Goal: Task Accomplishment & Management: Use online tool/utility

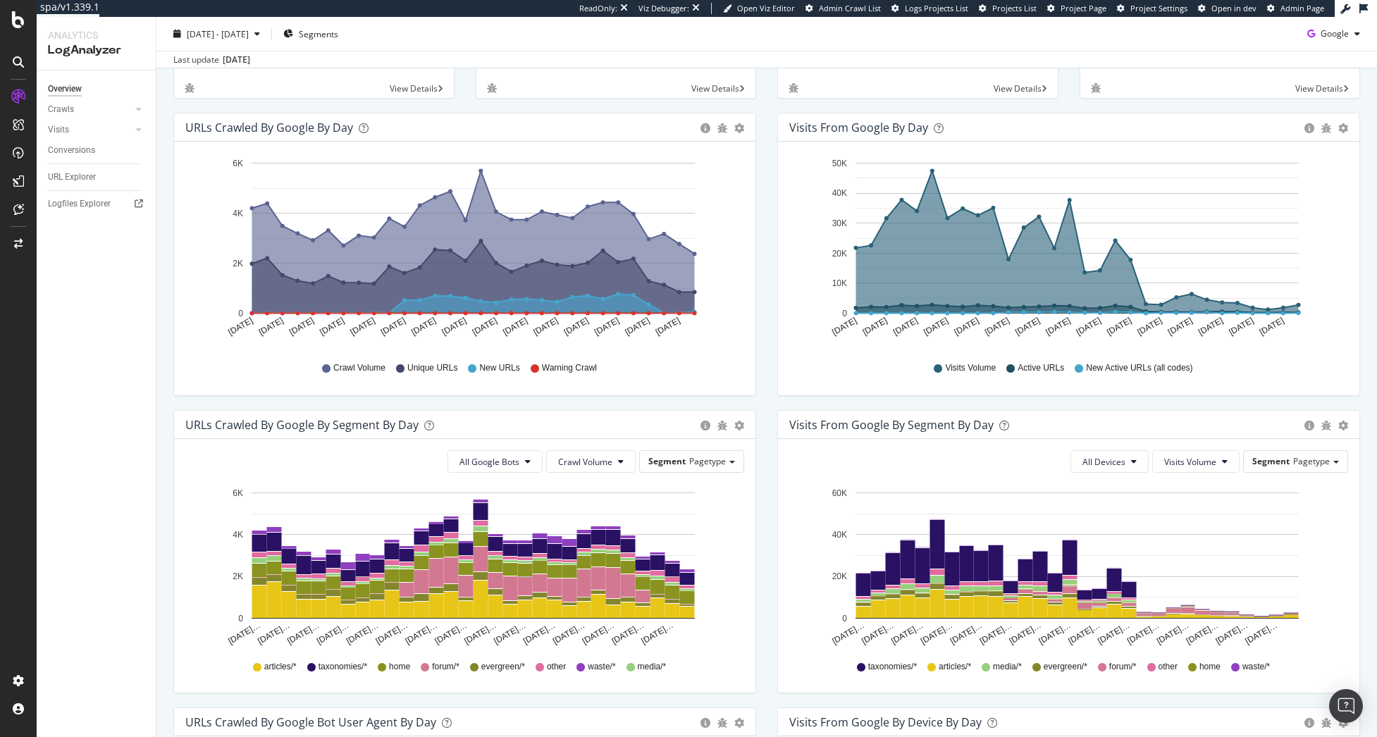
scroll to position [141, 0]
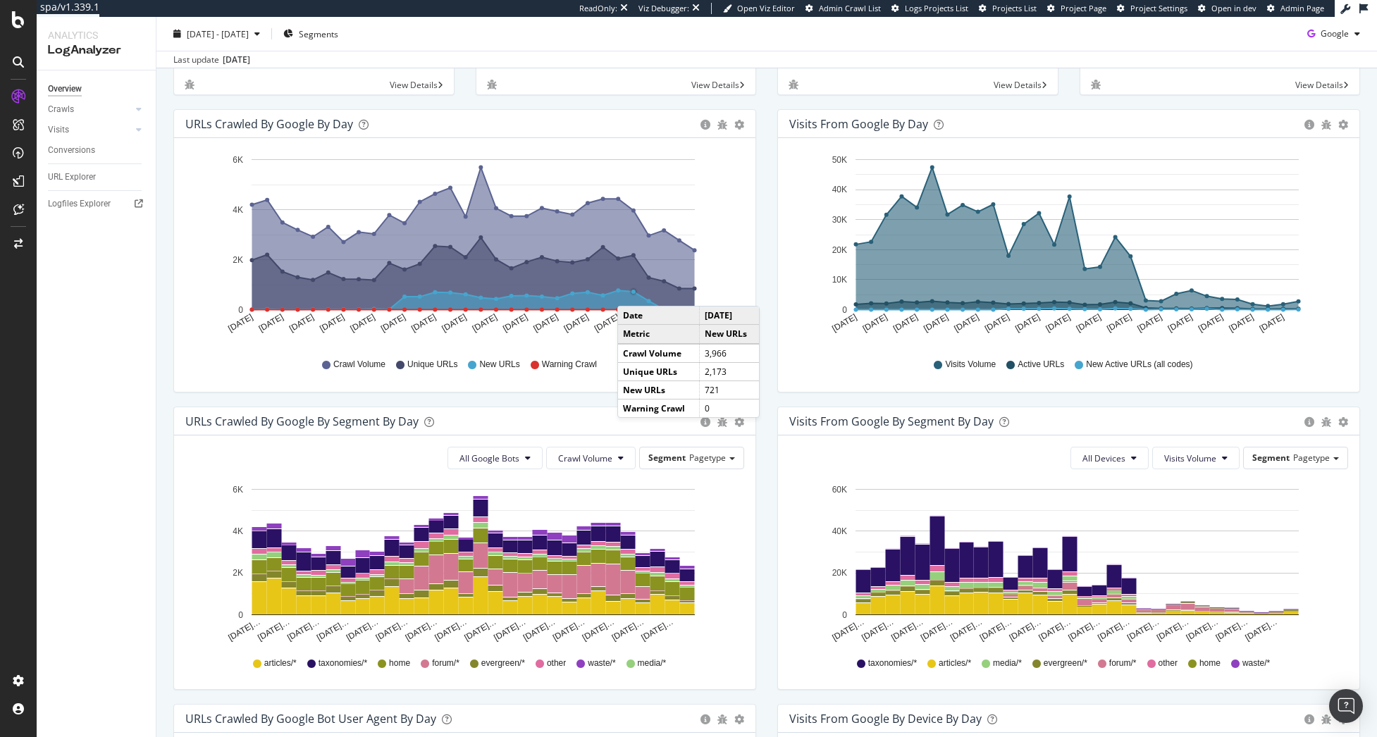
click at [632, 292] on circle "A chart." at bounding box center [634, 292] width 4 height 4
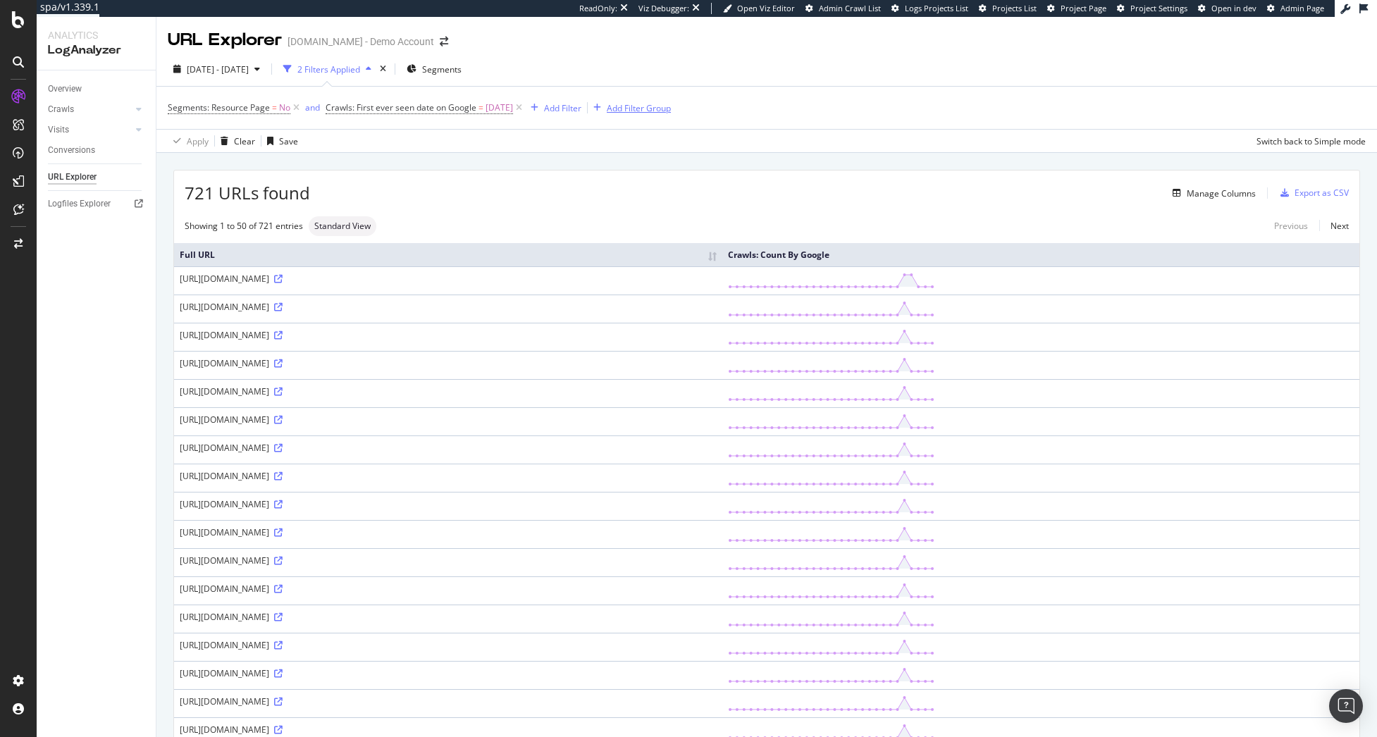
drag, startPoint x: 652, startPoint y: 114, endPoint x: 467, endPoint y: 234, distance: 220.7
click at [652, 114] on div "Add Filter Group" at bounding box center [629, 108] width 83 height 16
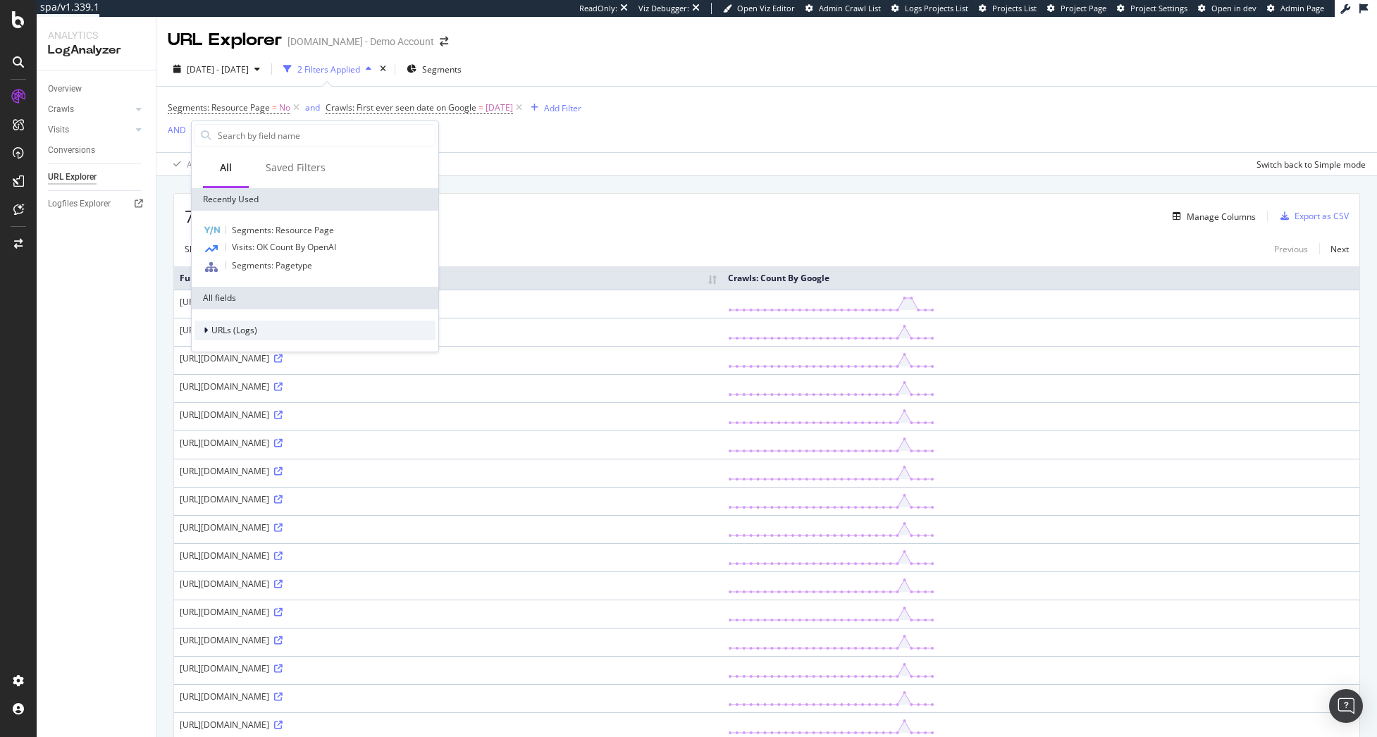
click at [253, 327] on span "URLs (Logs)" at bounding box center [234, 330] width 46 height 12
click at [297, 376] on div "Segments" at bounding box center [315, 373] width 241 height 20
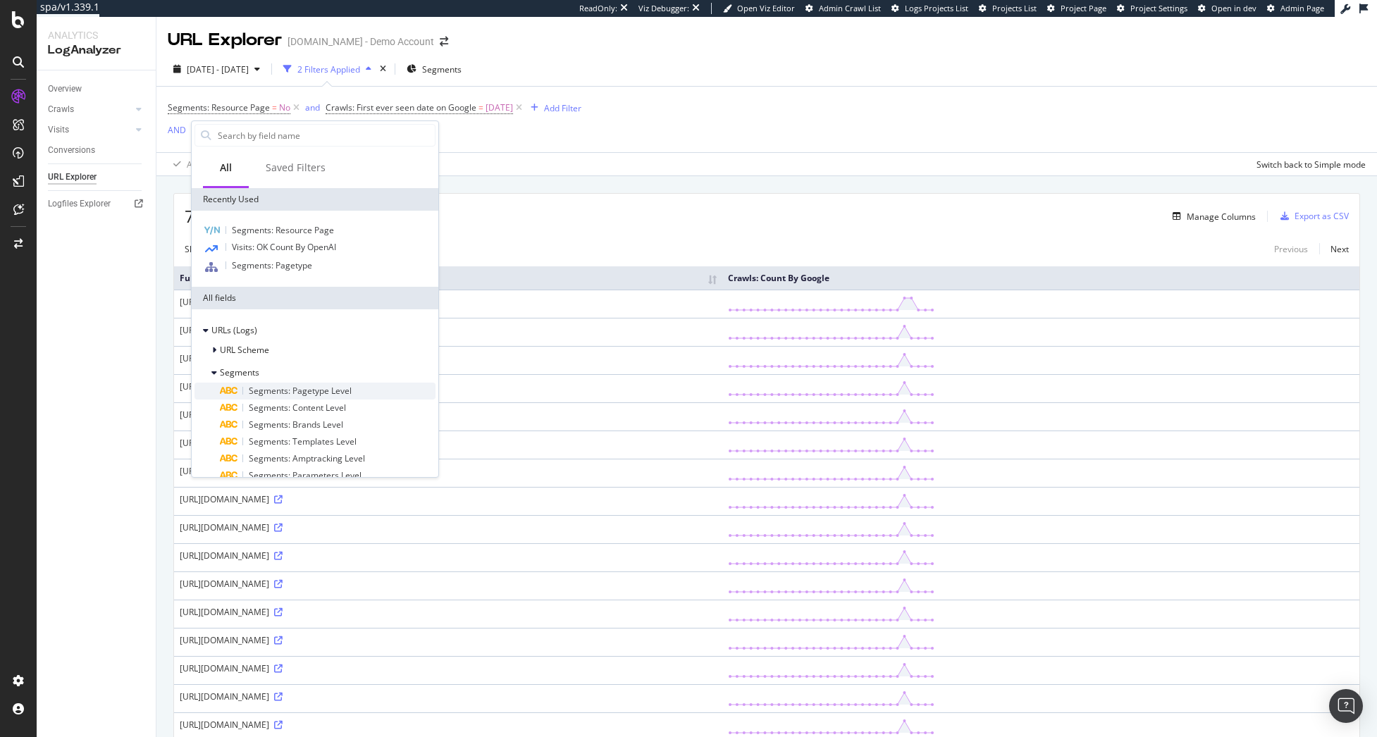
click at [364, 390] on div "Segments: Pagetype Level" at bounding box center [328, 391] width 216 height 17
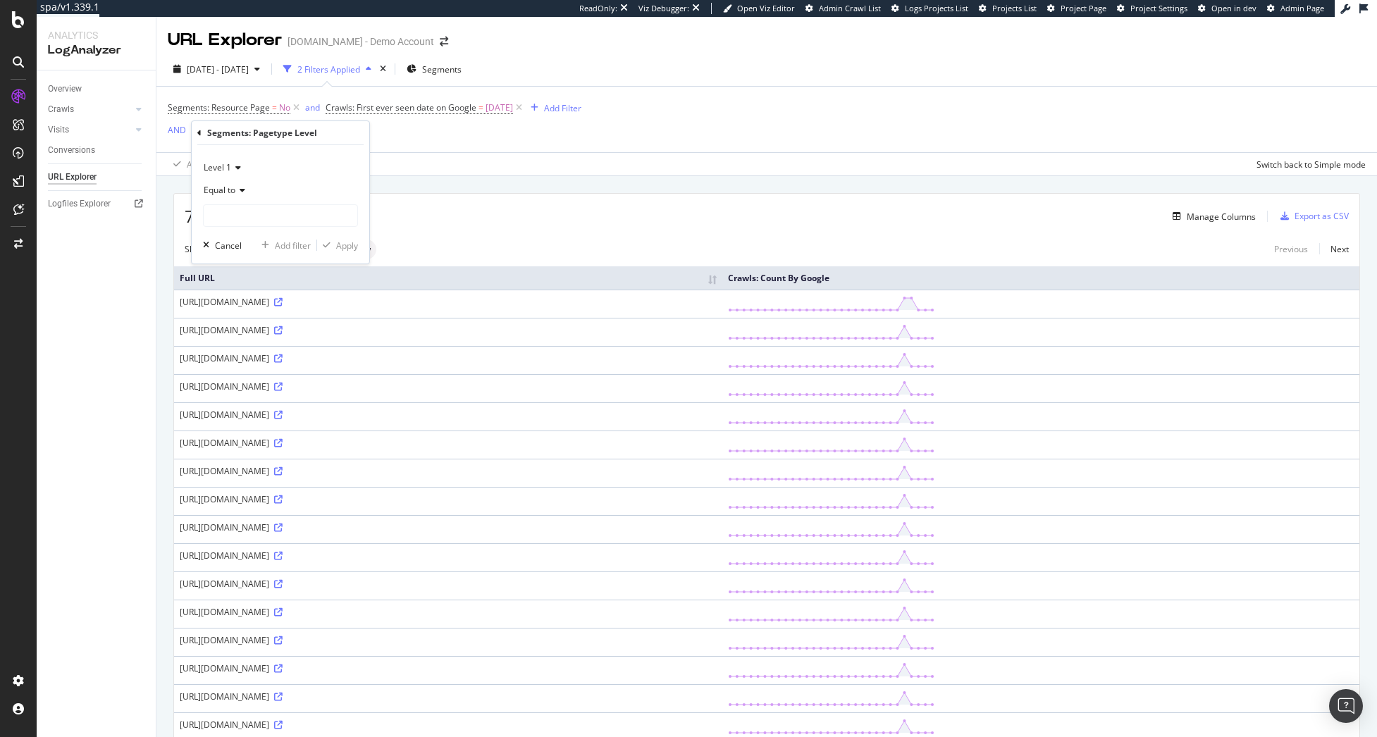
click at [233, 192] on span "Equal to" at bounding box center [220, 190] width 32 height 12
click at [278, 234] on div "Not equal to" at bounding box center [282, 237] width 151 height 18
click at [271, 212] on input "text" at bounding box center [281, 215] width 154 height 23
click at [268, 235] on span "forum" at bounding box center [256, 234] width 99 height 12
type input "forum"
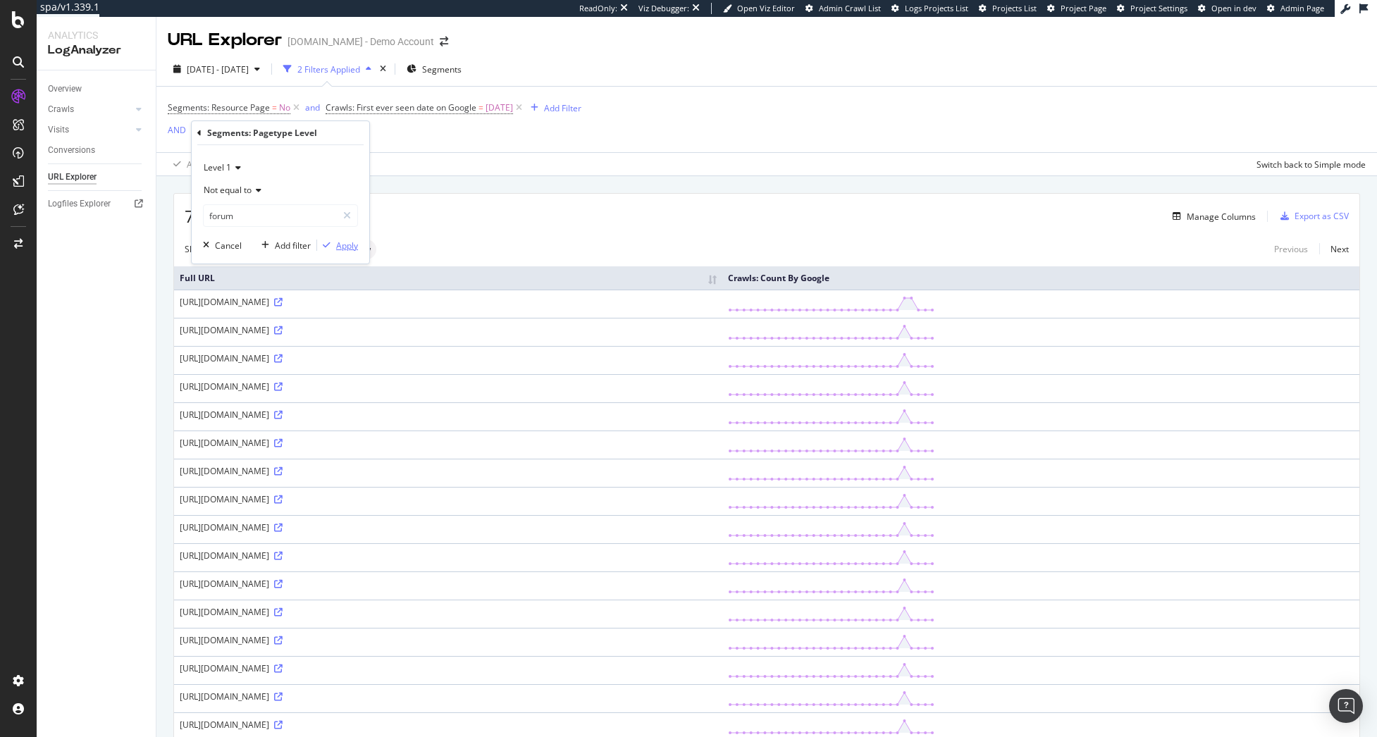
click at [340, 244] on div "Apply" at bounding box center [347, 246] width 22 height 12
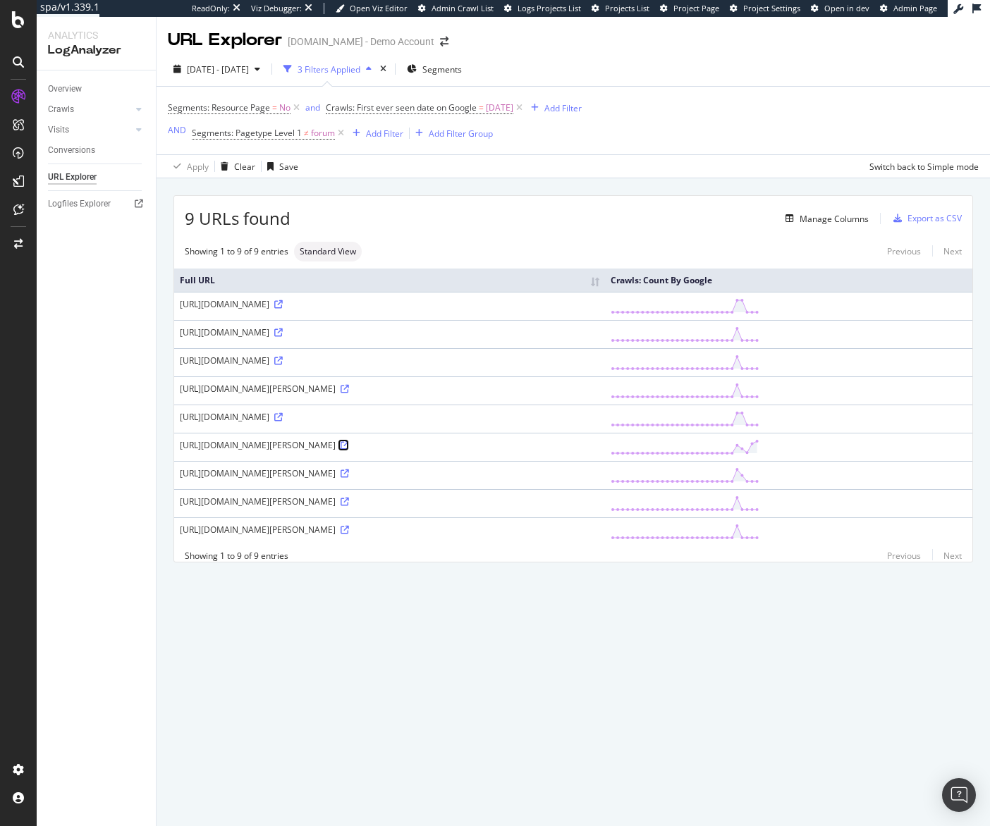
click at [349, 447] on icon at bounding box center [344, 445] width 8 height 8
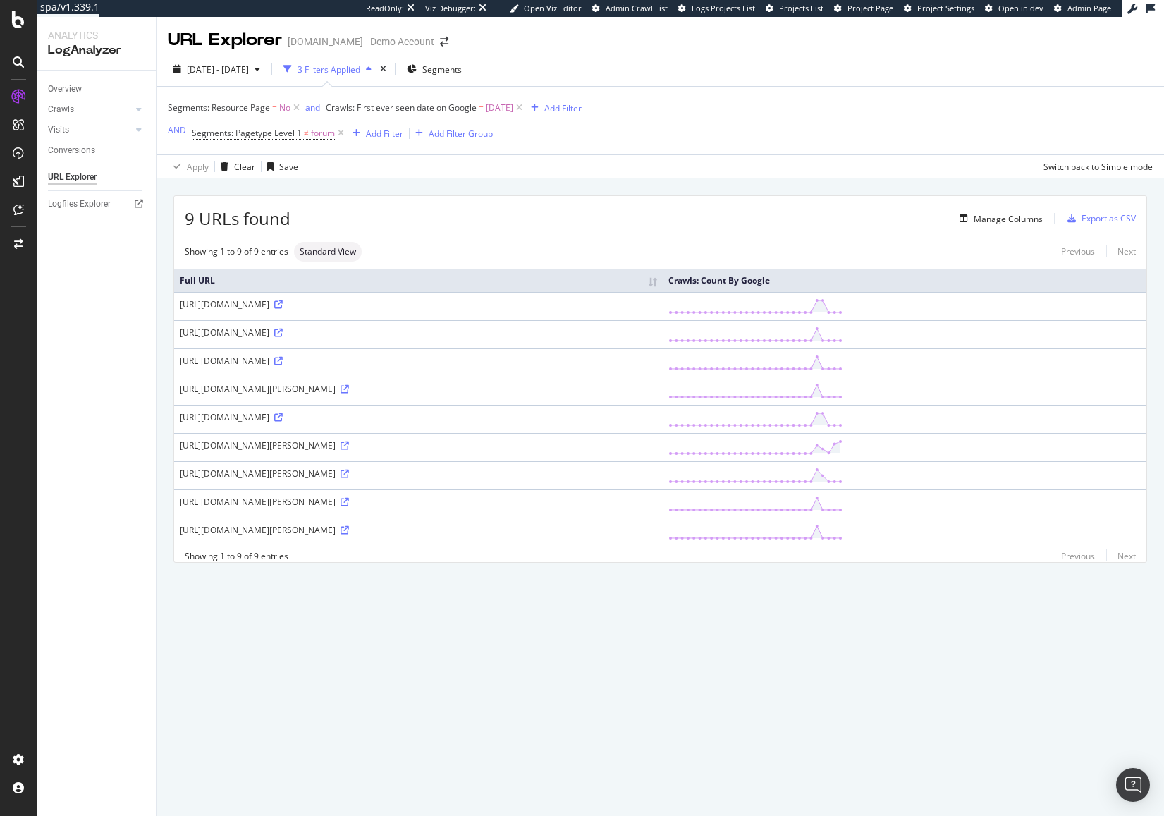
drag, startPoint x: 223, startPoint y: 175, endPoint x: 233, endPoint y: 168, distance: 12.1
click at [223, 175] on div "Clear" at bounding box center [235, 166] width 40 height 21
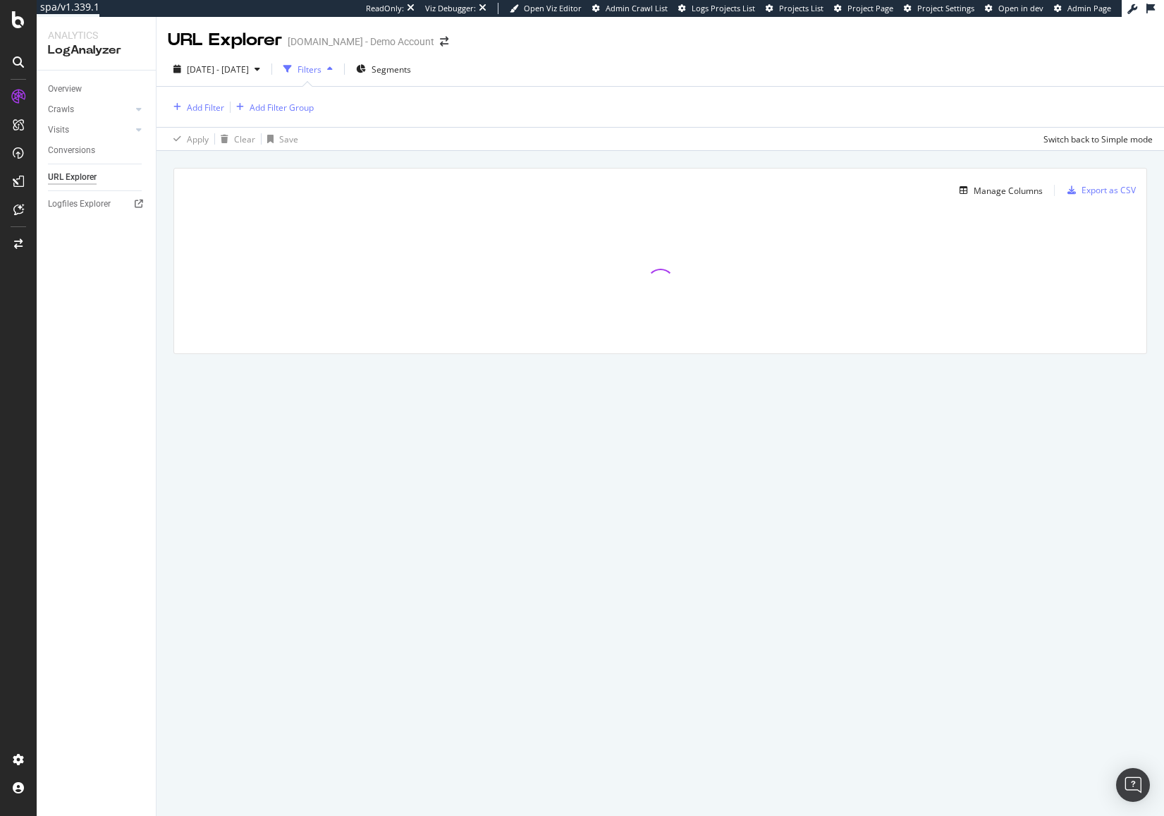
click at [67, 80] on div "Overview" at bounding box center [102, 89] width 108 height 20
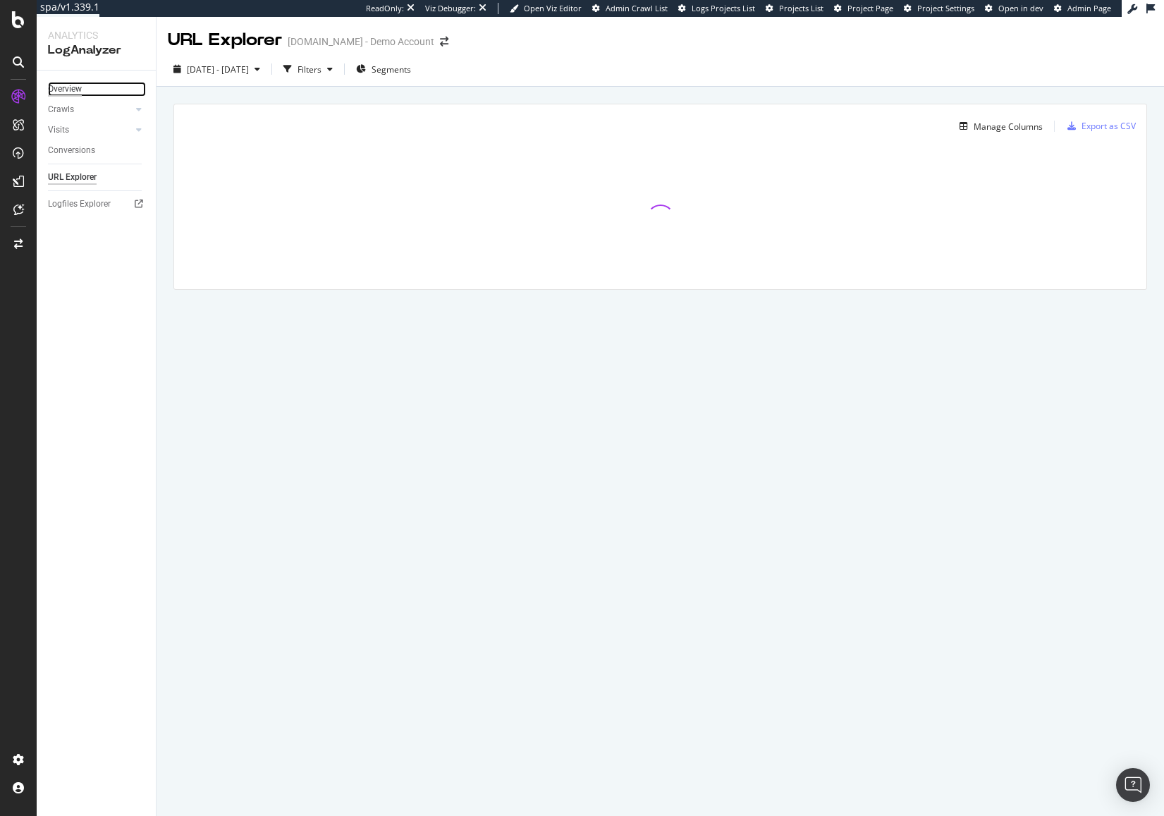
click at [69, 84] on div "Overview" at bounding box center [65, 89] width 34 height 15
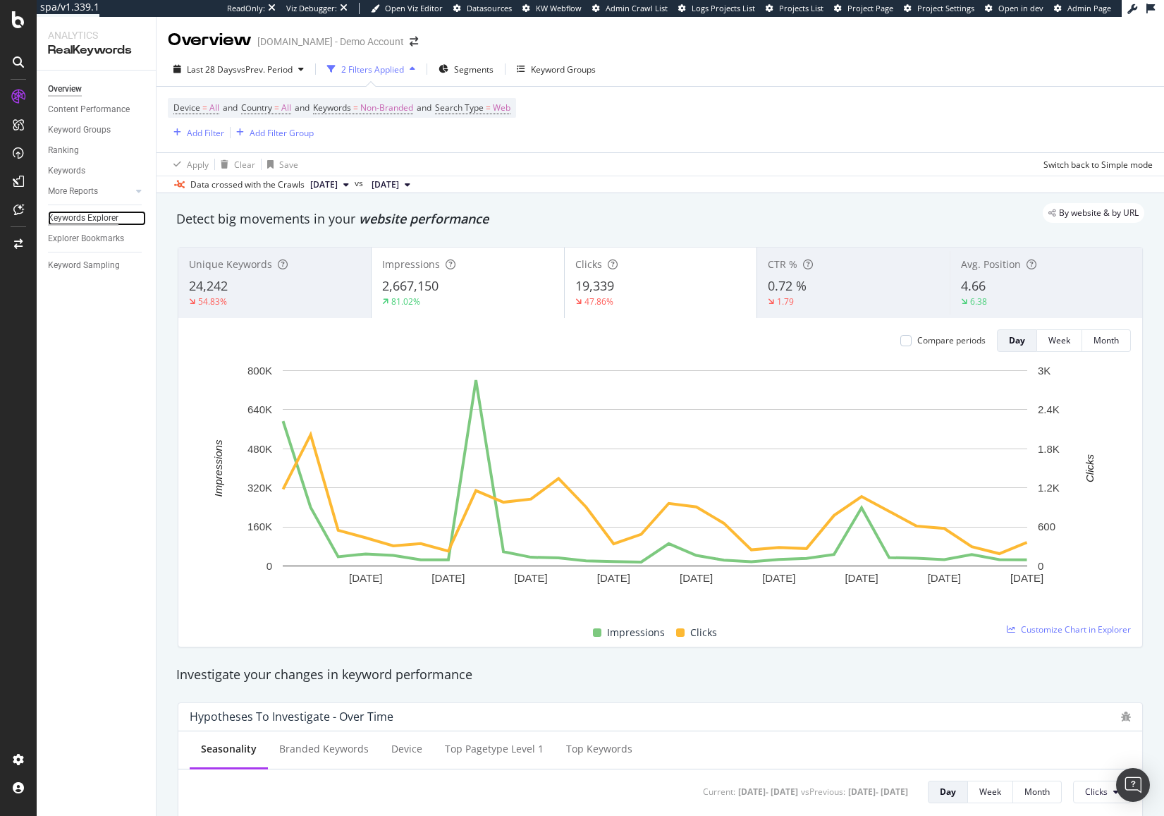
click at [109, 219] on div "Keywords Explorer" at bounding box center [83, 218] width 70 height 15
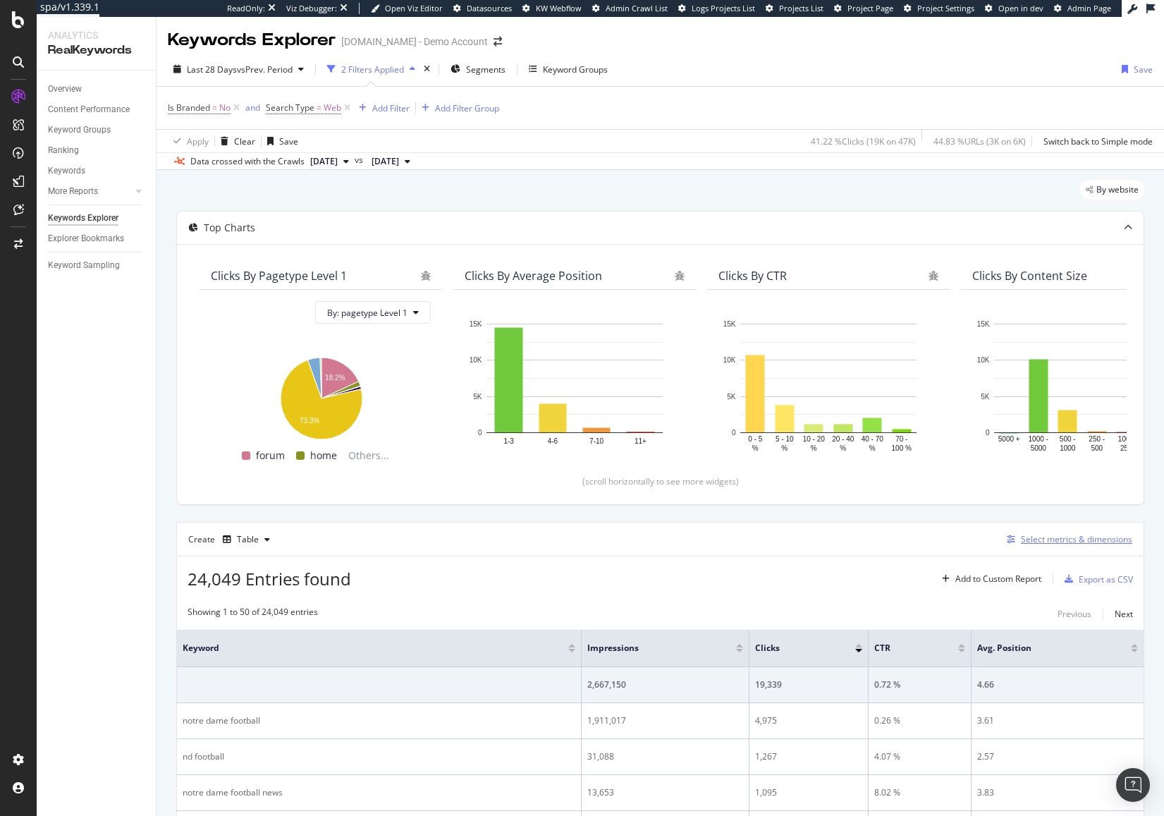
click at [1023, 536] on div "Select metrics & dimensions" at bounding box center [1076, 539] width 111 height 12
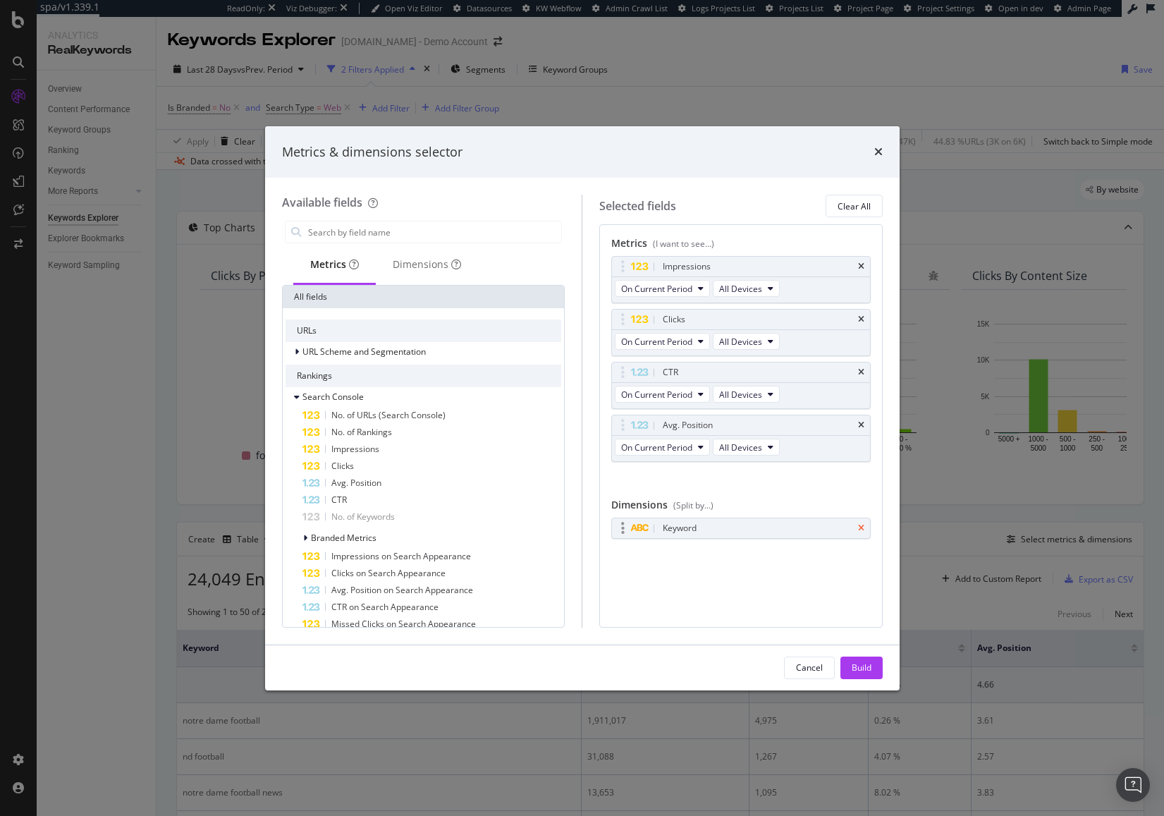
click at [859, 529] on icon "times" at bounding box center [861, 528] width 6 height 8
click at [412, 270] on div "Dimensions" at bounding box center [427, 264] width 68 height 14
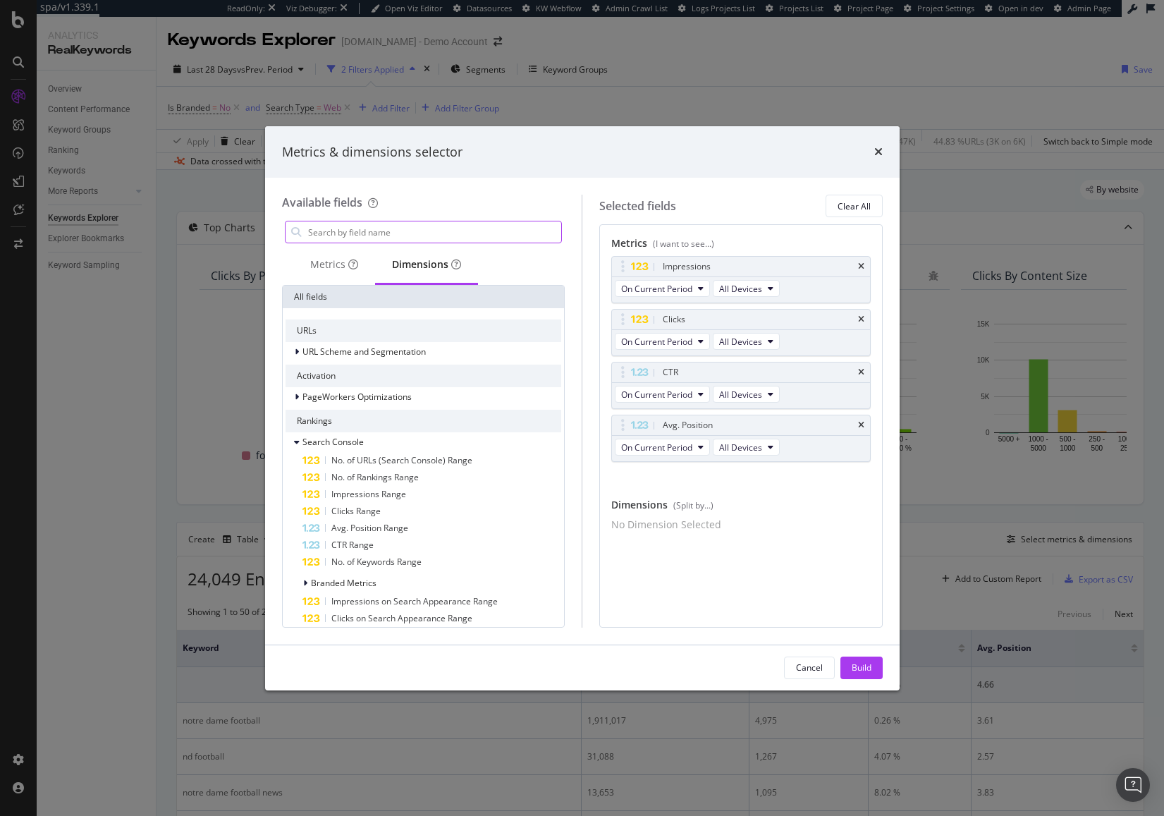
click at [418, 231] on input "modal" at bounding box center [434, 231] width 255 height 21
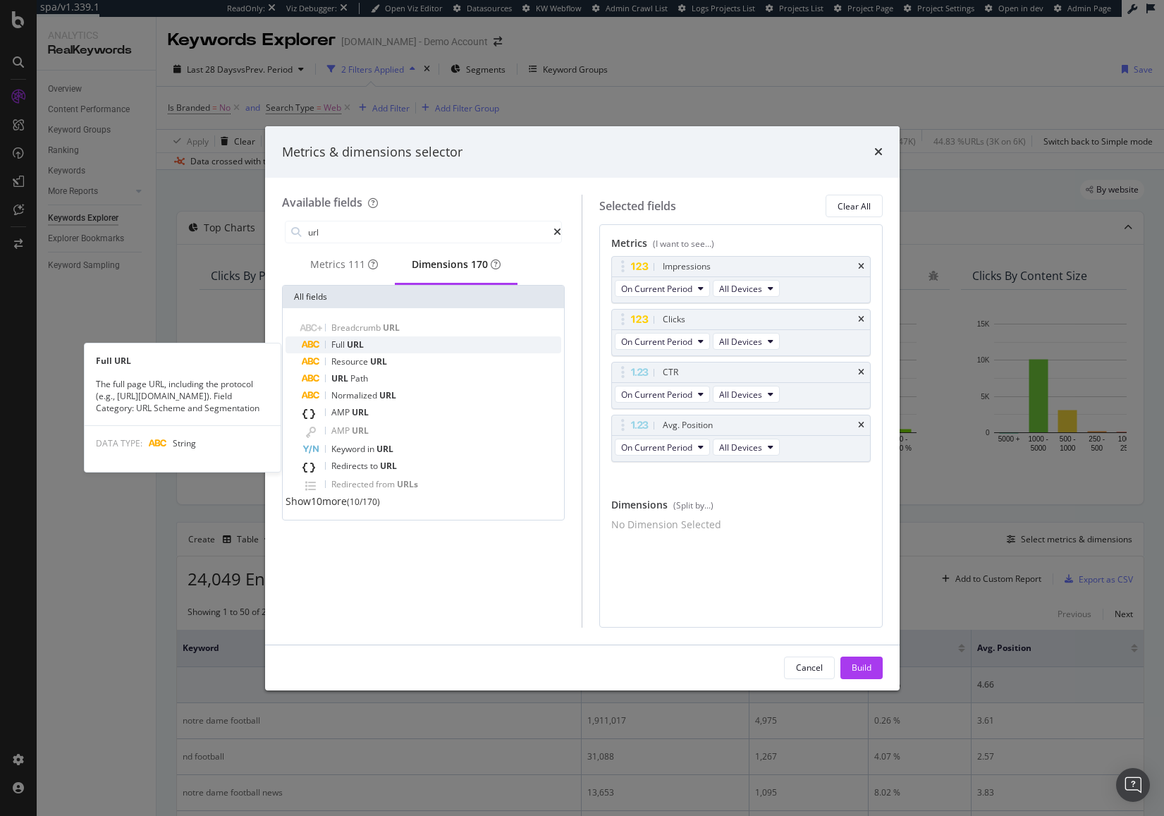
click at [408, 353] on div "Full URL" at bounding box center [431, 344] width 259 height 17
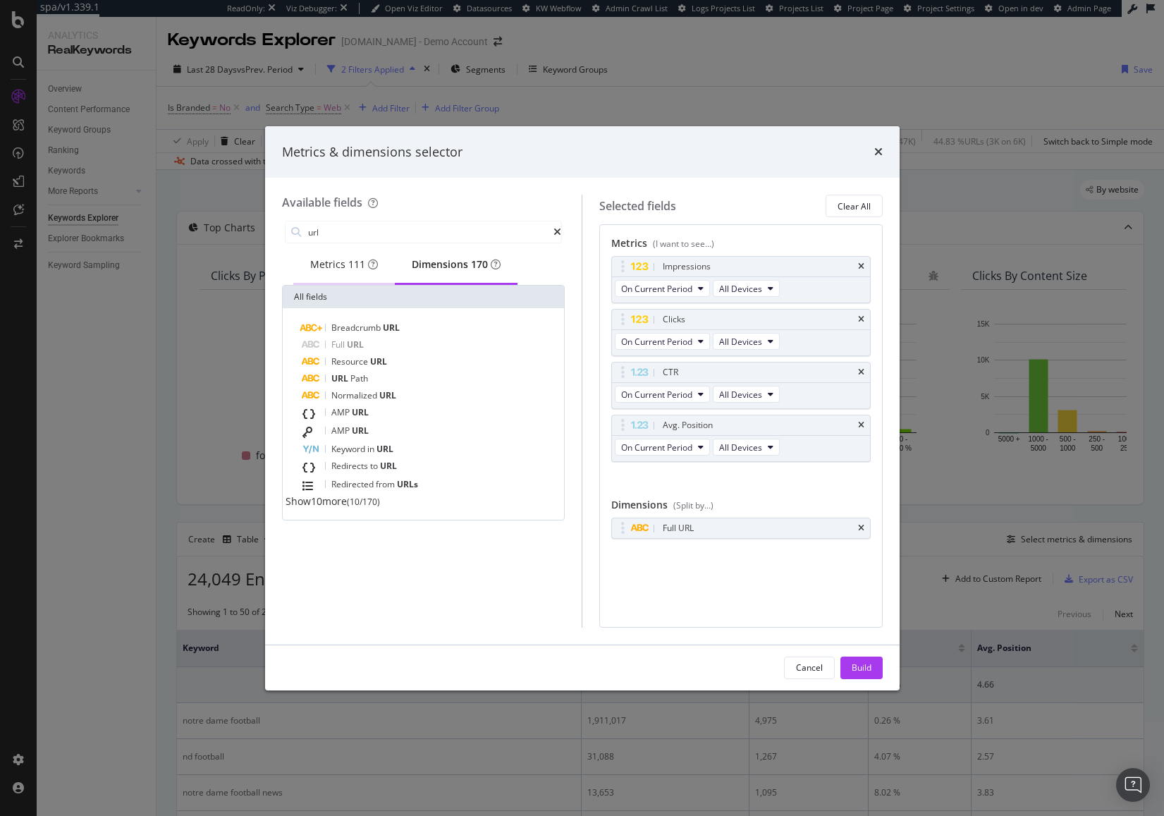
click at [338, 264] on div "Metrics 111" at bounding box center [344, 264] width 68 height 14
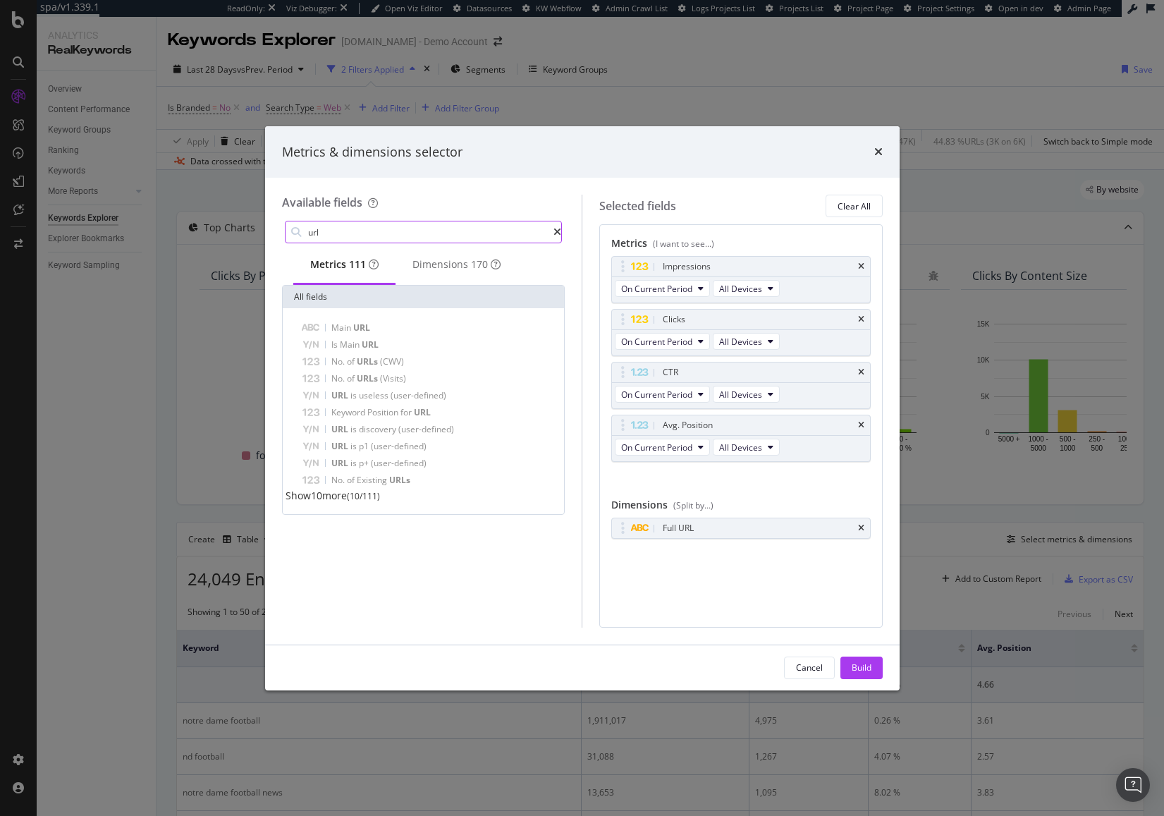
click at [363, 228] on input "url" at bounding box center [430, 231] width 247 height 21
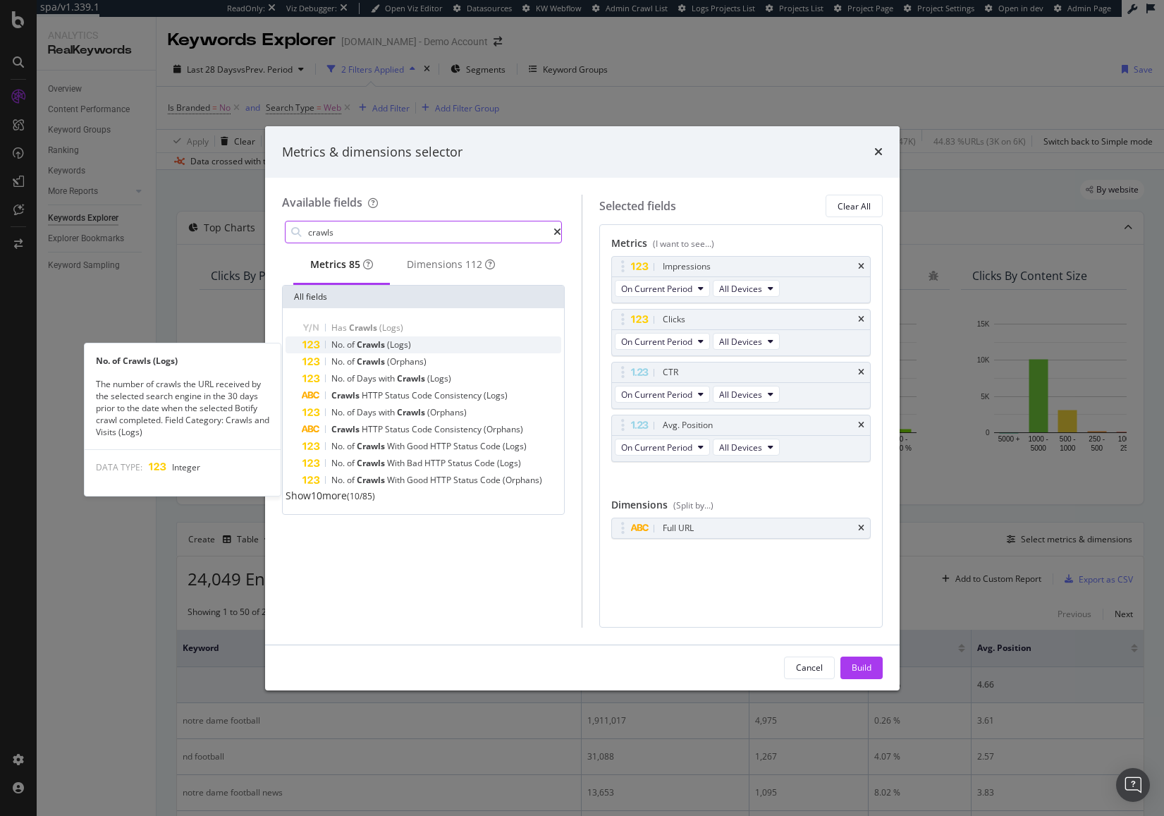
type input "crawls"
click at [422, 350] on div "No. of Crawls (Logs)" at bounding box center [431, 344] width 259 height 17
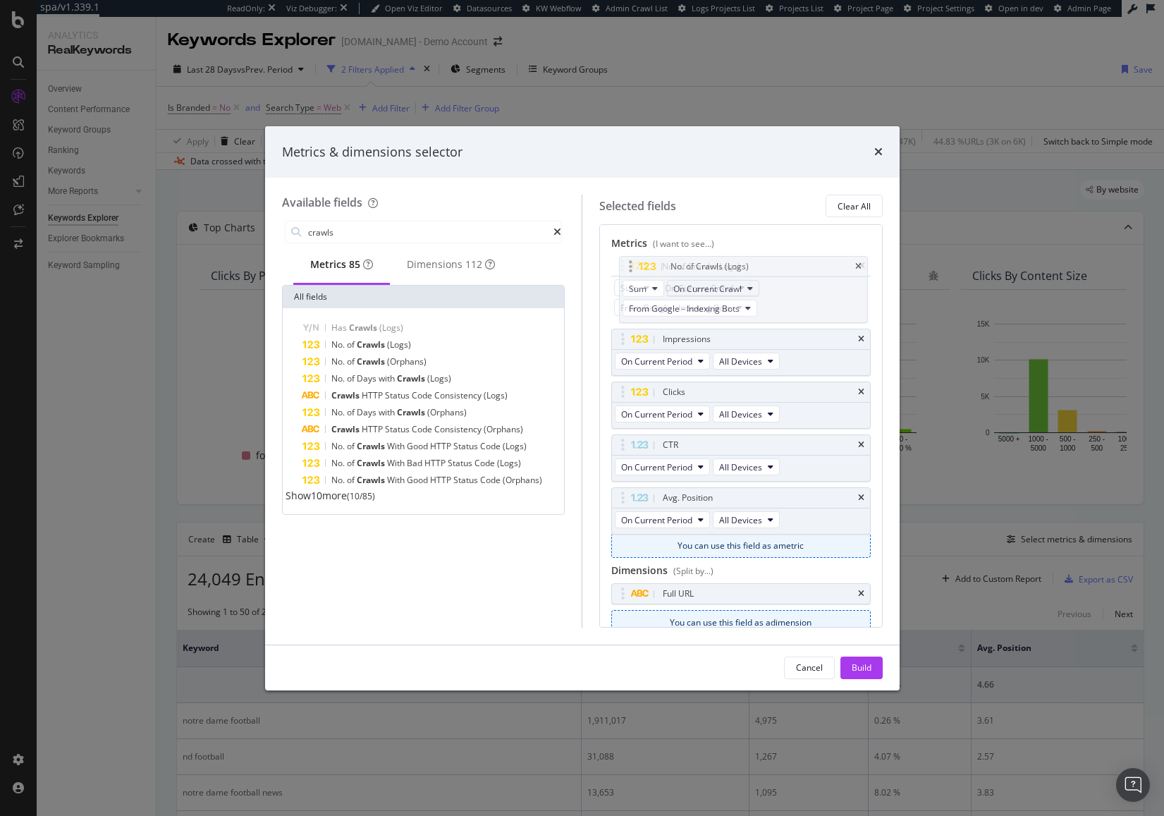
drag, startPoint x: 622, startPoint y: 469, endPoint x: 709, endPoint y: 279, distance: 208.8
click at [625, 240] on body "spa/v1.339.1 ReadOnly: Viz Debugger: Open Viz Editor Datasources KW Webflow Adm…" at bounding box center [582, 408] width 1164 height 816
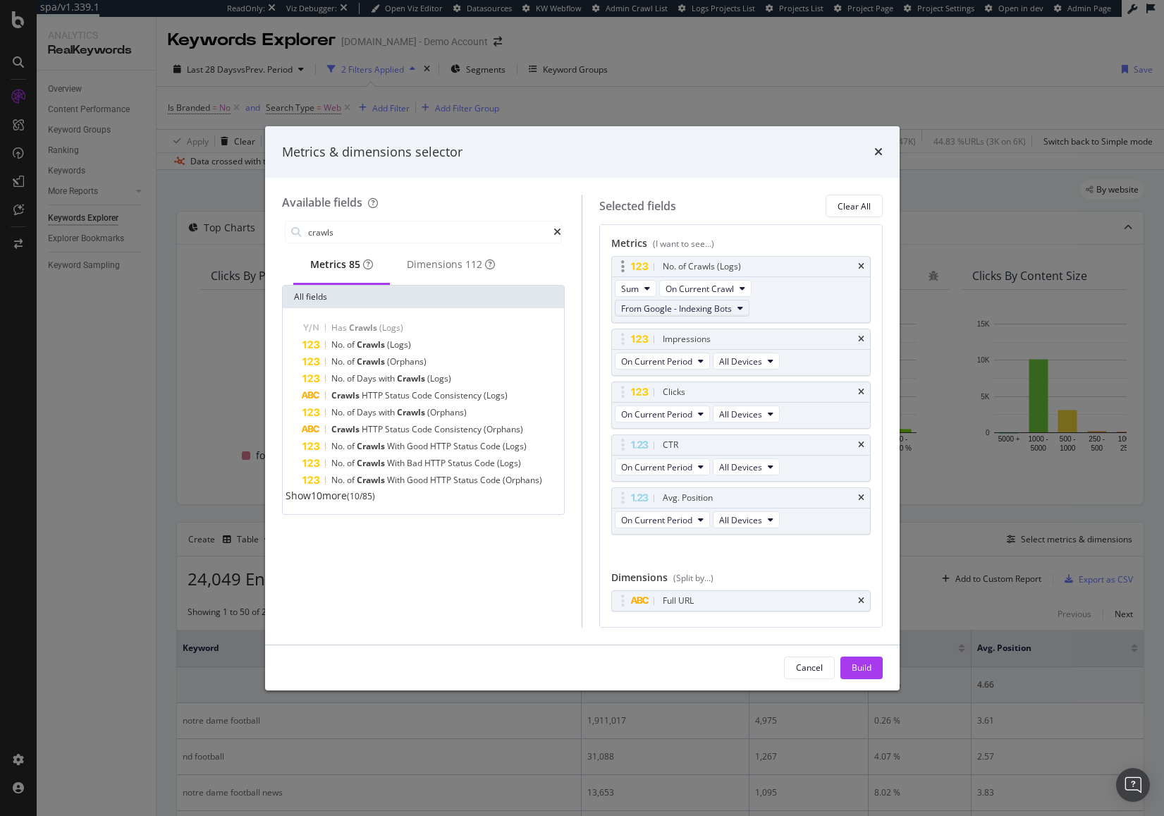
click at [716, 304] on span "From Google - Indexing Bots" at bounding box center [676, 308] width 111 height 12
click at [725, 306] on span "From Google - Indexing Bots" at bounding box center [676, 308] width 111 height 12
click at [866, 662] on div "Build" at bounding box center [861, 667] width 20 height 12
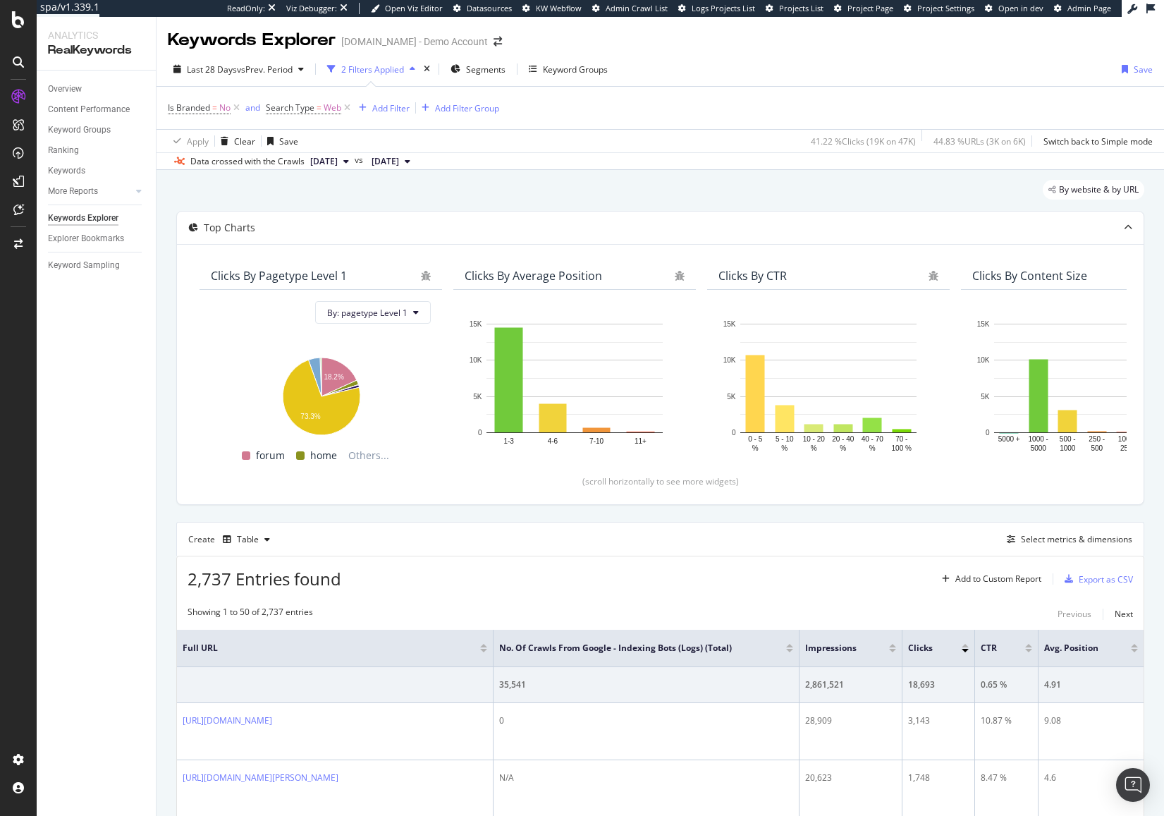
click at [338, 162] on span "[DATE]" at bounding box center [323, 161] width 27 height 13
click at [375, 210] on div "[DATE]" at bounding box center [398, 209] width 180 height 13
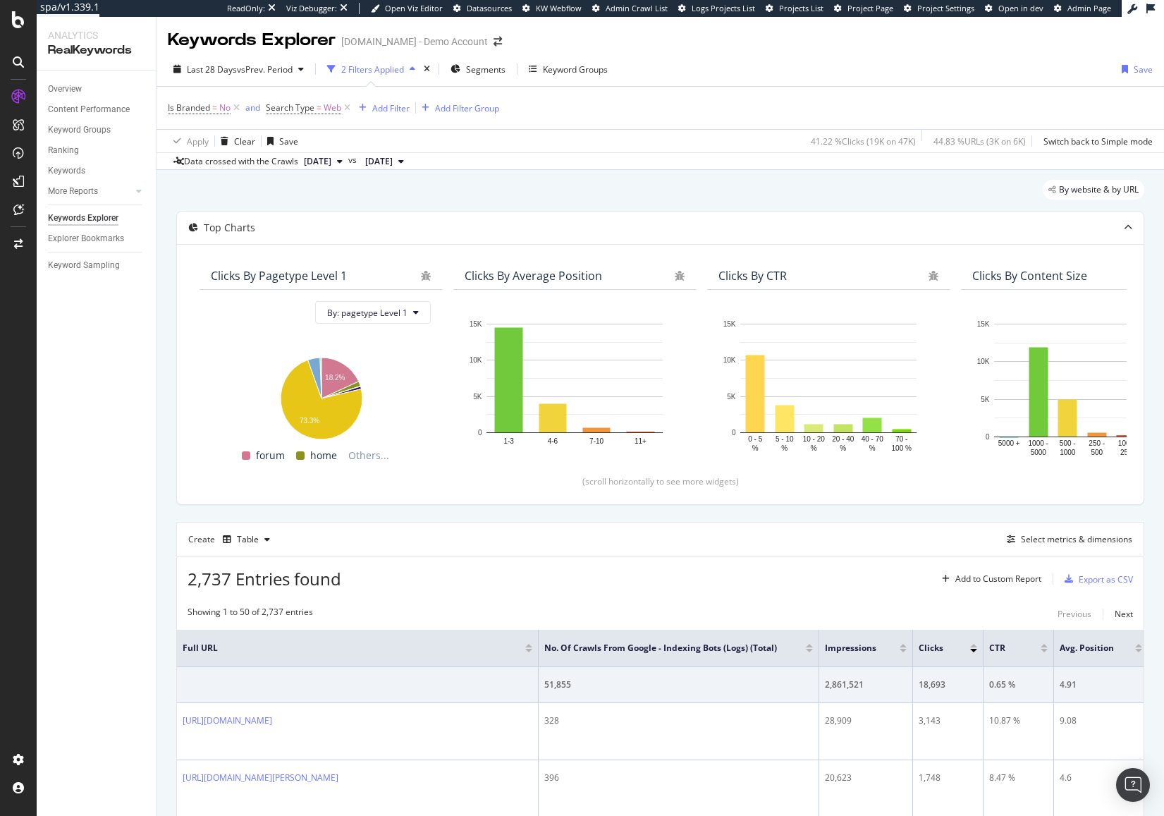
click at [1017, 56] on div "Last 28 Days vs Prev. Period 2 Filters Applied Segments Keyword Groups Save Is …" at bounding box center [659, 111] width 1007 height 118
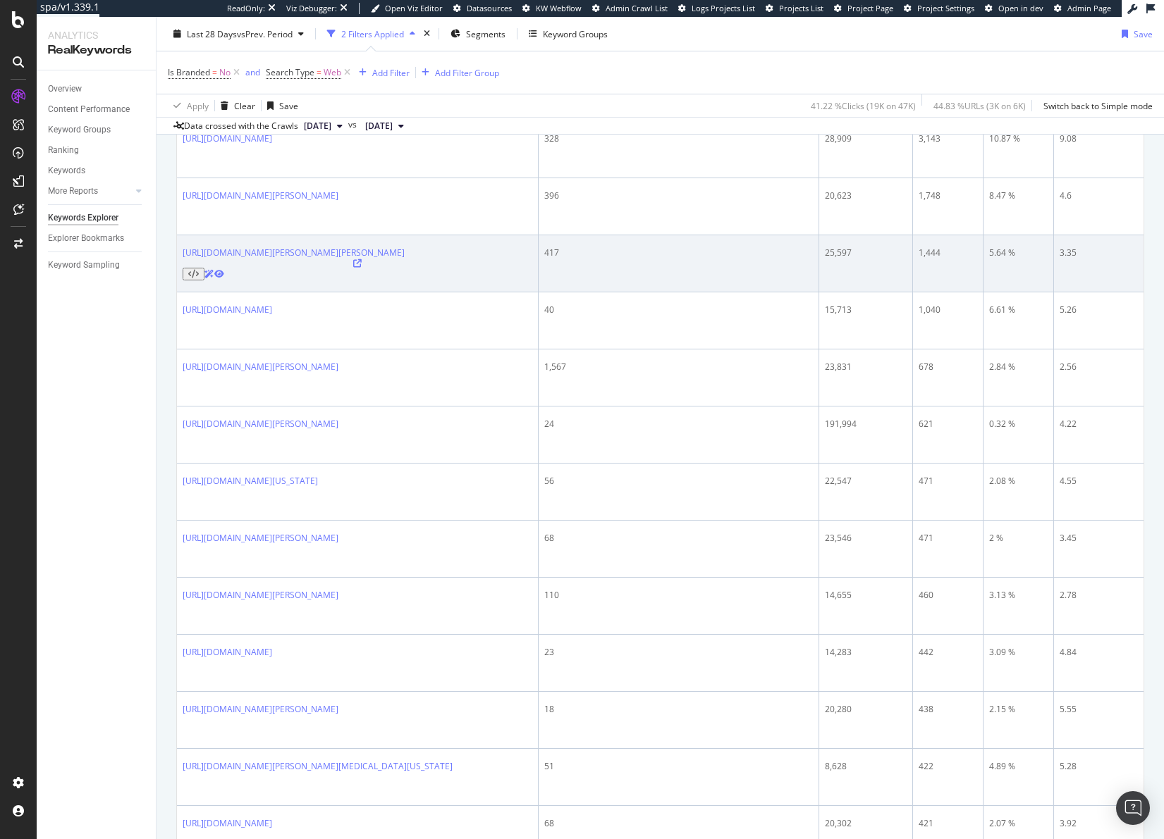
scroll to position [1128, 0]
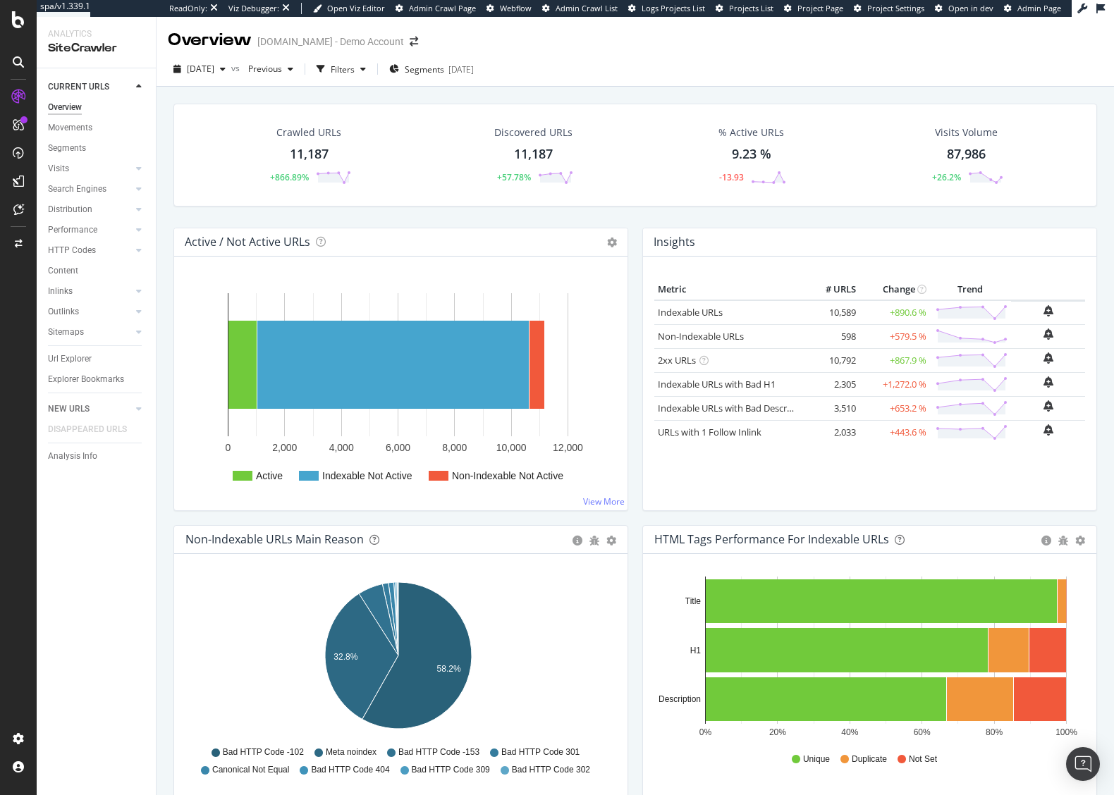
drag, startPoint x: 139, startPoint y: 190, endPoint x: 139, endPoint y: 199, distance: 8.5
click at [139, 192] on icon at bounding box center [139, 189] width 6 height 8
click at [92, 167] on link "Visits" at bounding box center [90, 168] width 84 height 15
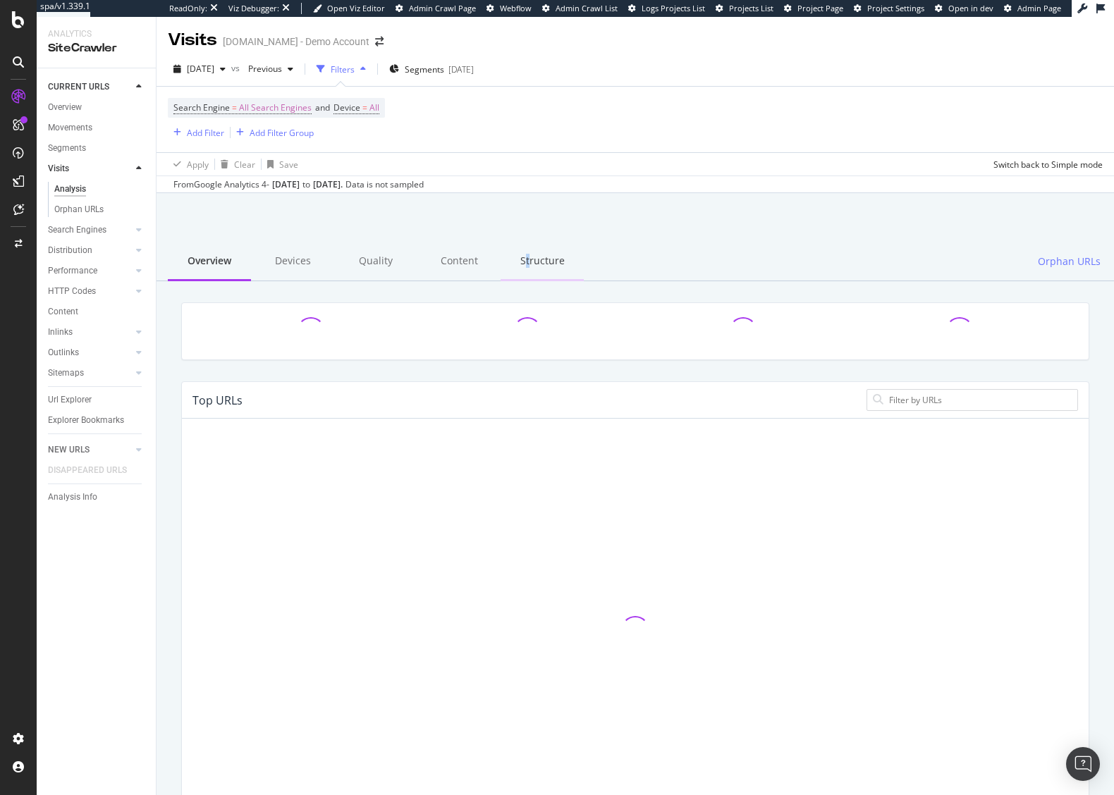
click at [520, 266] on div "Structure" at bounding box center [541, 261] width 83 height 39
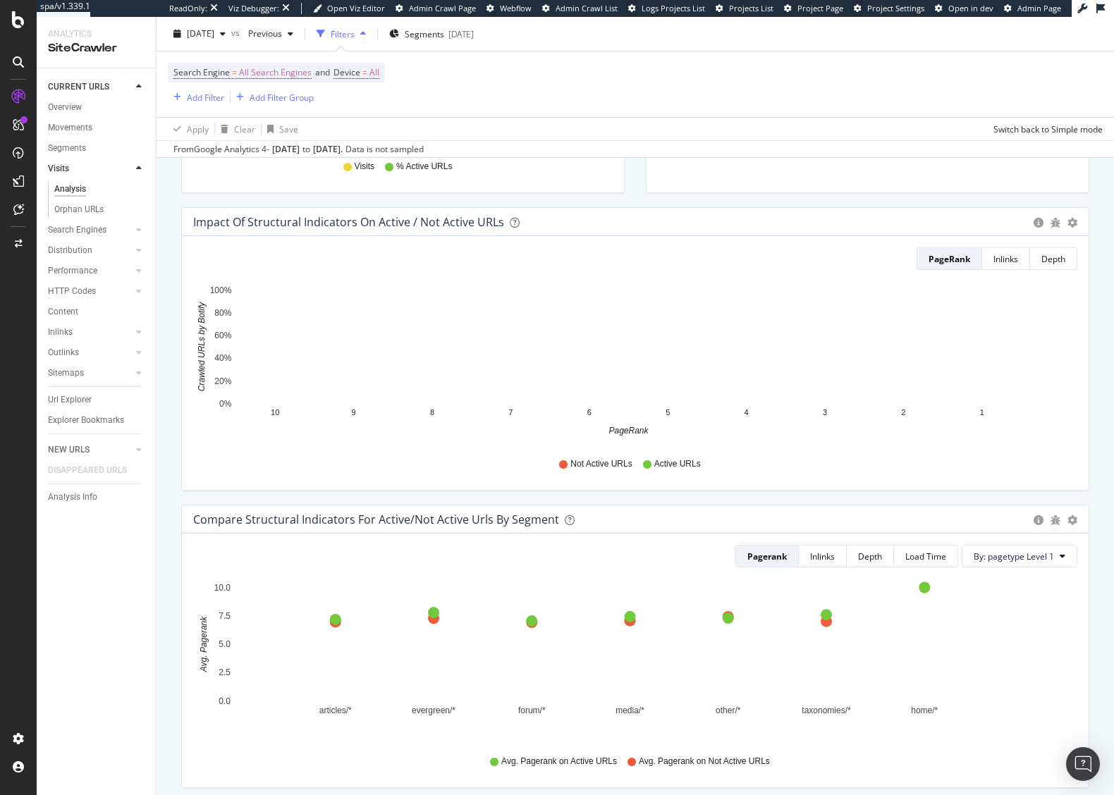
scroll to position [705, 0]
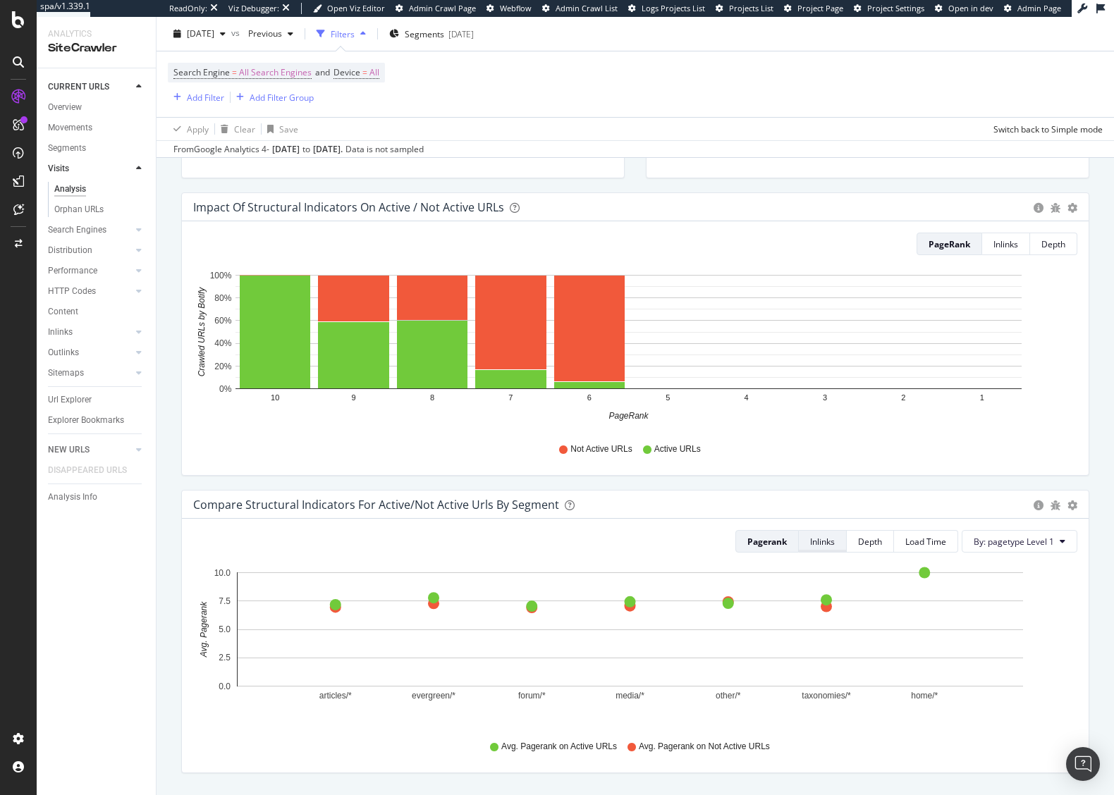
click at [811, 549] on div "Inlinks" at bounding box center [822, 541] width 25 height 20
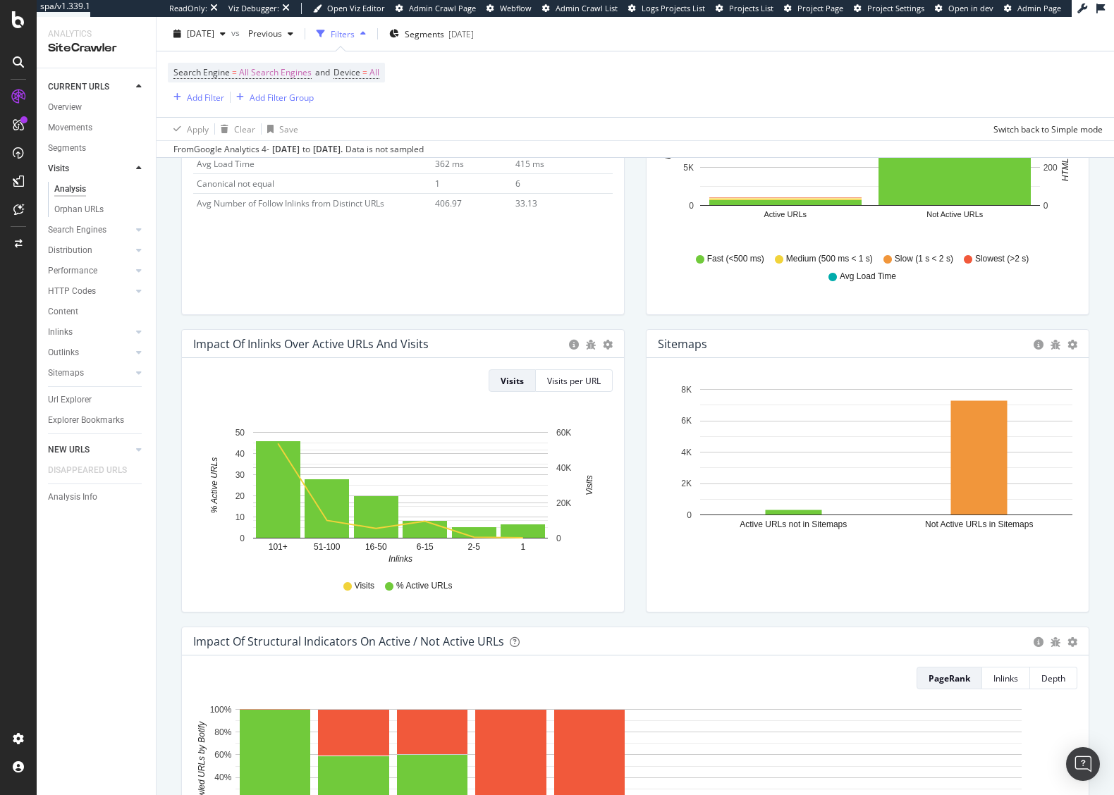
scroll to position [253, 0]
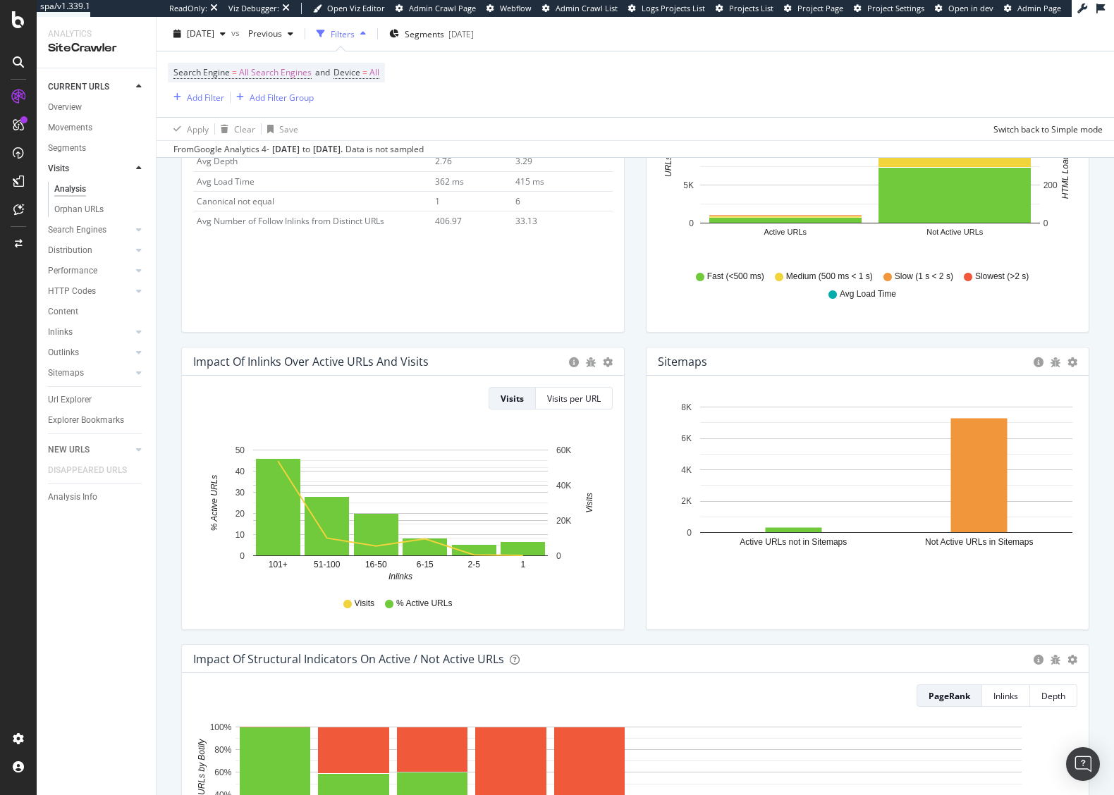
drag, startPoint x: 84, startPoint y: 401, endPoint x: 374, endPoint y: 276, distance: 316.3
click at [84, 399] on div "Url Explorer" at bounding box center [70, 400] width 44 height 15
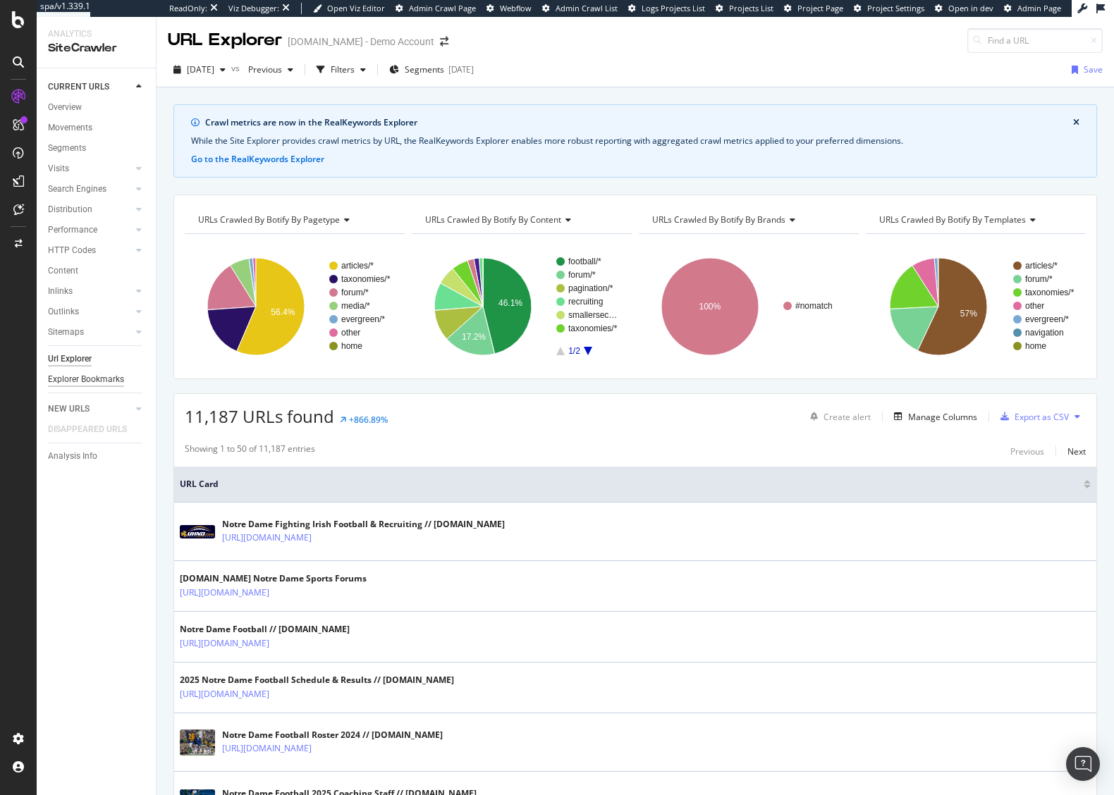
click at [85, 383] on div "Explorer Bookmarks" at bounding box center [86, 379] width 76 height 15
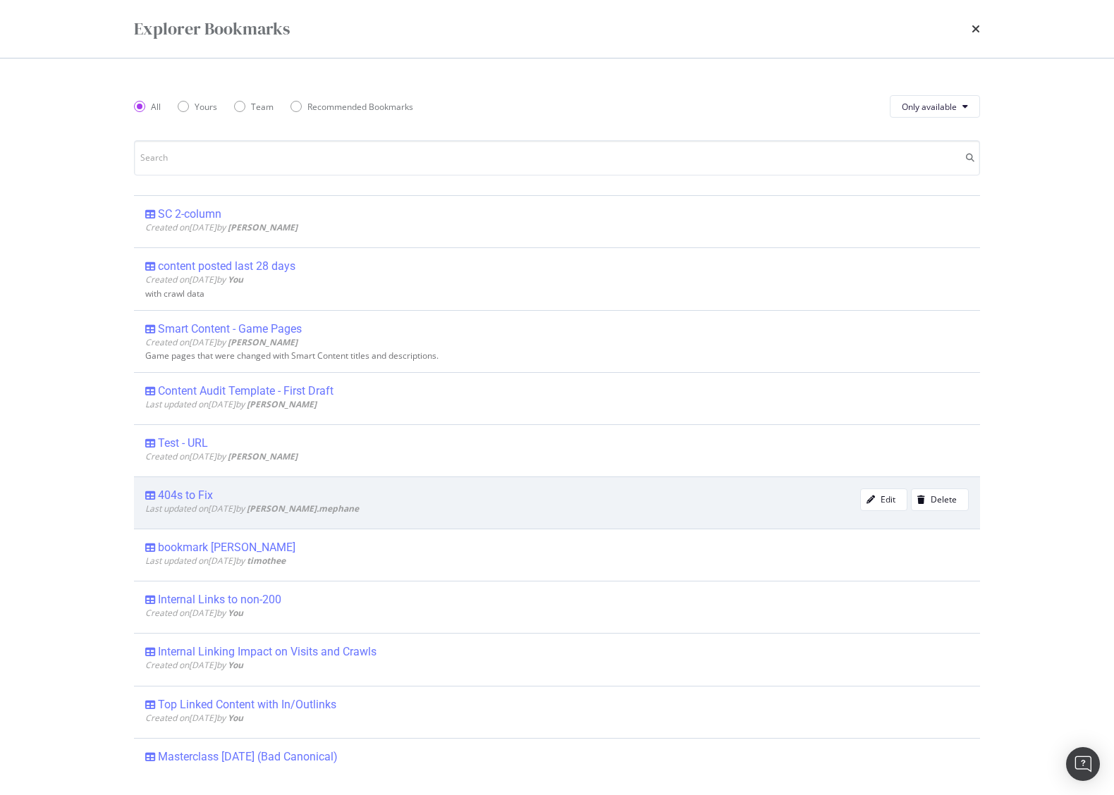
click at [180, 494] on div "404s to Fix" at bounding box center [185, 495] width 55 height 14
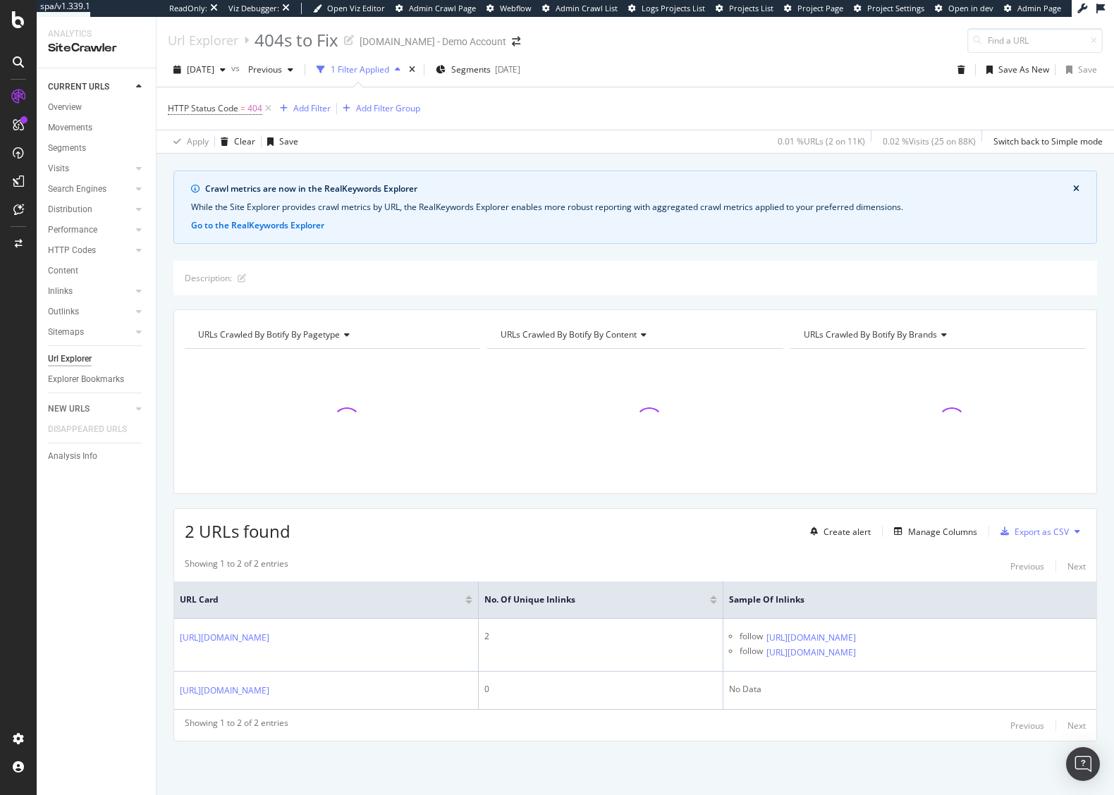
scroll to position [23, 0]
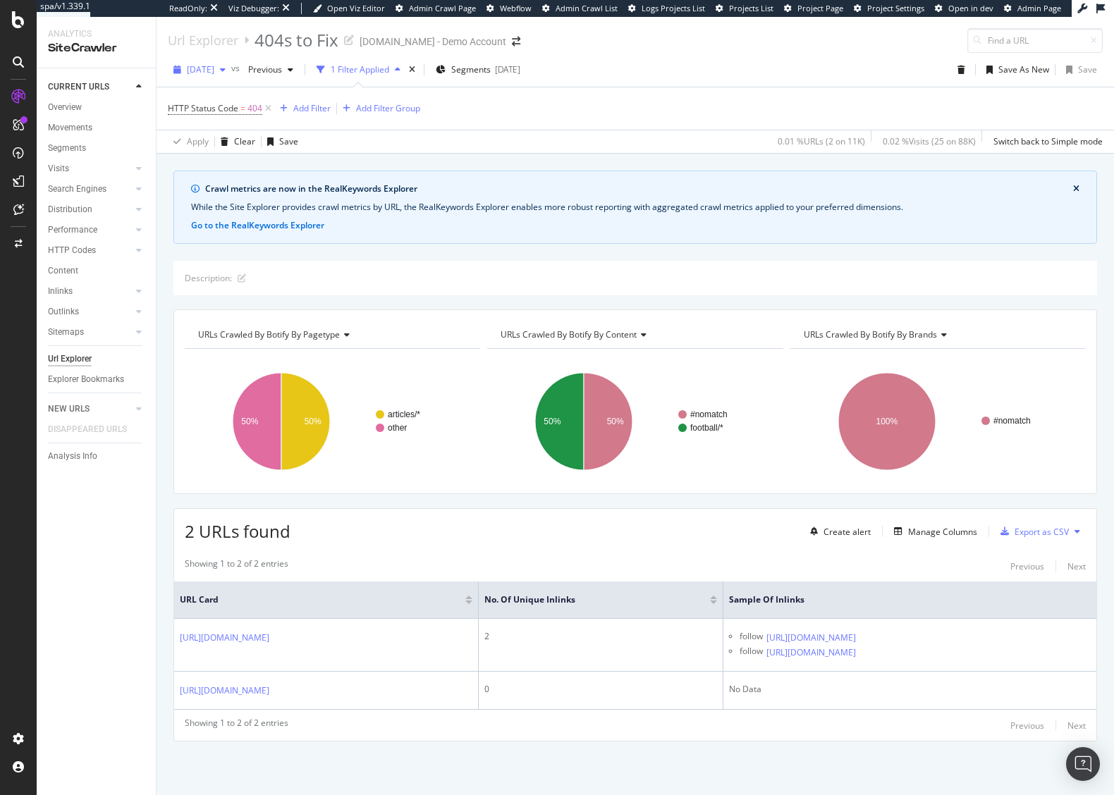
drag, startPoint x: 201, startPoint y: 49, endPoint x: 219, endPoint y: 49, distance: 17.6
click at [202, 63] on span "[DATE]" at bounding box center [200, 69] width 27 height 12
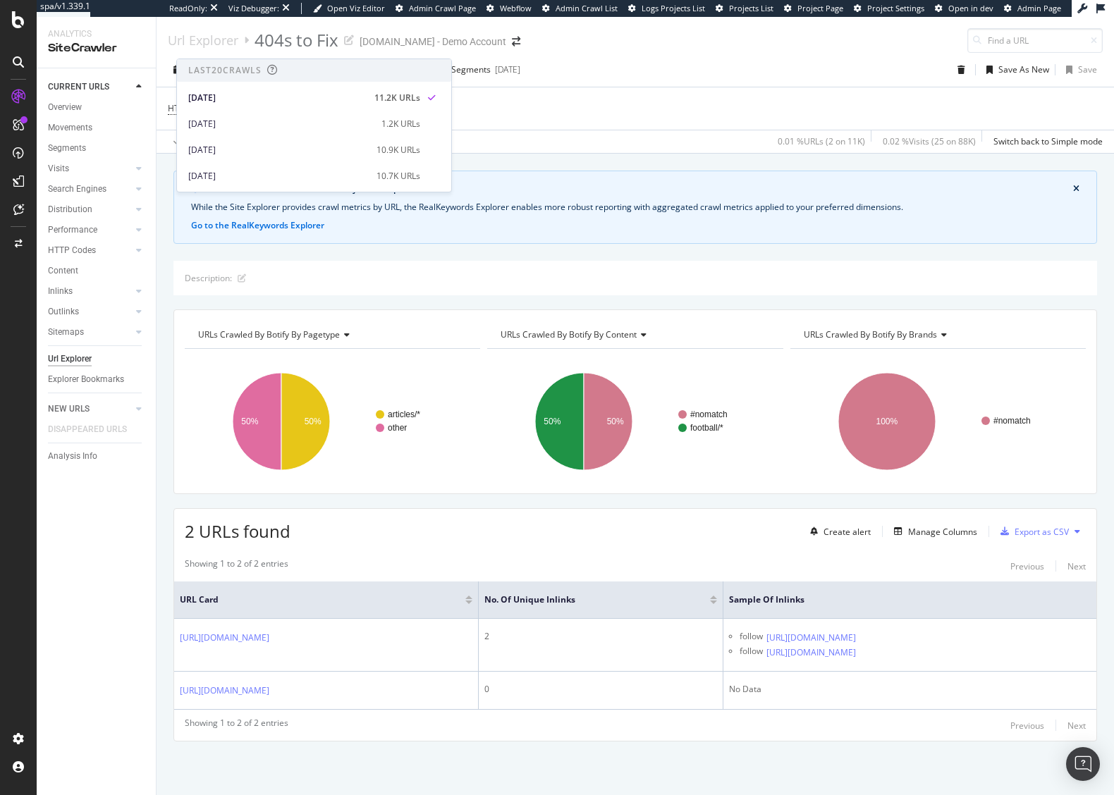
drag, startPoint x: 627, startPoint y: 145, endPoint x: 618, endPoint y: 147, distance: 8.7
click at [627, 154] on div "Crawl metrics are now in the RealKeywords Explorer While the Site Explorer prov…" at bounding box center [634, 171] width 957 height 34
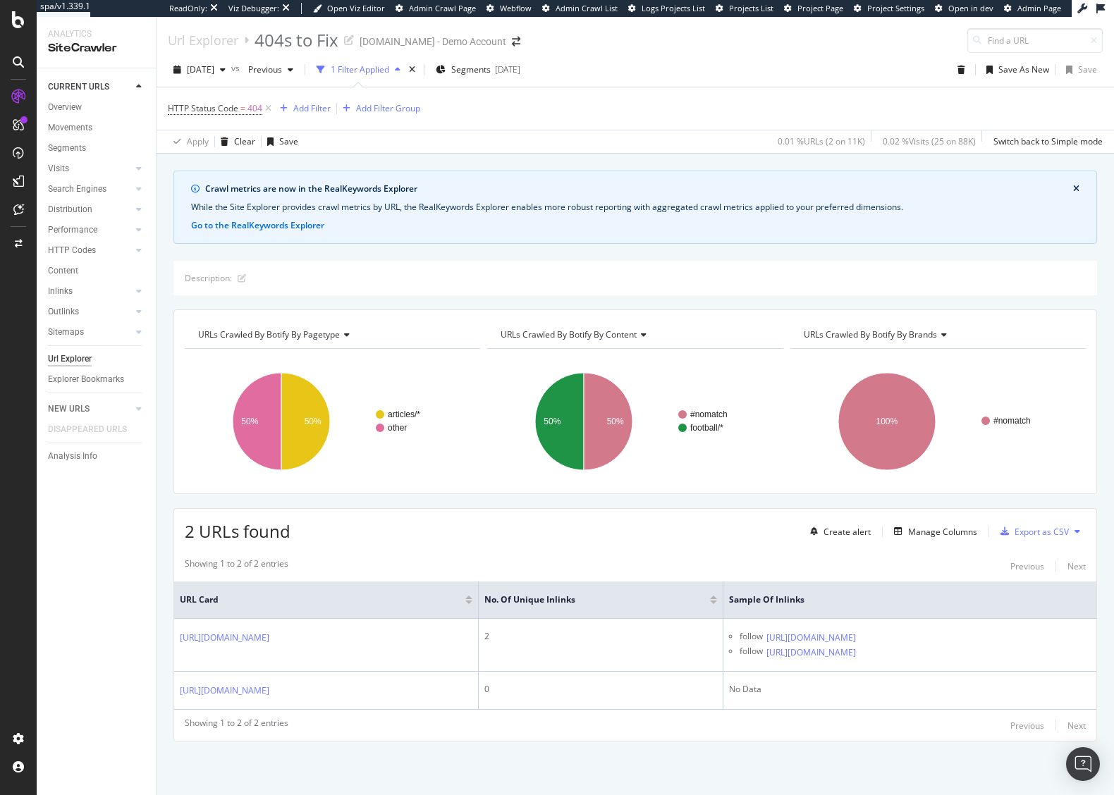
click at [480, 233] on div "Crawl metrics are now in the RealKeywords Explorer While the Site Explorer prov…" at bounding box center [634, 481] width 957 height 620
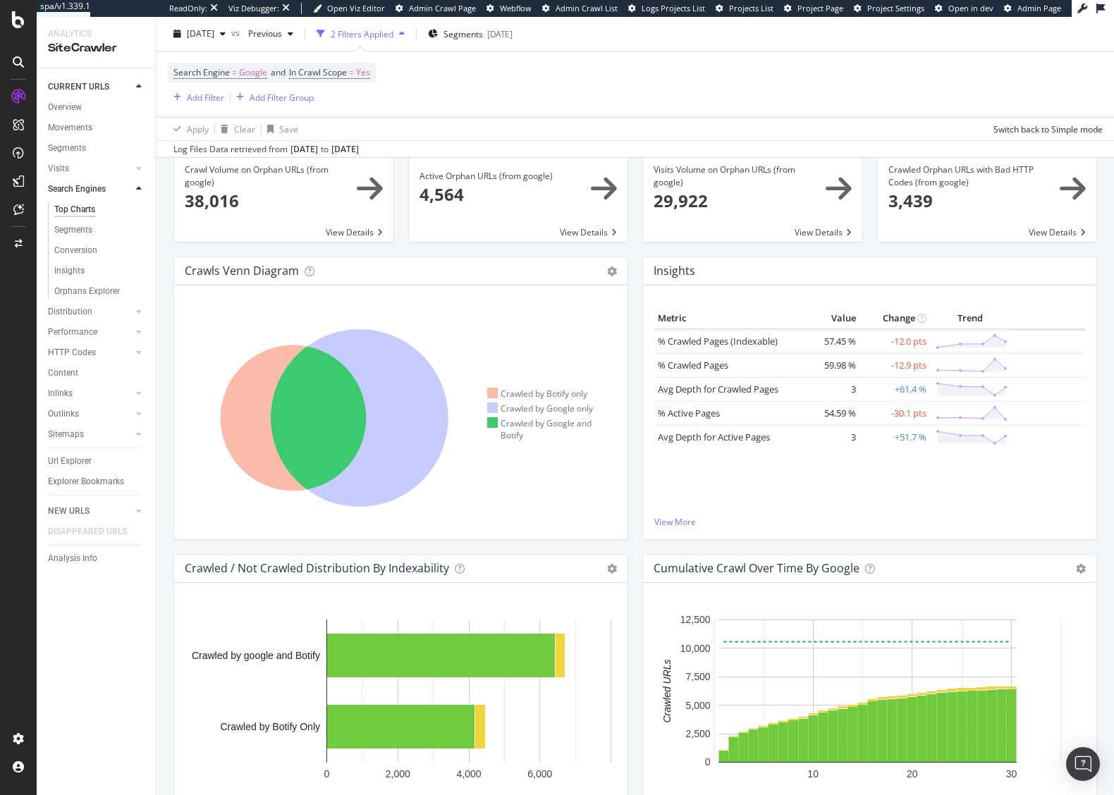
scroll to position [211, 0]
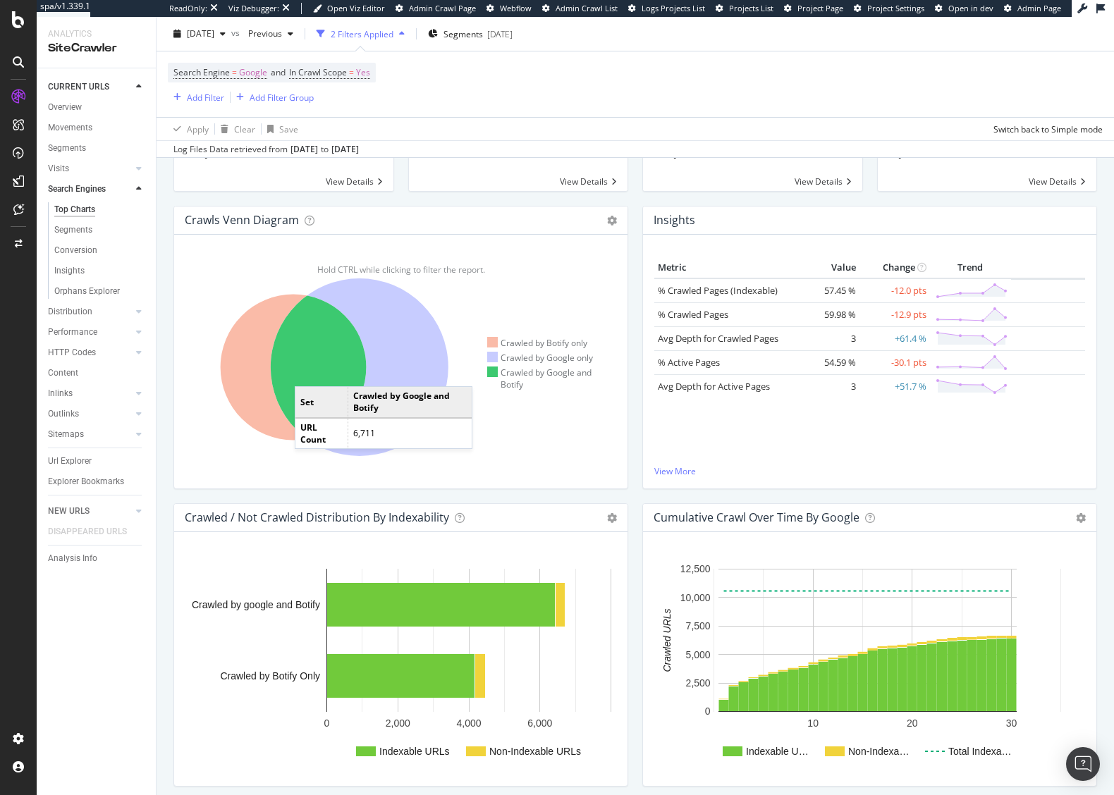
click at [309, 372] on icon at bounding box center [294, 368] width 146 height 146
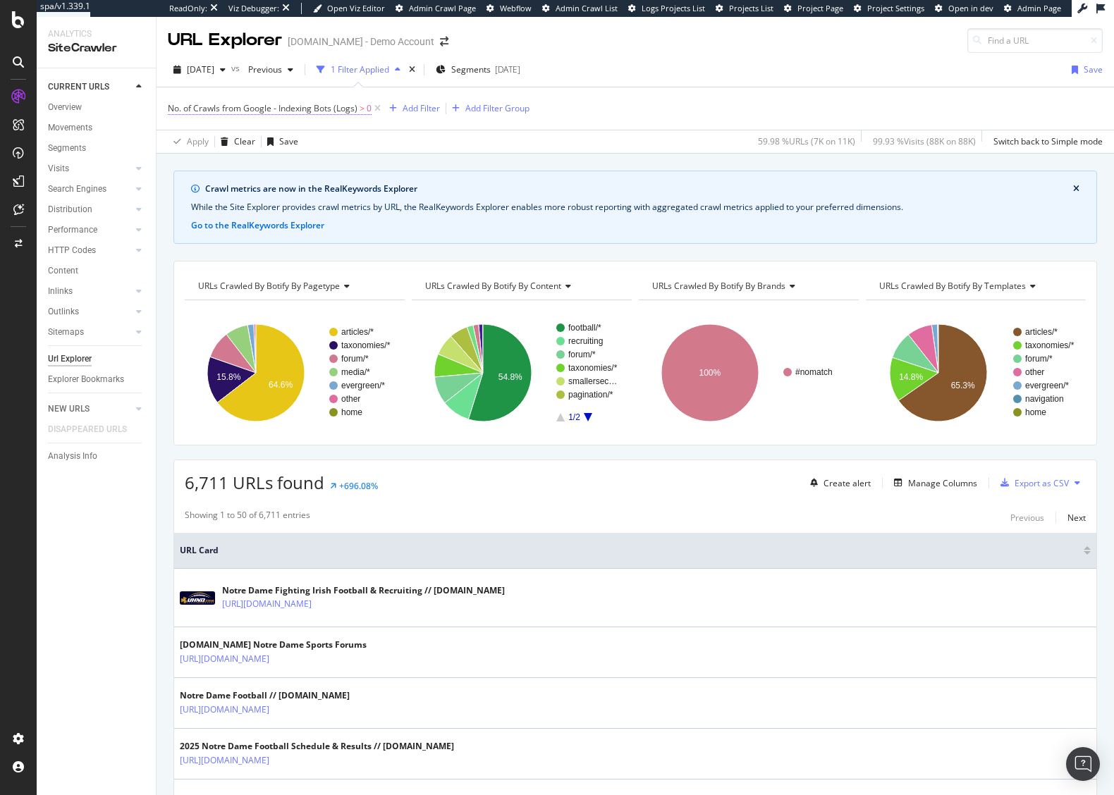
click at [321, 111] on span "No. of Crawls from Google - Indexing Bots (Logs)" at bounding box center [263, 108] width 190 height 12
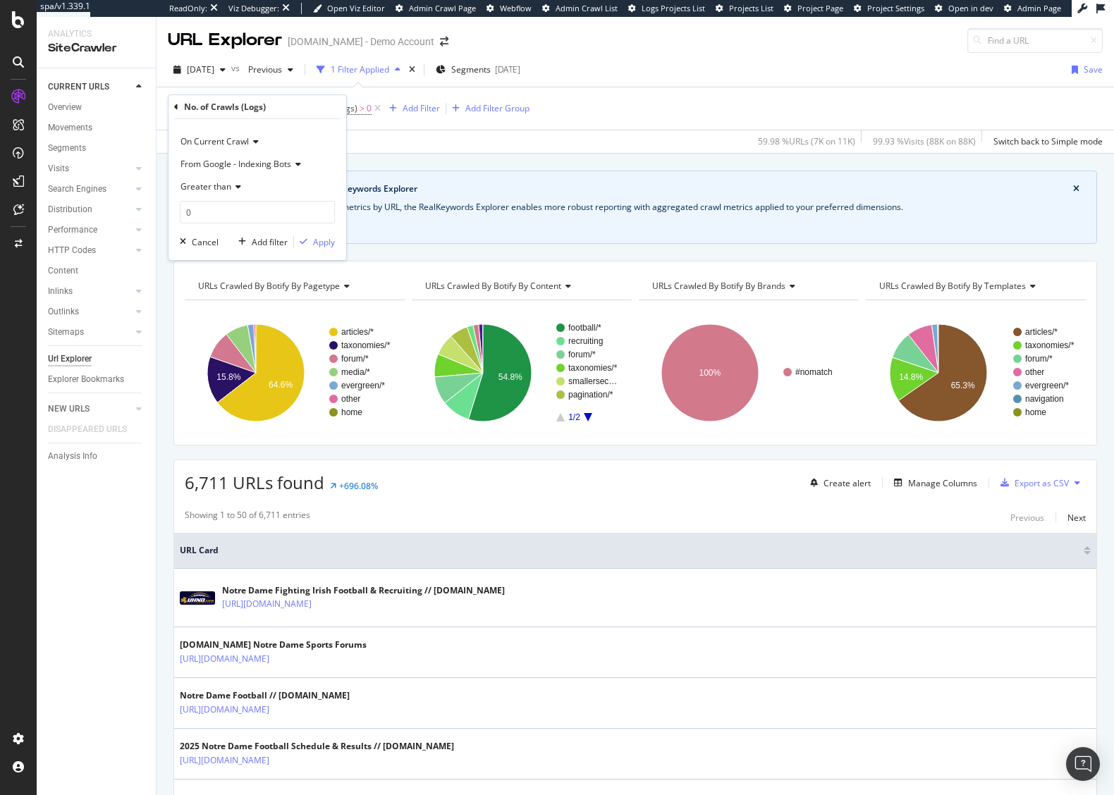
click at [271, 164] on span "From Google - Indexing Bots" at bounding box center [235, 164] width 111 height 12
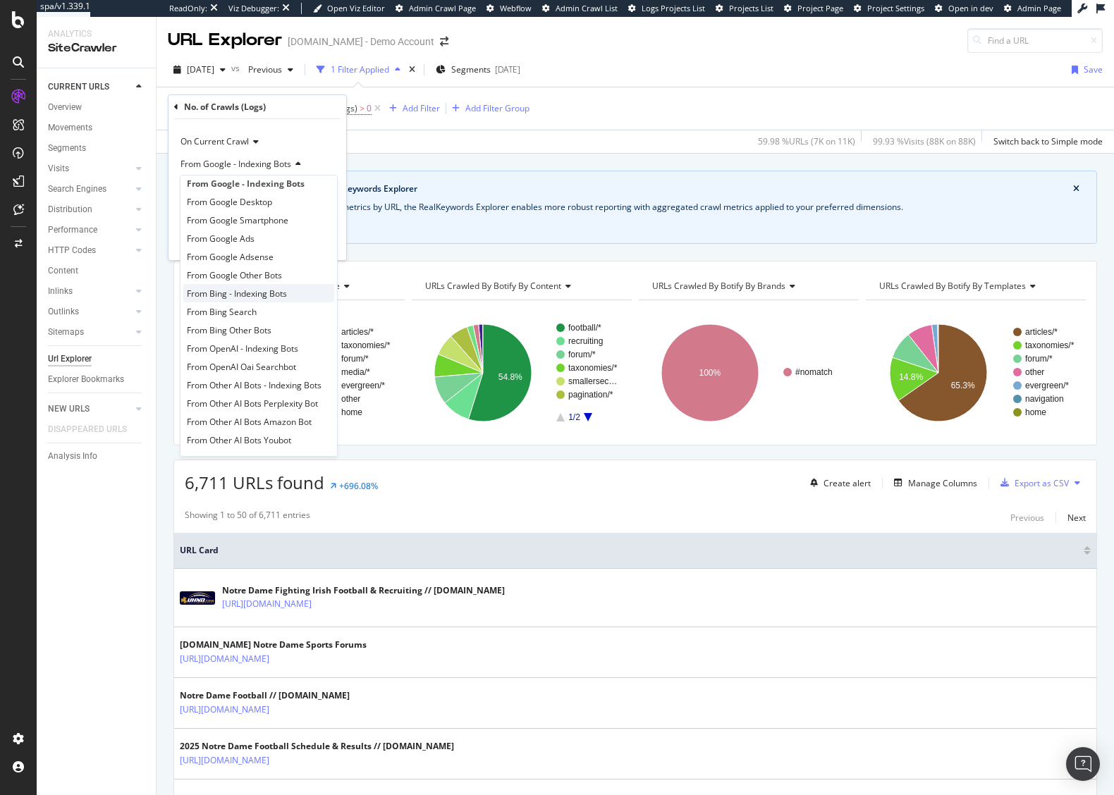
scroll to position [11, 0]
click at [444, 167] on div "Crawl metrics are now in the RealKeywords Explorer While the Site Explorer prov…" at bounding box center [634, 171] width 957 height 34
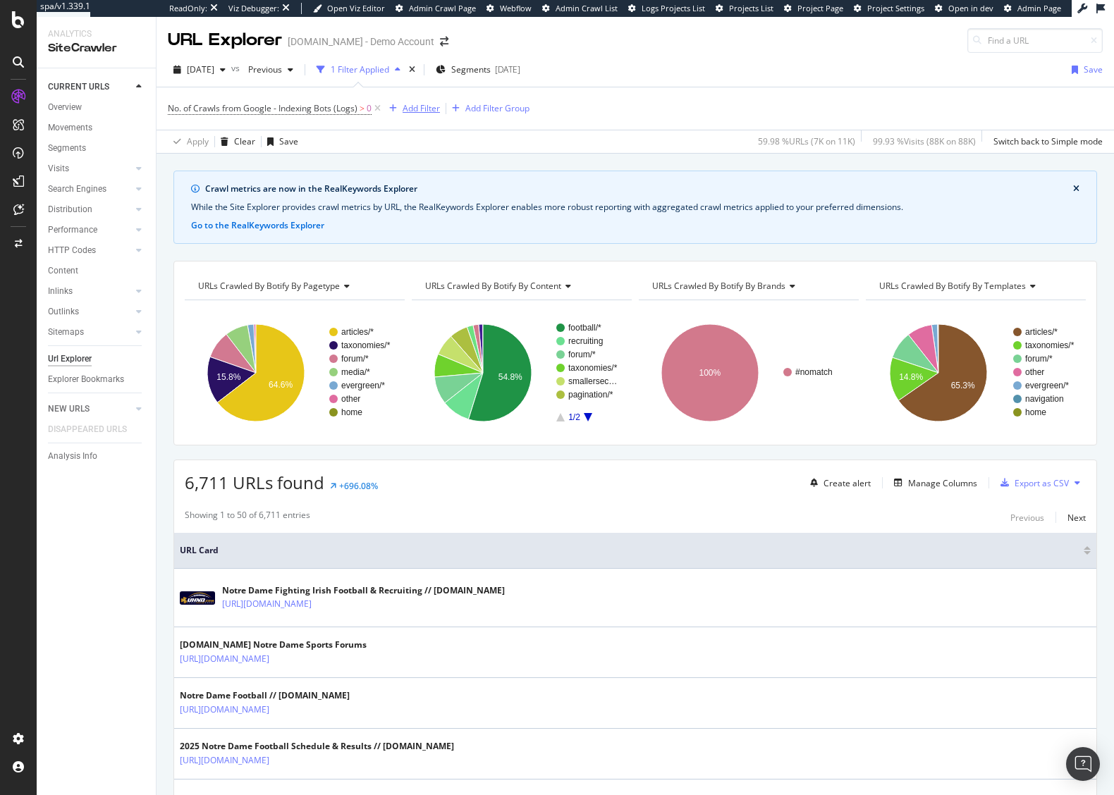
click at [428, 113] on div "Add Filter" at bounding box center [420, 108] width 37 height 12
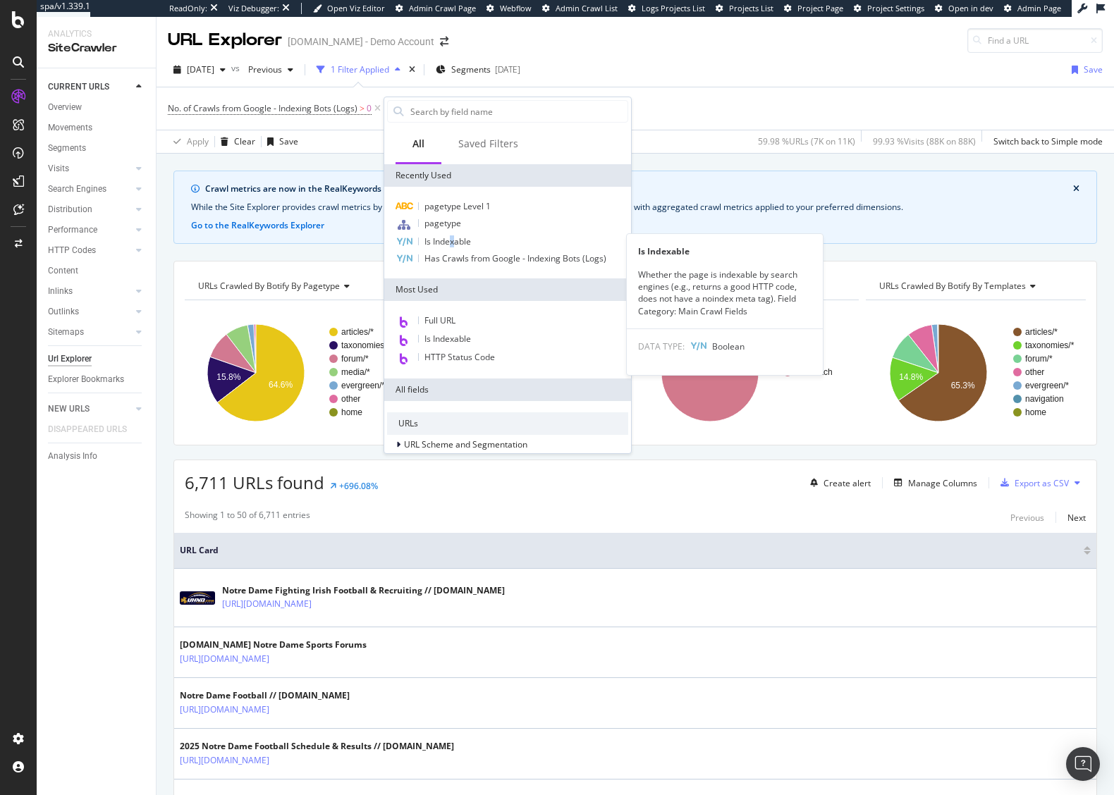
click at [453, 250] on div "Is Indexable" at bounding box center [507, 241] width 241 height 17
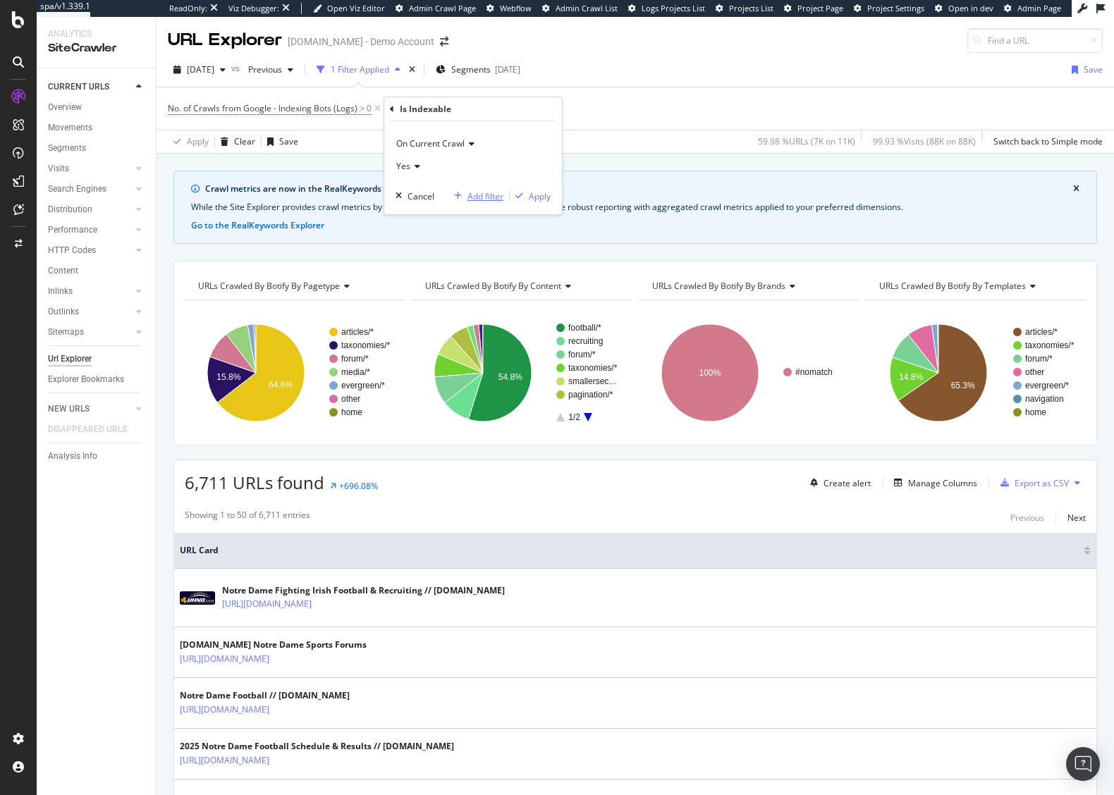
click at [479, 197] on div "Add filter" at bounding box center [485, 196] width 36 height 12
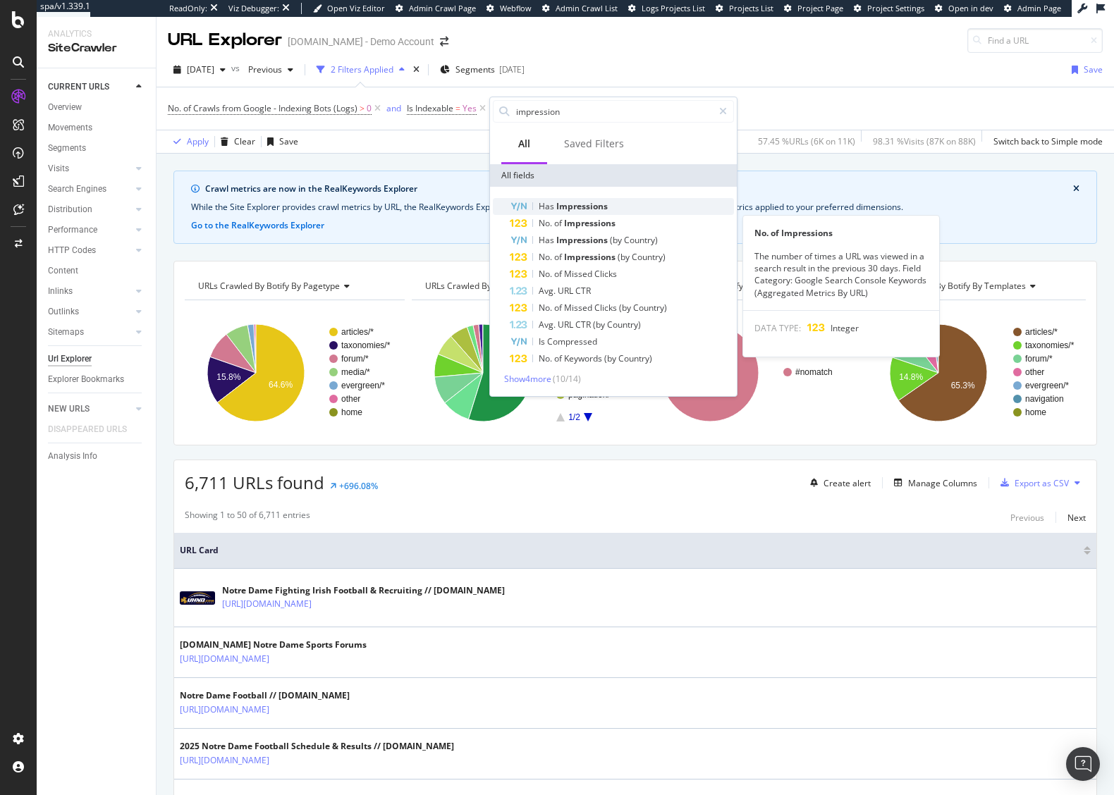
type input "impression"
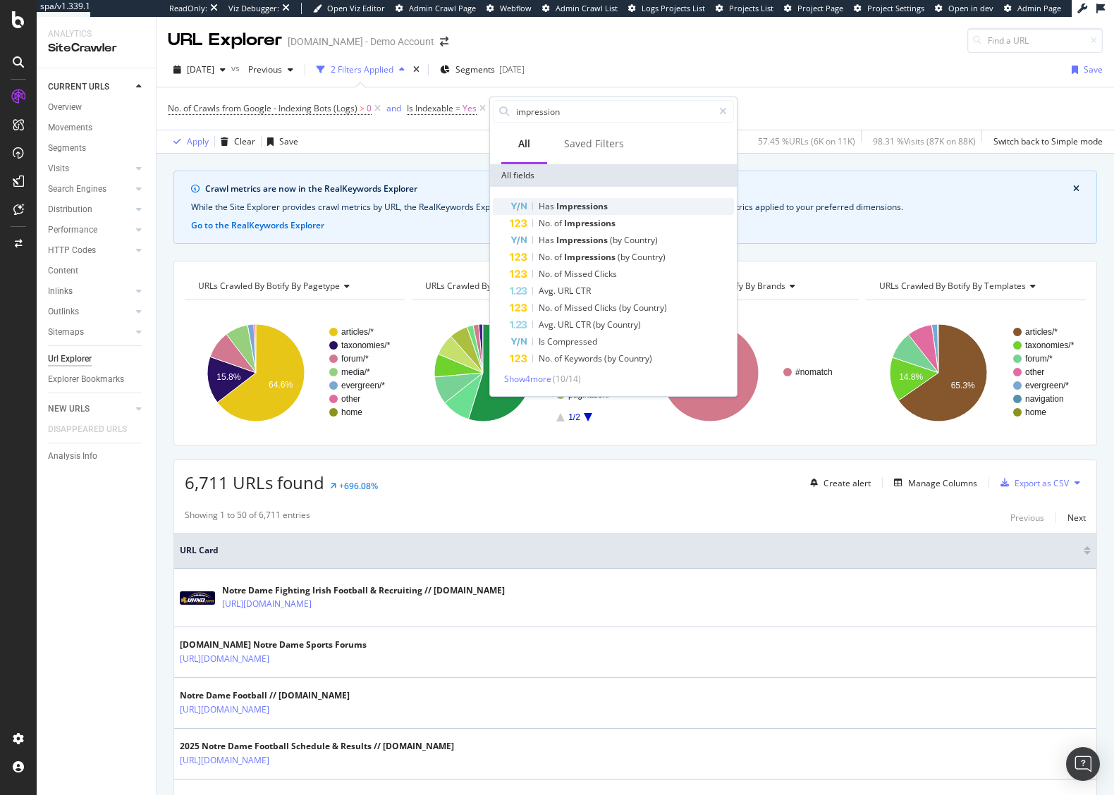
click at [603, 203] on span "Impressions" at bounding box center [581, 206] width 51 height 12
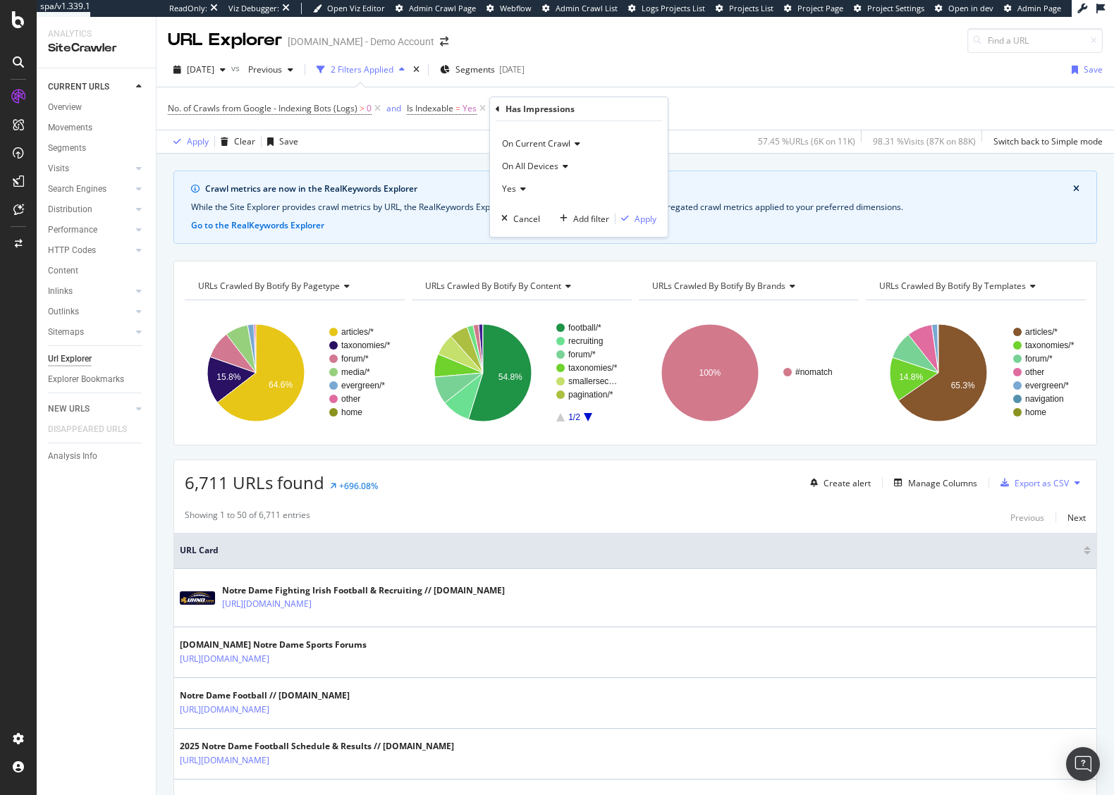
click at [522, 197] on div "Yes" at bounding box center [578, 189] width 155 height 23
drag, startPoint x: 534, startPoint y: 233, endPoint x: 627, endPoint y: 232, distance: 93.8
click at [536, 232] on div "No" at bounding box center [580, 236] width 151 height 18
click at [648, 221] on div "Apply" at bounding box center [645, 219] width 22 height 12
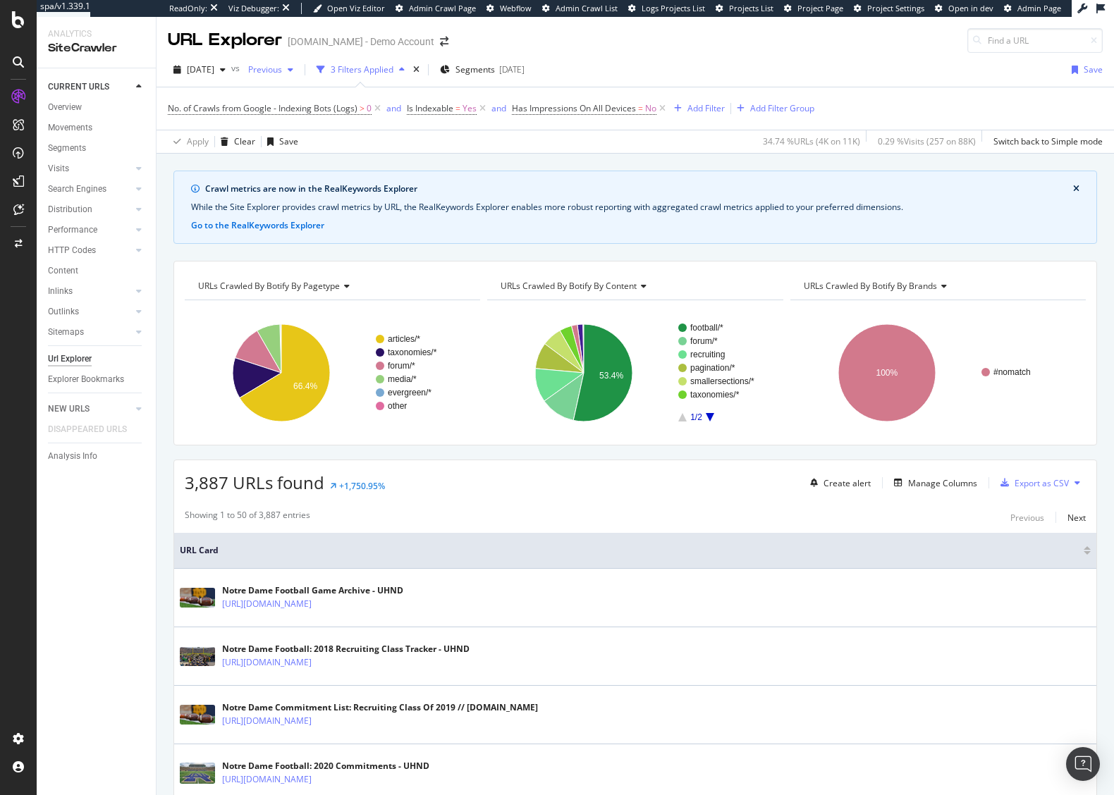
click at [282, 75] on span "Previous" at bounding box center [261, 69] width 39 height 12
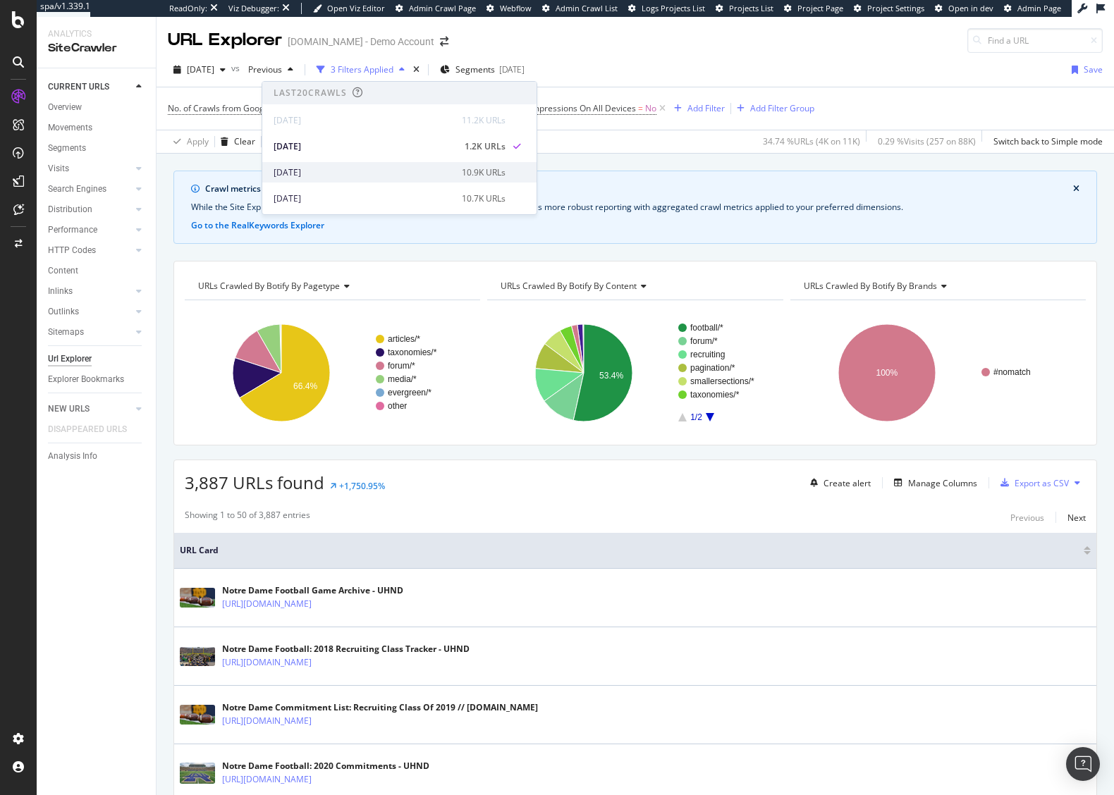
scroll to position [70, 0]
click at [362, 180] on div "2025 Sep. 15th" at bounding box center [363, 180] width 180 height 13
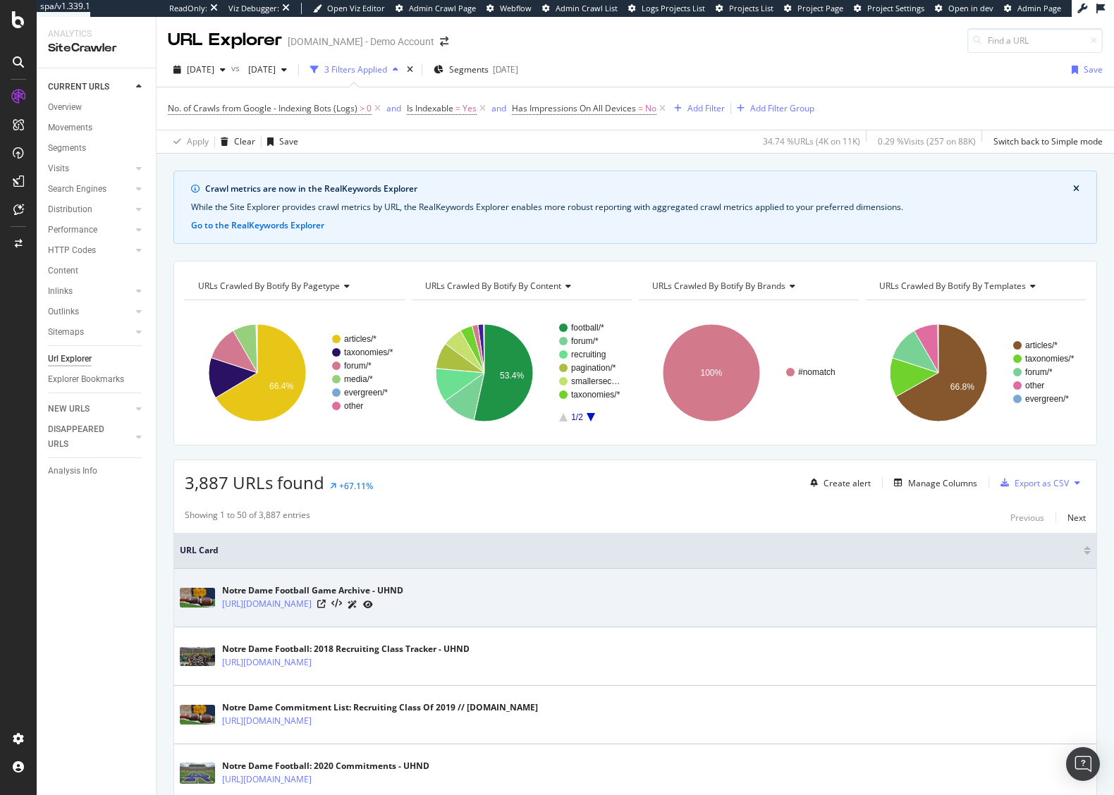
click at [373, 605] on icon at bounding box center [368, 605] width 10 height 8
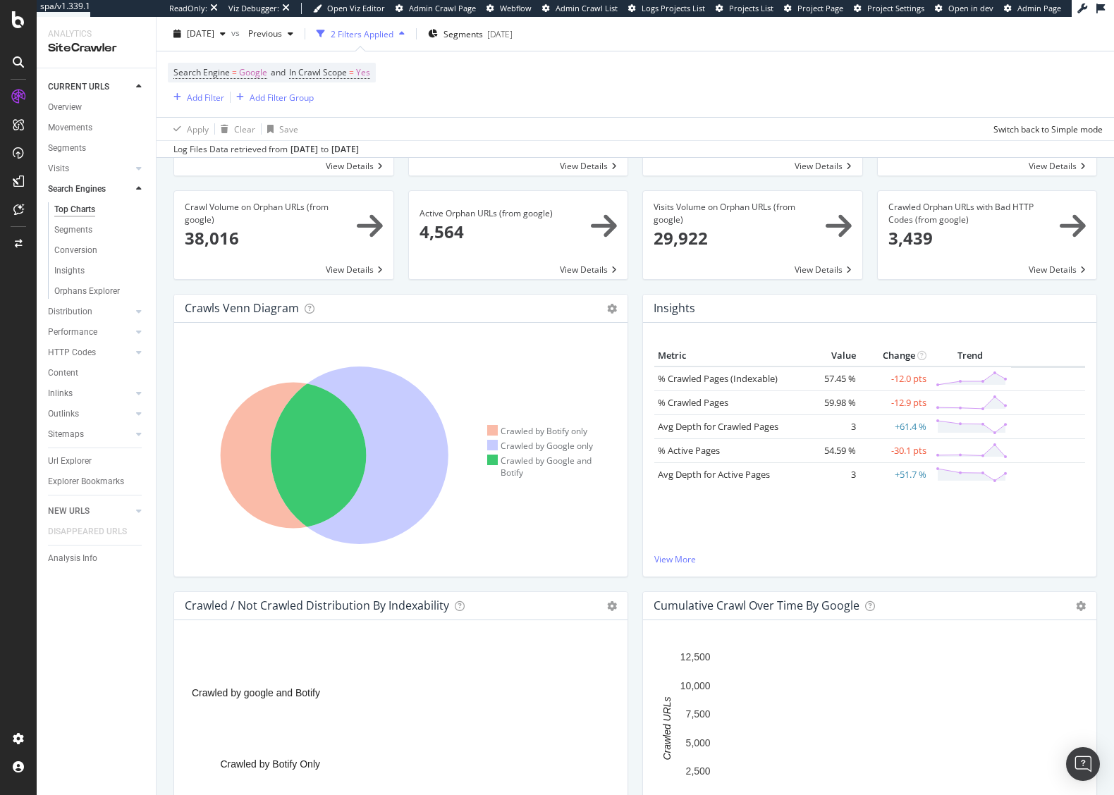
scroll to position [141, 0]
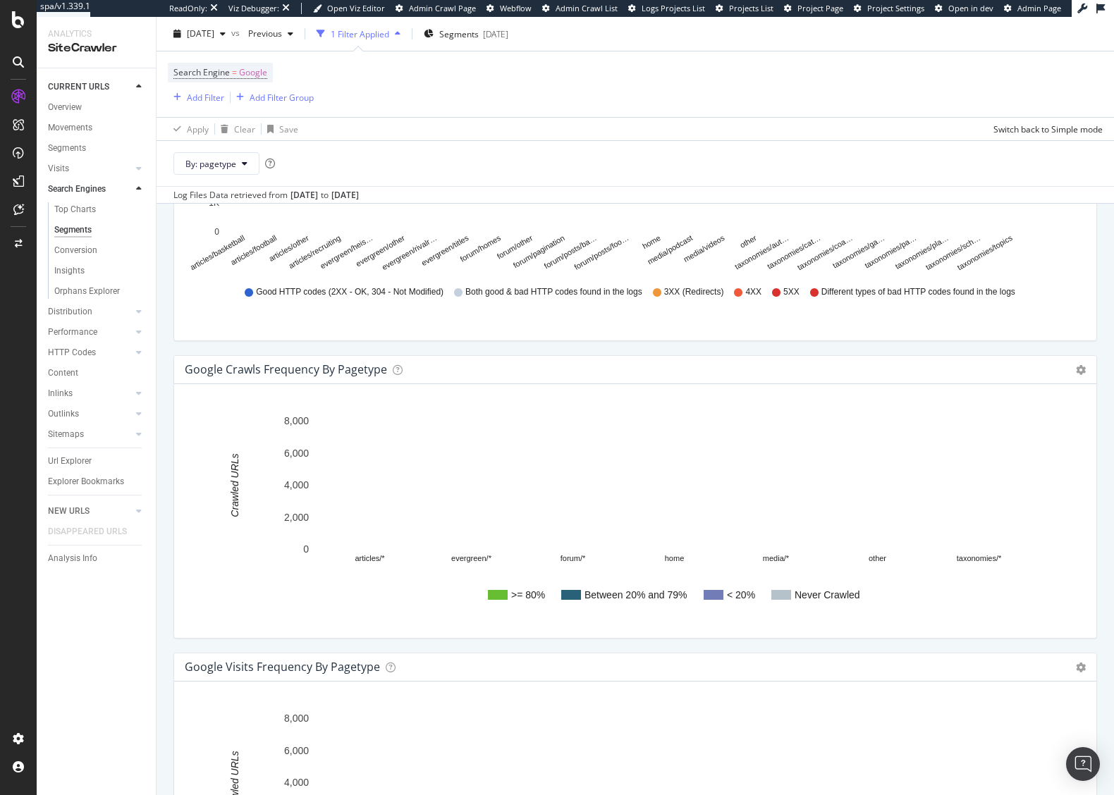
scroll to position [1678, 0]
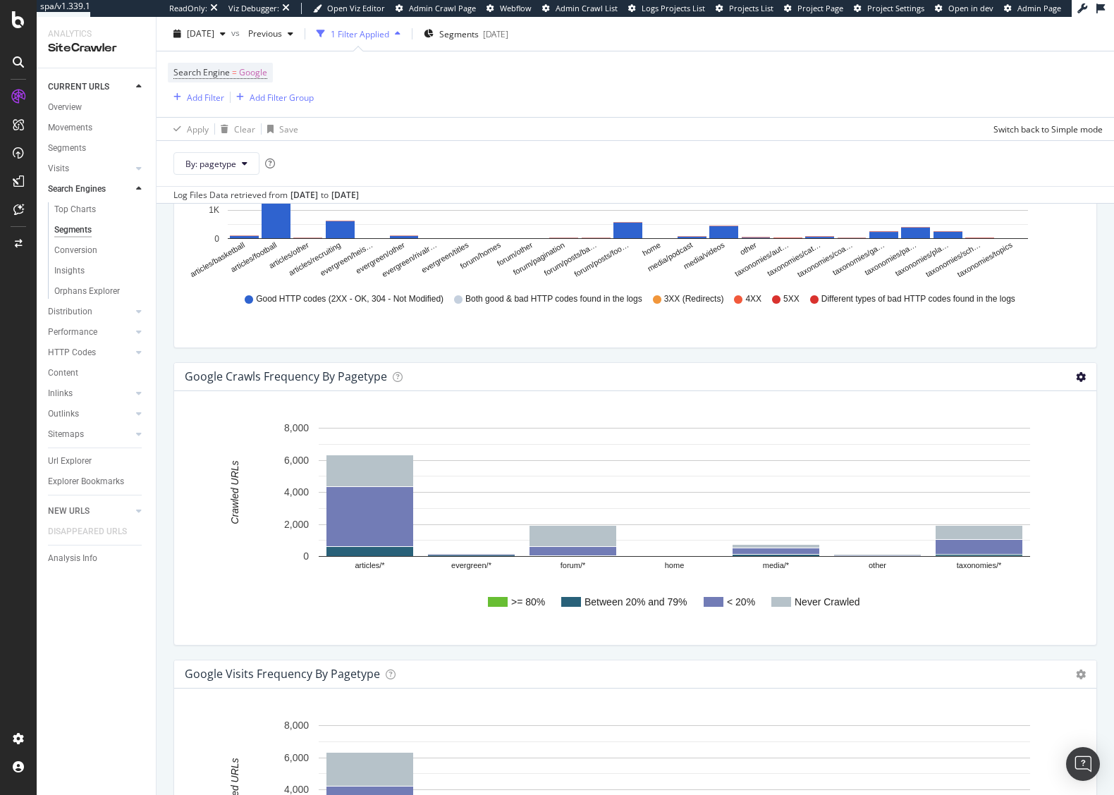
click at [1076, 376] on icon at bounding box center [1081, 377] width 10 height 10
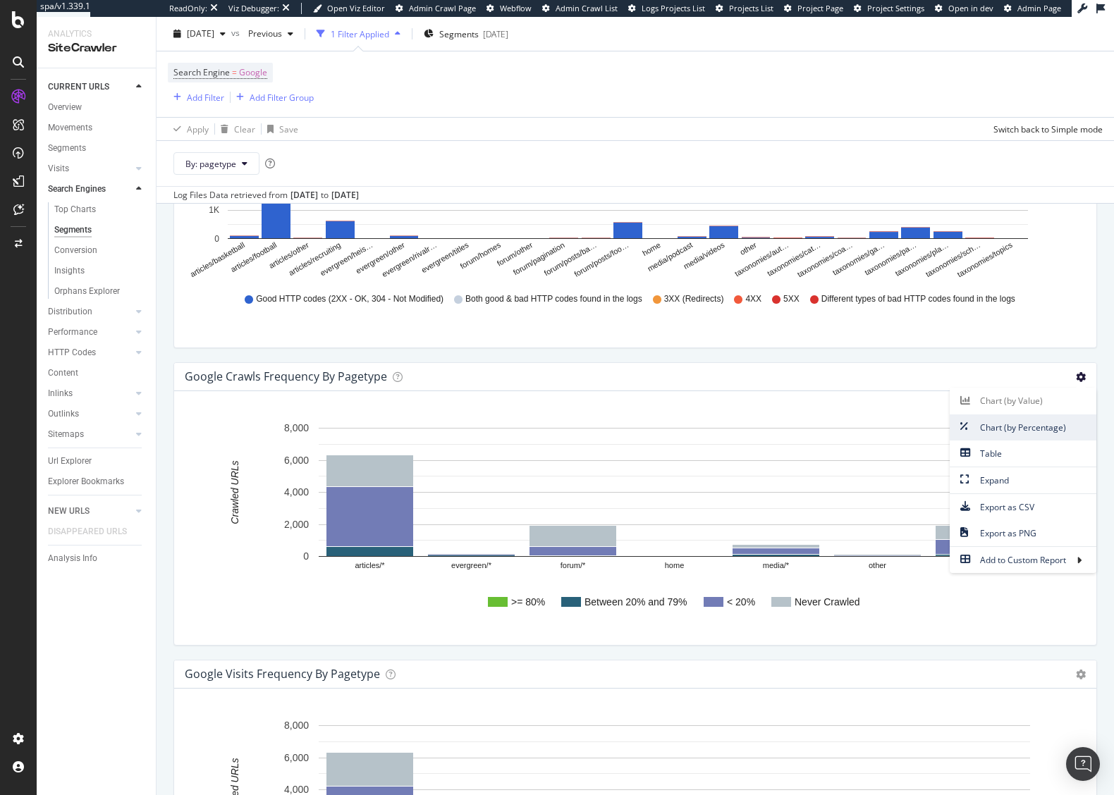
click at [1021, 433] on span "Chart (by Percentage)" at bounding box center [1022, 427] width 147 height 19
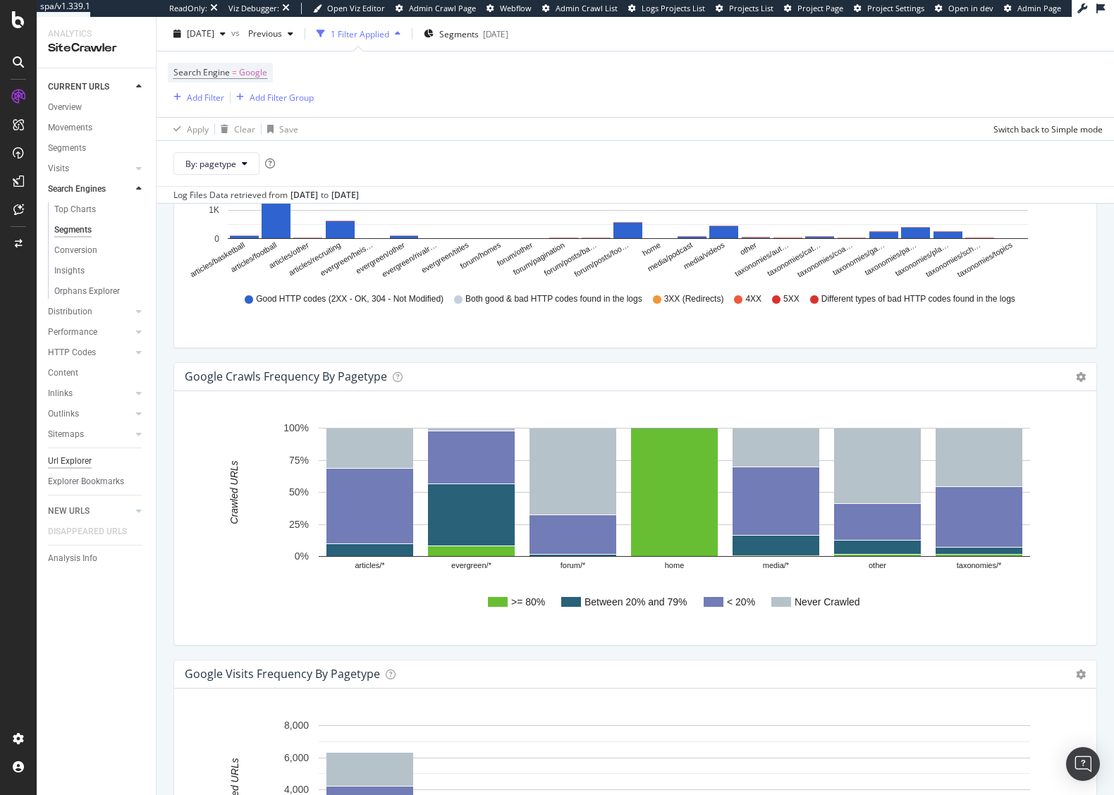
click at [61, 459] on div "Url Explorer" at bounding box center [70, 461] width 44 height 15
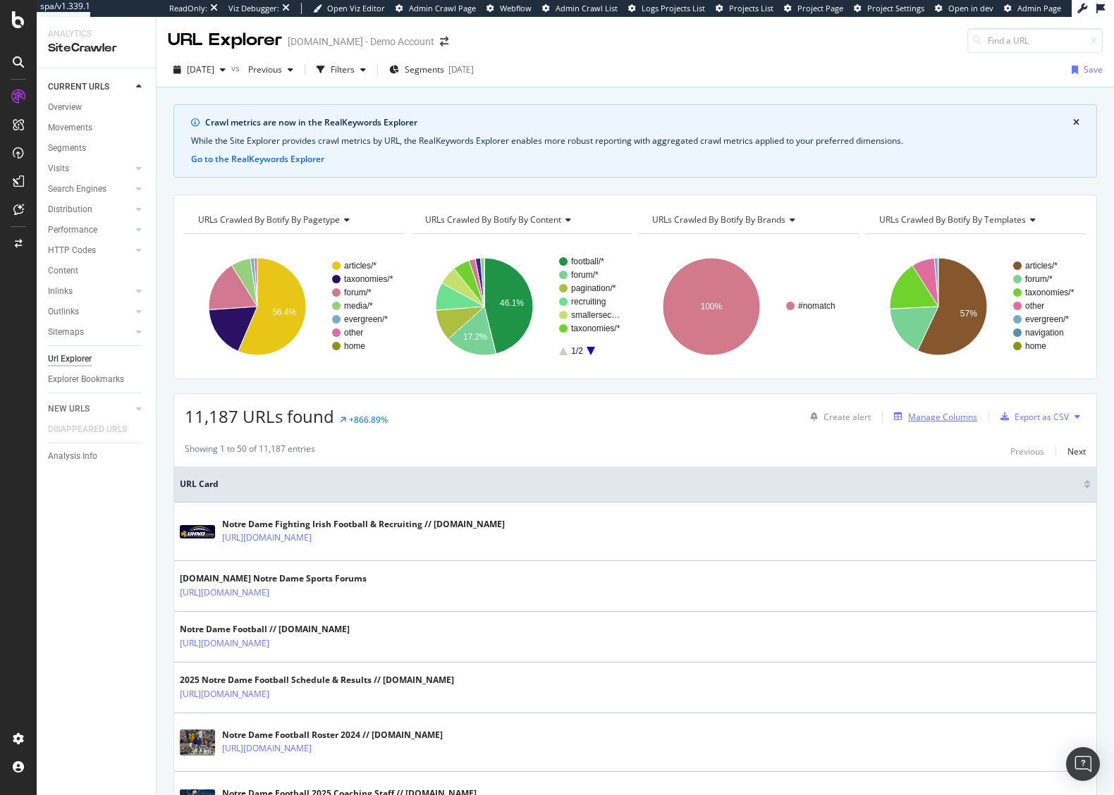
click at [913, 416] on div "Manage Columns" at bounding box center [942, 417] width 69 height 12
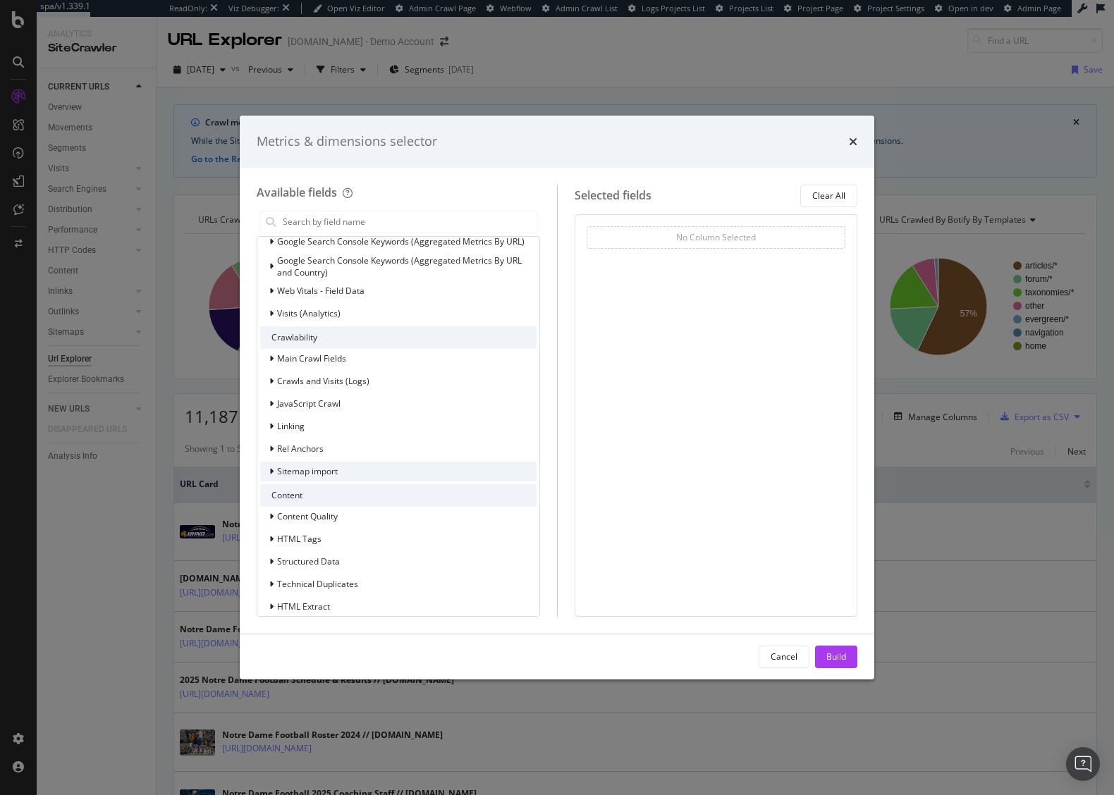
scroll to position [155, 0]
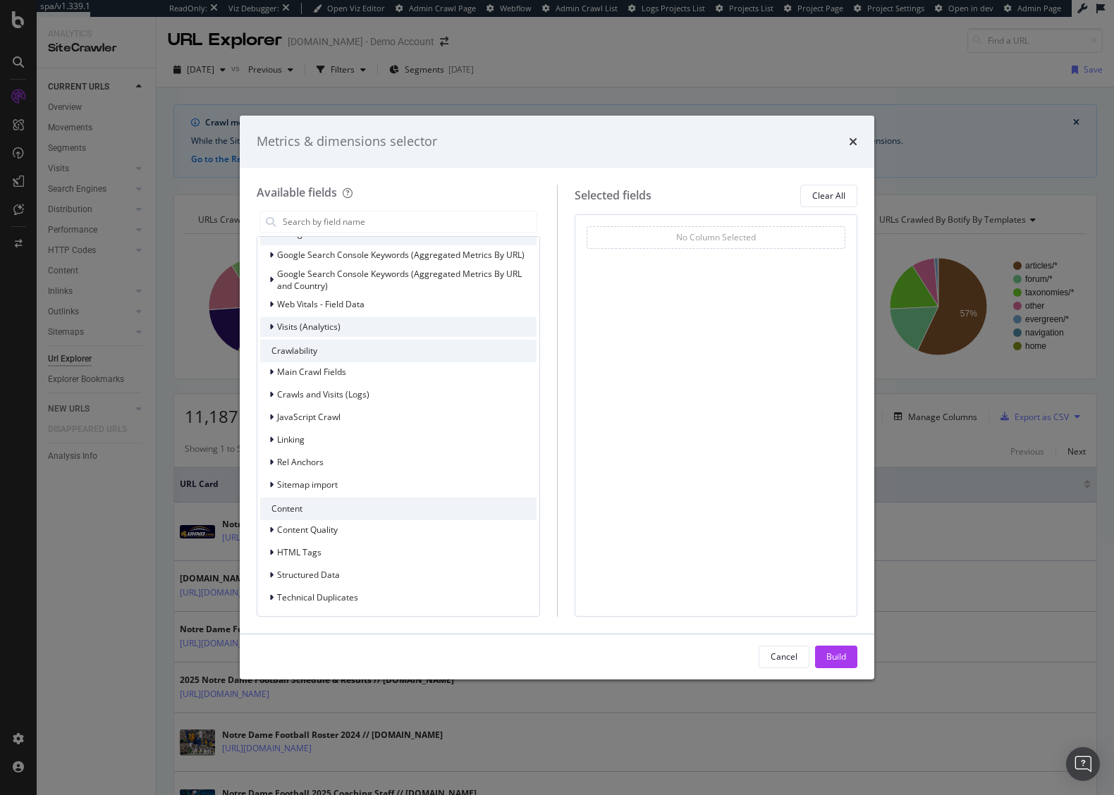
click at [333, 330] on span "Visits (Analytics)" at bounding box center [308, 327] width 63 height 12
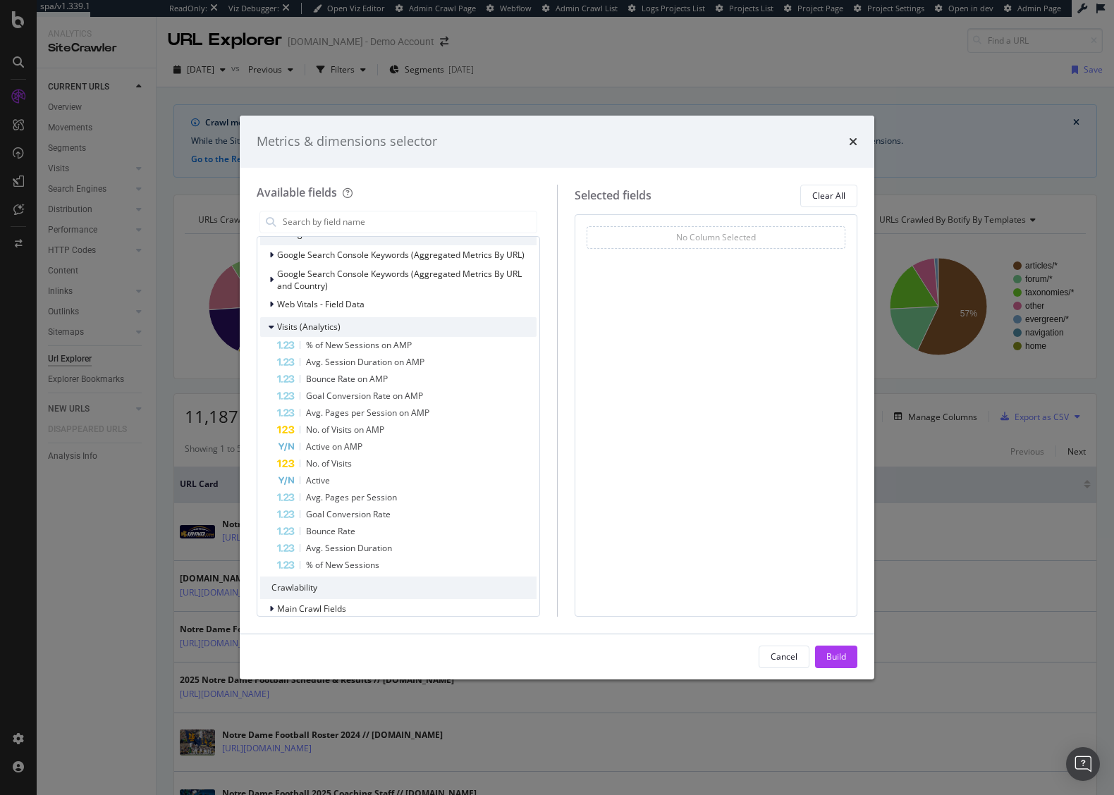
click at [336, 326] on span "Visits (Analytics)" at bounding box center [308, 327] width 63 height 12
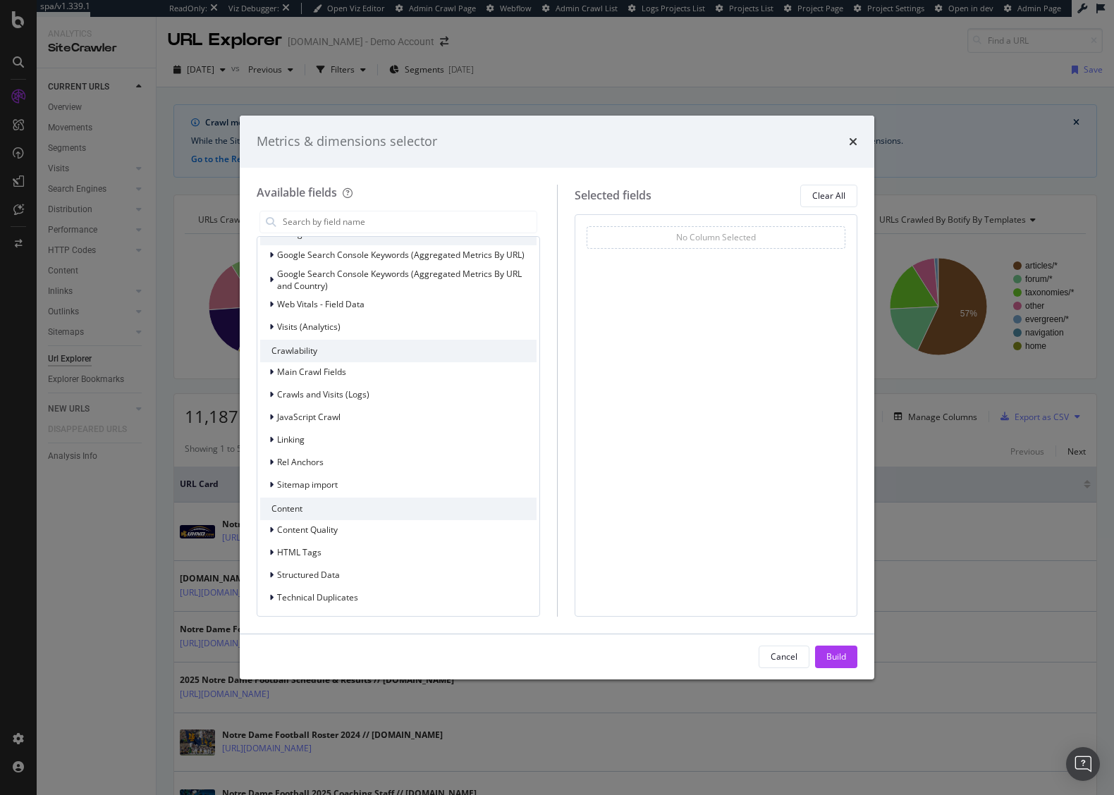
click at [857, 137] on div "Metrics & dimensions selector" at bounding box center [557, 142] width 634 height 52
click at [851, 136] on icon "times" at bounding box center [853, 141] width 8 height 11
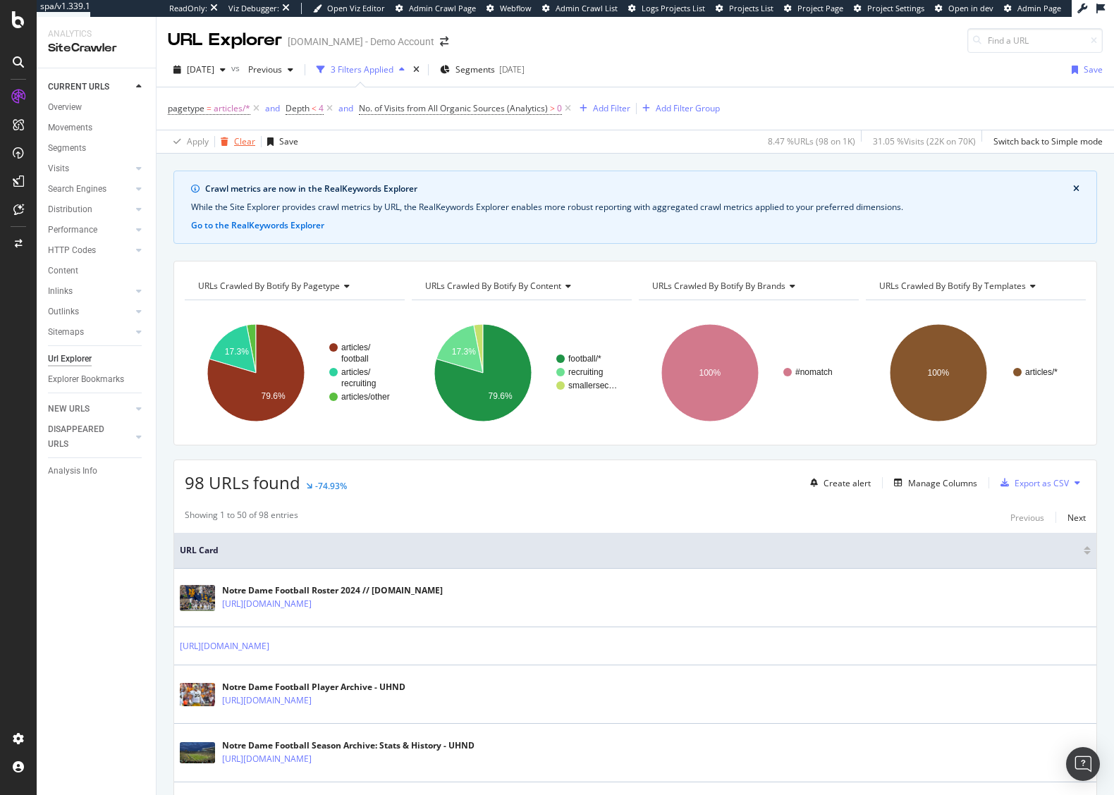
drag, startPoint x: 251, startPoint y: 144, endPoint x: 412, endPoint y: 3, distance: 214.2
click at [251, 144] on div "Clear" at bounding box center [244, 141] width 21 height 12
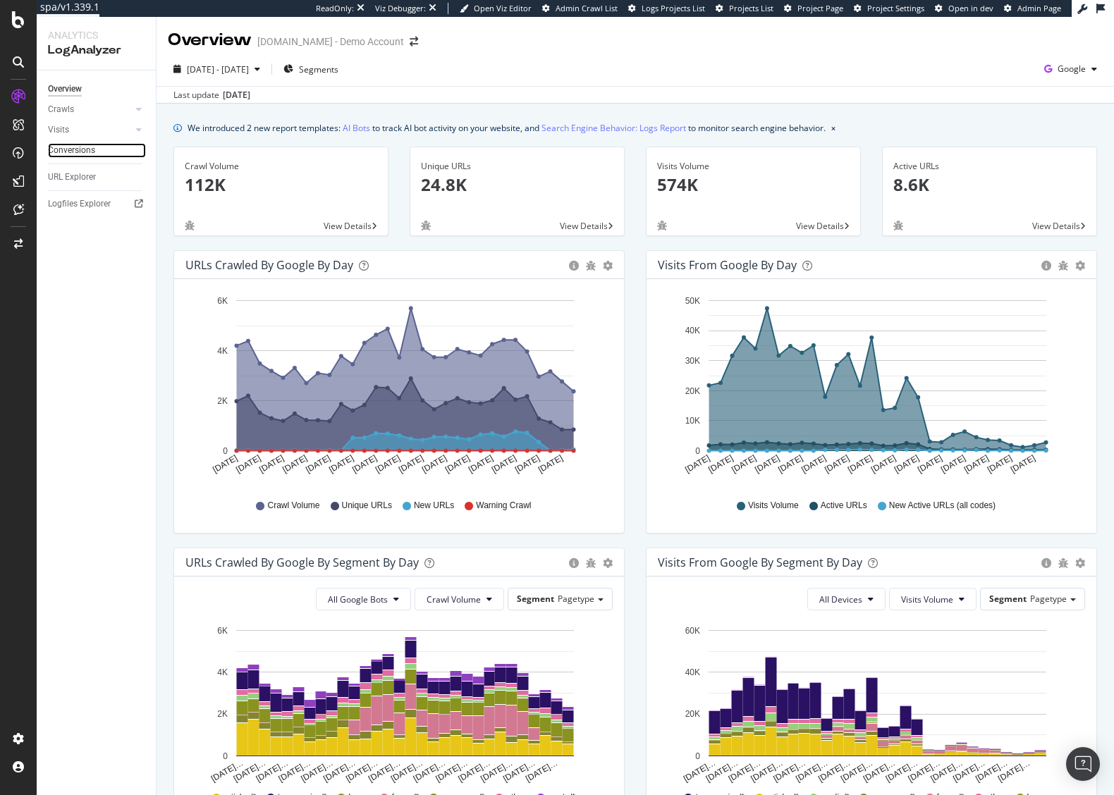
click at [99, 146] on link "Conversions" at bounding box center [97, 150] width 98 height 15
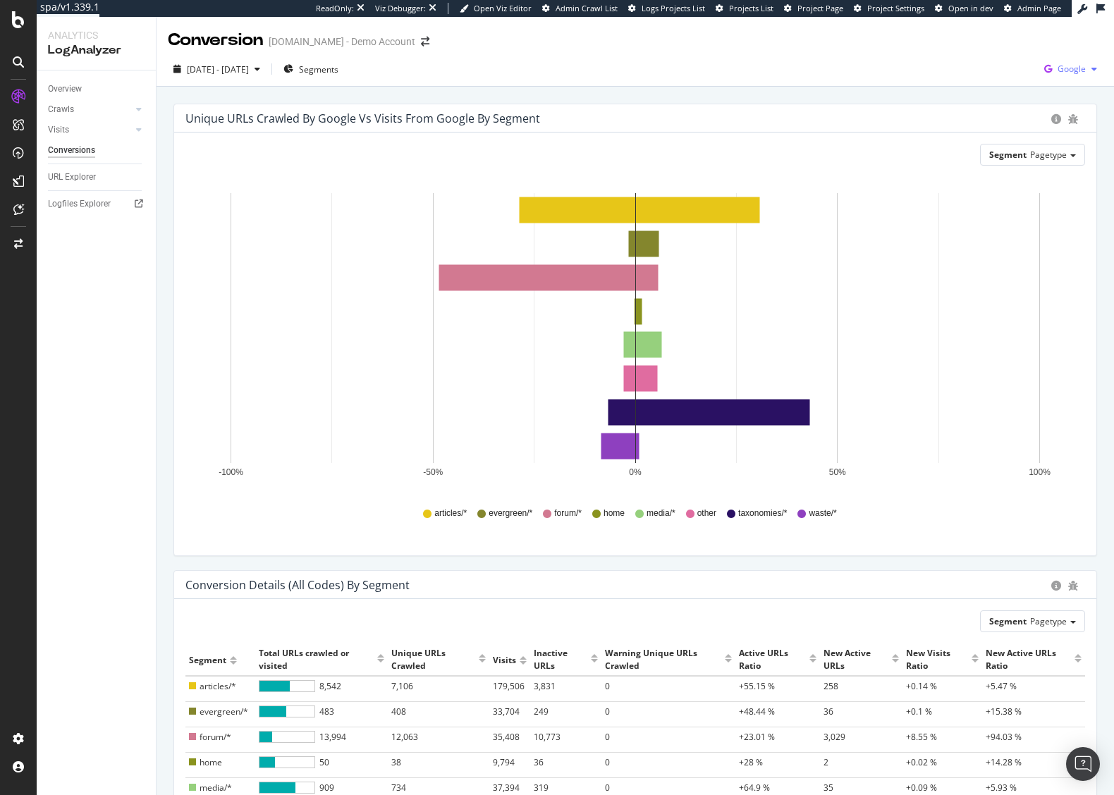
click at [1045, 70] on icon "button" at bounding box center [1047, 69] width 19 height 20
click at [848, 67] on div "[DATE] - [DATE] Segments Google" at bounding box center [634, 72] width 957 height 28
click at [135, 111] on div at bounding box center [139, 109] width 14 height 14
click at [92, 176] on div "HTTP Codes" at bounding box center [102, 186] width 108 height 20
click at [92, 178] on div "HTTP Codes" at bounding box center [78, 185] width 48 height 15
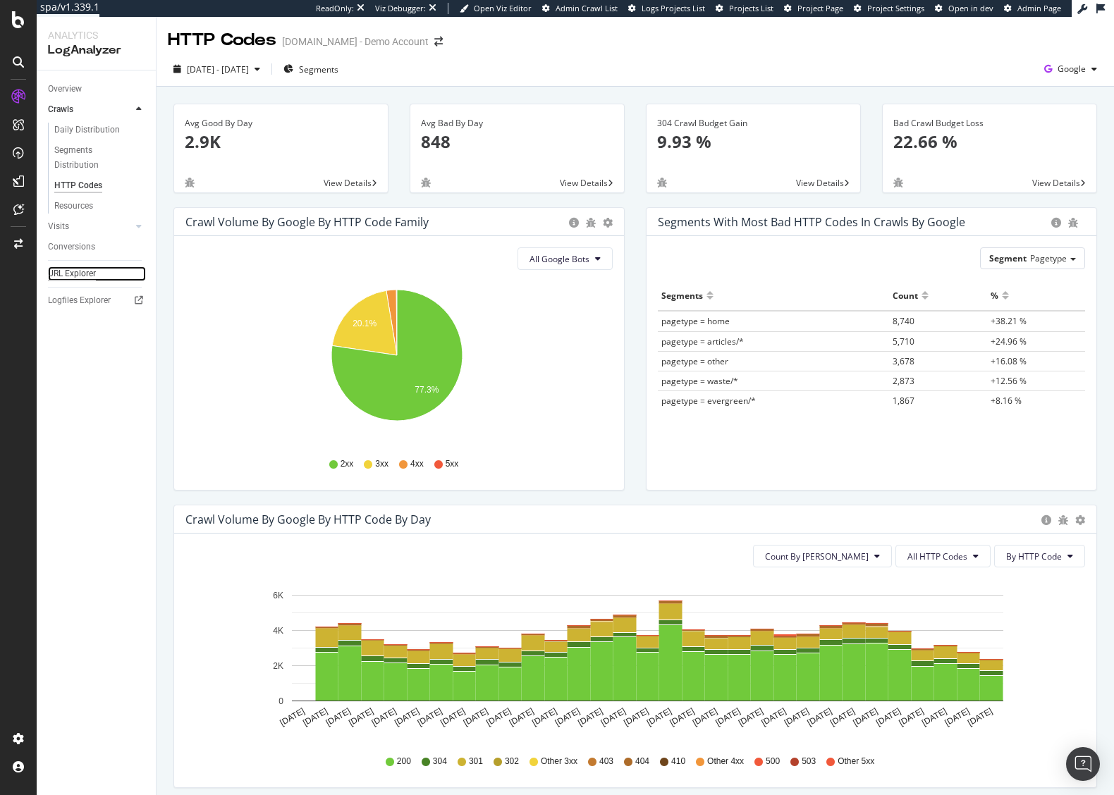
click at [69, 273] on div "URL Explorer" at bounding box center [72, 273] width 48 height 15
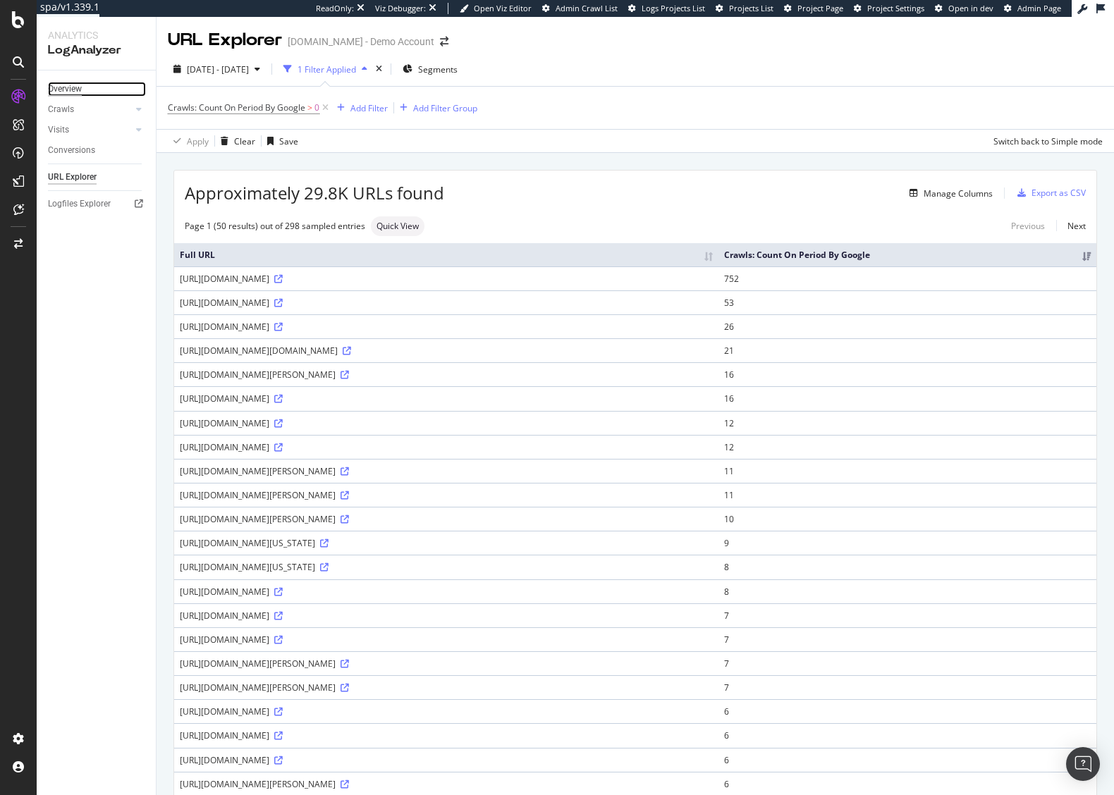
click at [73, 87] on div "Overview" at bounding box center [65, 89] width 34 height 15
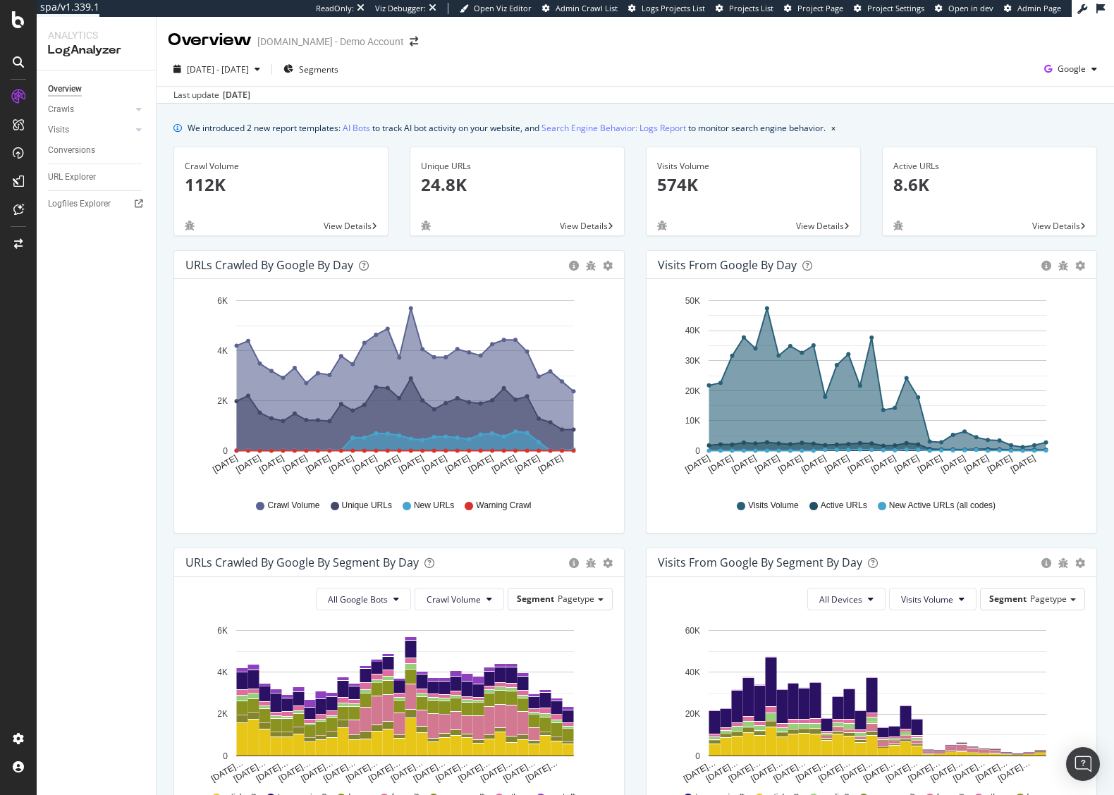
click at [658, 75] on div "2025 Sep. 13th - Oct. 12th Segments Google" at bounding box center [634, 72] width 957 height 28
click at [75, 150] on div "Conversions" at bounding box center [71, 150] width 47 height 15
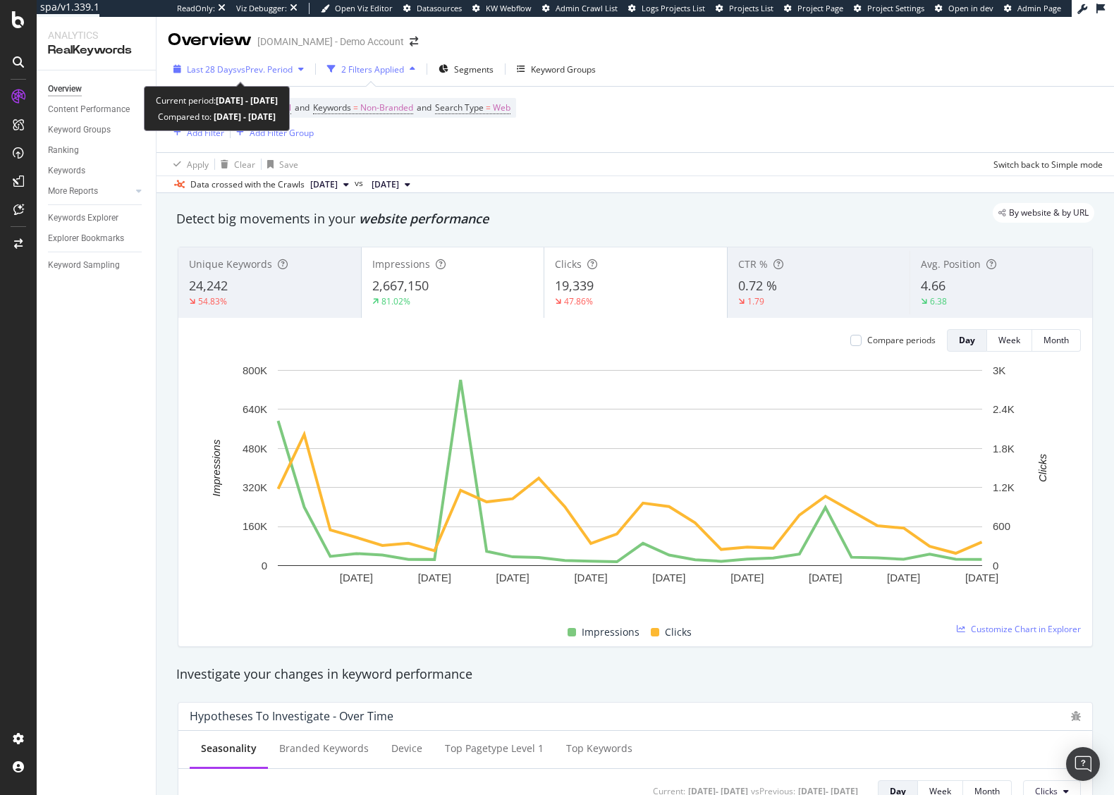
click at [212, 63] on span "Last 28 Days" at bounding box center [212, 69] width 50 height 12
click at [617, 151] on div "Device = All and Country = All and Keywords = Non-Branded and Search Type = Web…" at bounding box center [635, 120] width 935 height 66
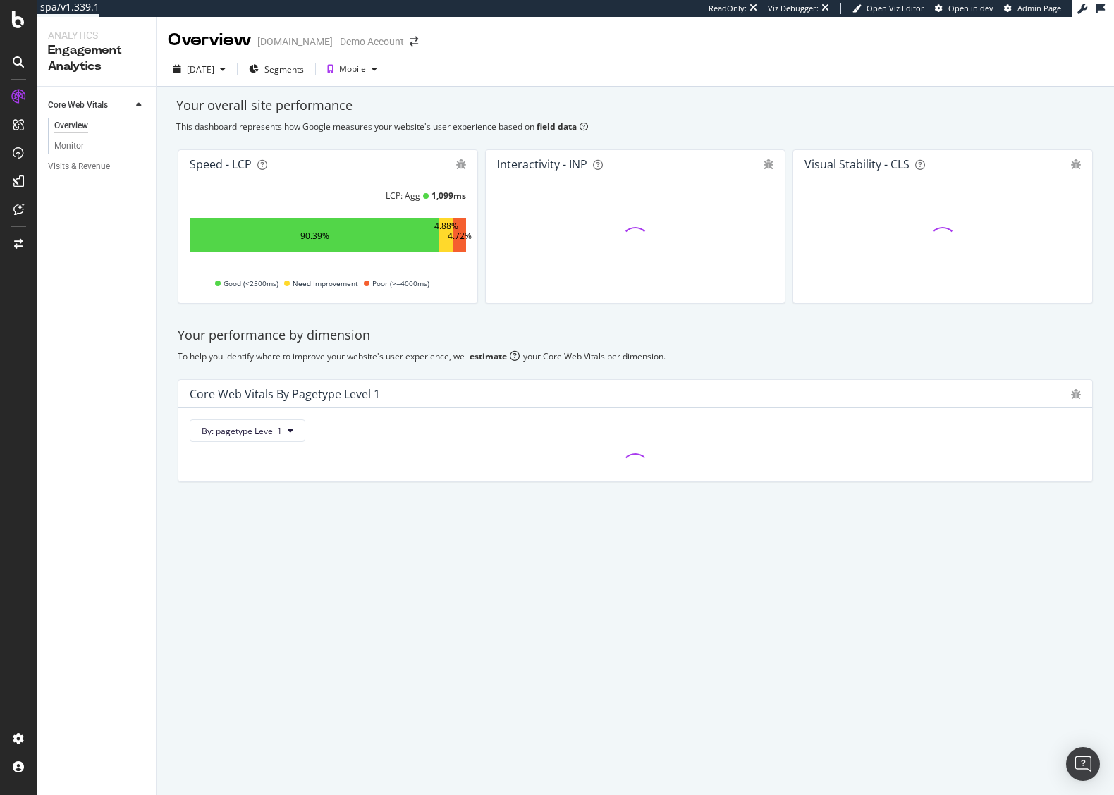
click at [91, 155] on div "Overview Monitor" at bounding box center [102, 136] width 108 height 41
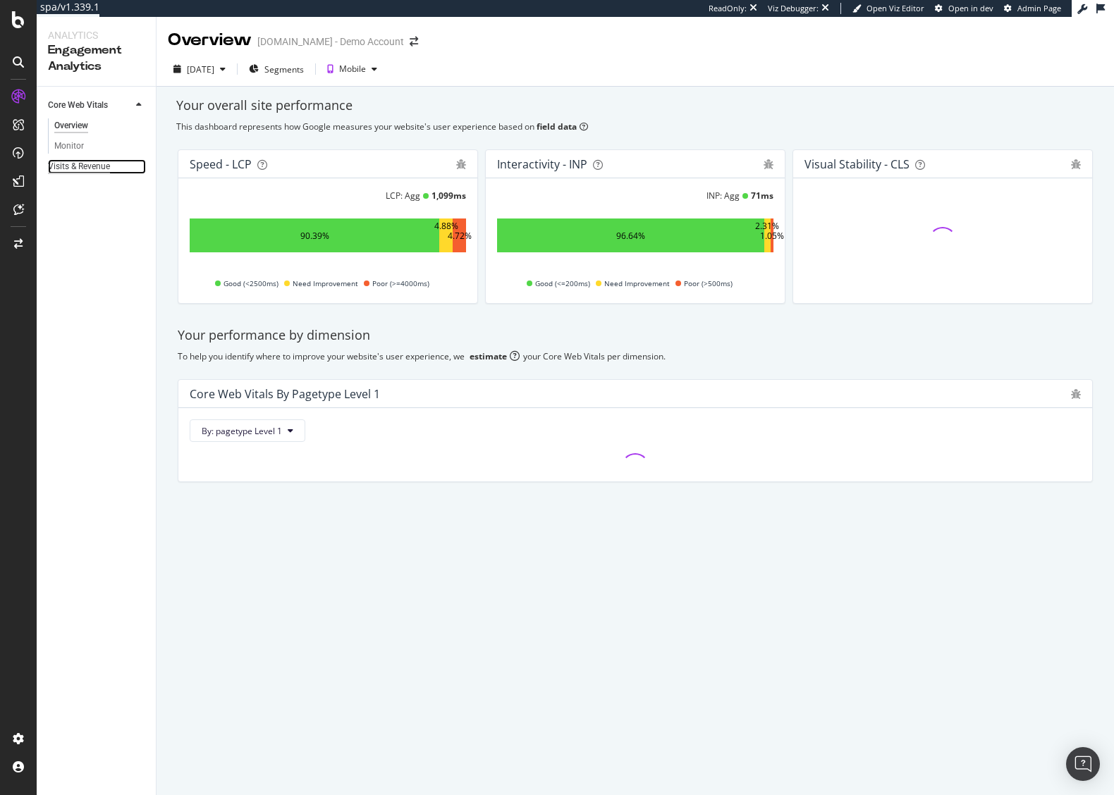
click at [91, 166] on div "Visits & Revenue" at bounding box center [79, 166] width 62 height 15
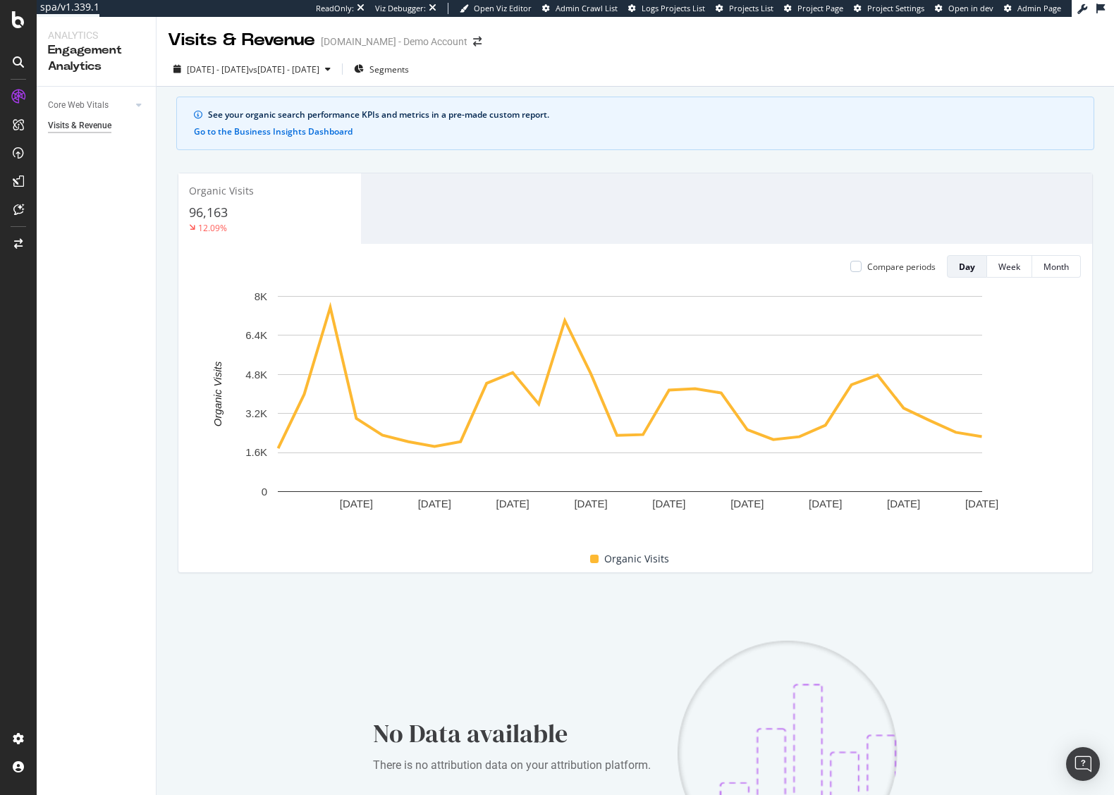
click at [402, 164] on div "Organic Visits 96,163 12.09% Compare periods Day Week Month 15 Sep. 2025 18 Sep…" at bounding box center [635, 372] width 932 height 423
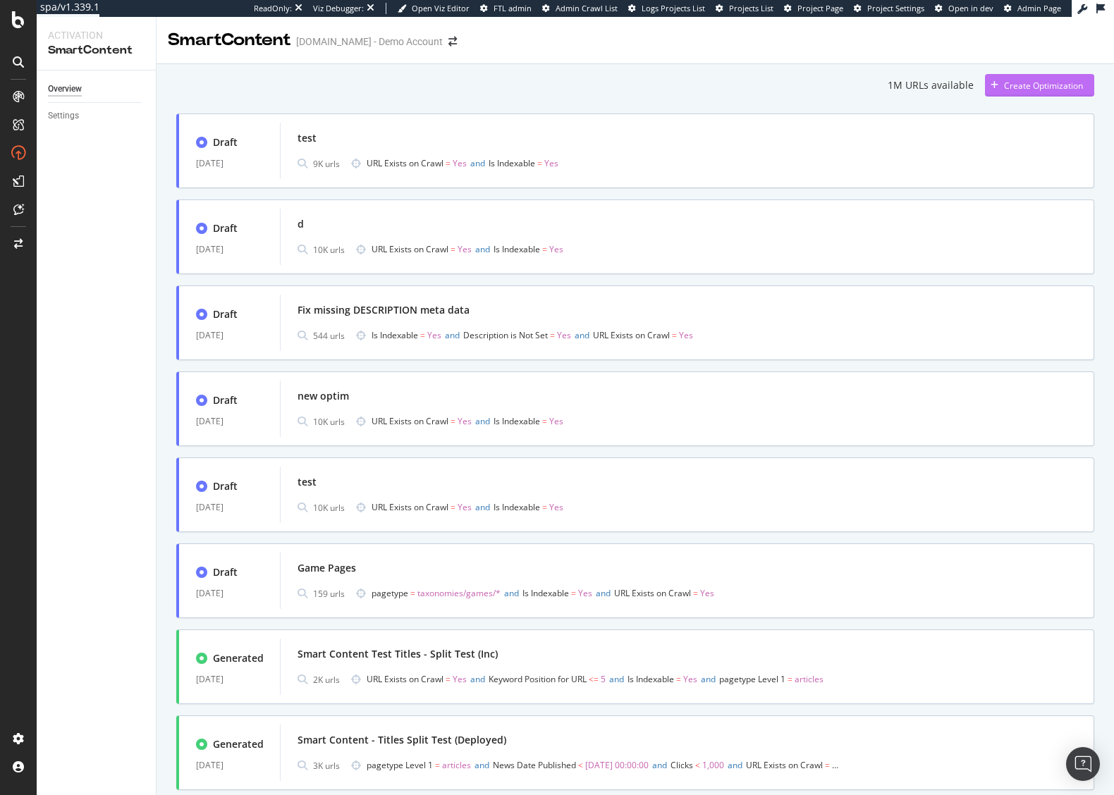
click at [1054, 82] on div "Create Optimization" at bounding box center [1043, 86] width 79 height 12
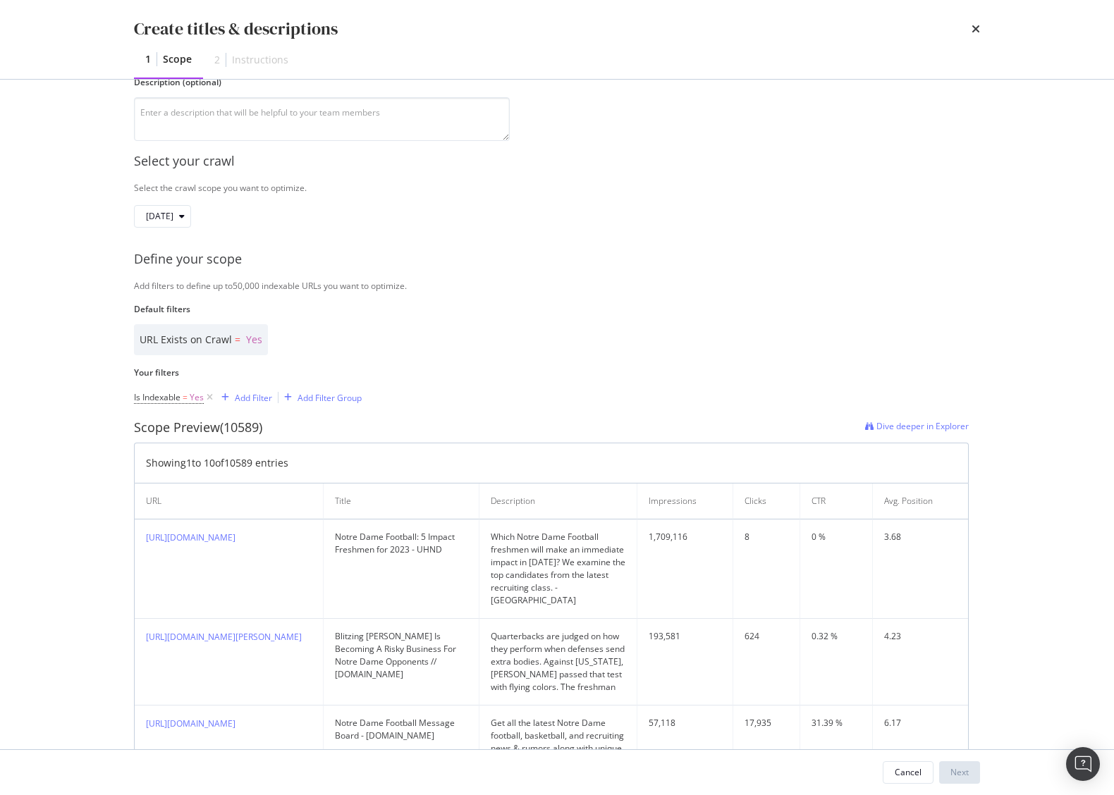
scroll to position [25, 0]
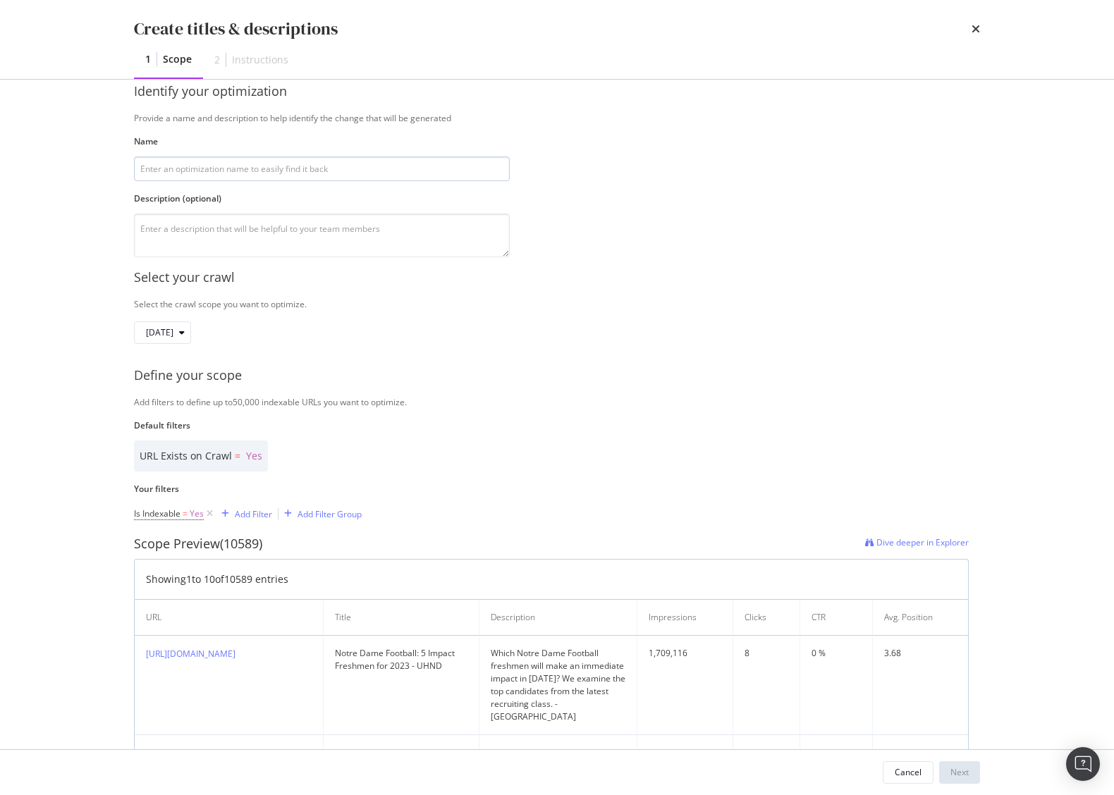
click at [249, 176] on input "modal" at bounding box center [322, 168] width 376 height 25
type input "test"
click at [619, 235] on div "Identify your optimization Provide a name and description to help identify the …" at bounding box center [557, 169] width 846 height 175
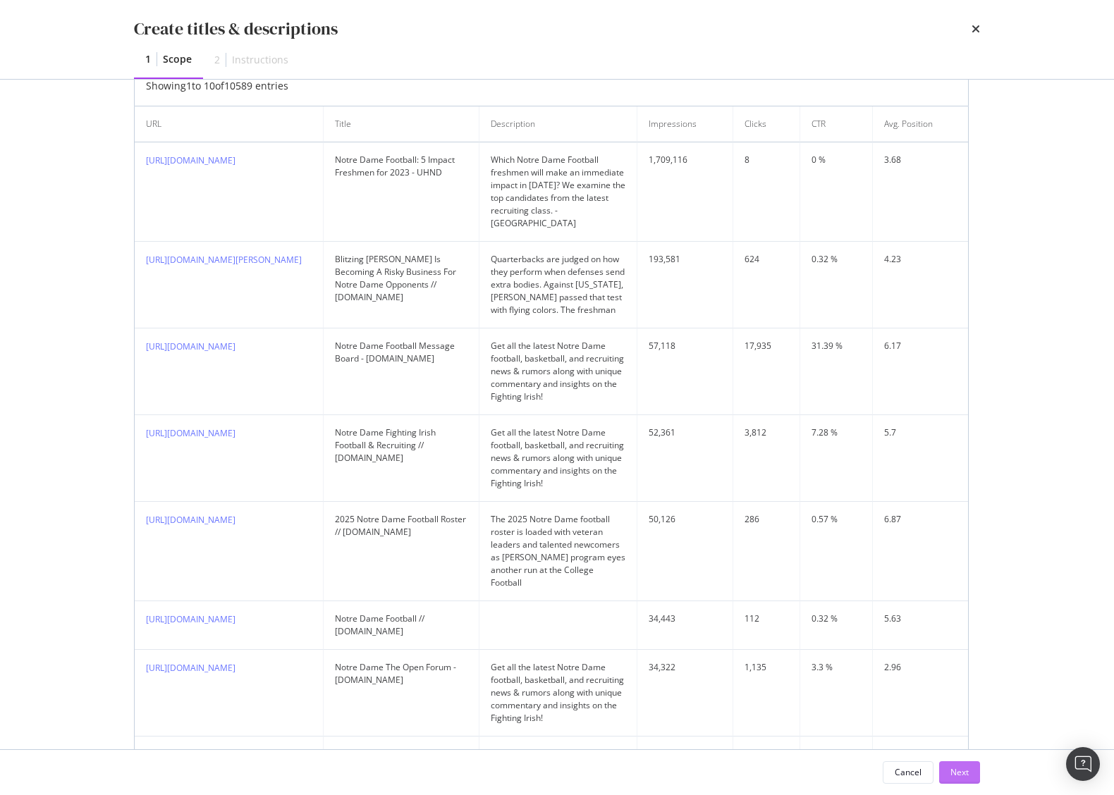
click at [958, 777] on div "Next" at bounding box center [959, 772] width 18 height 12
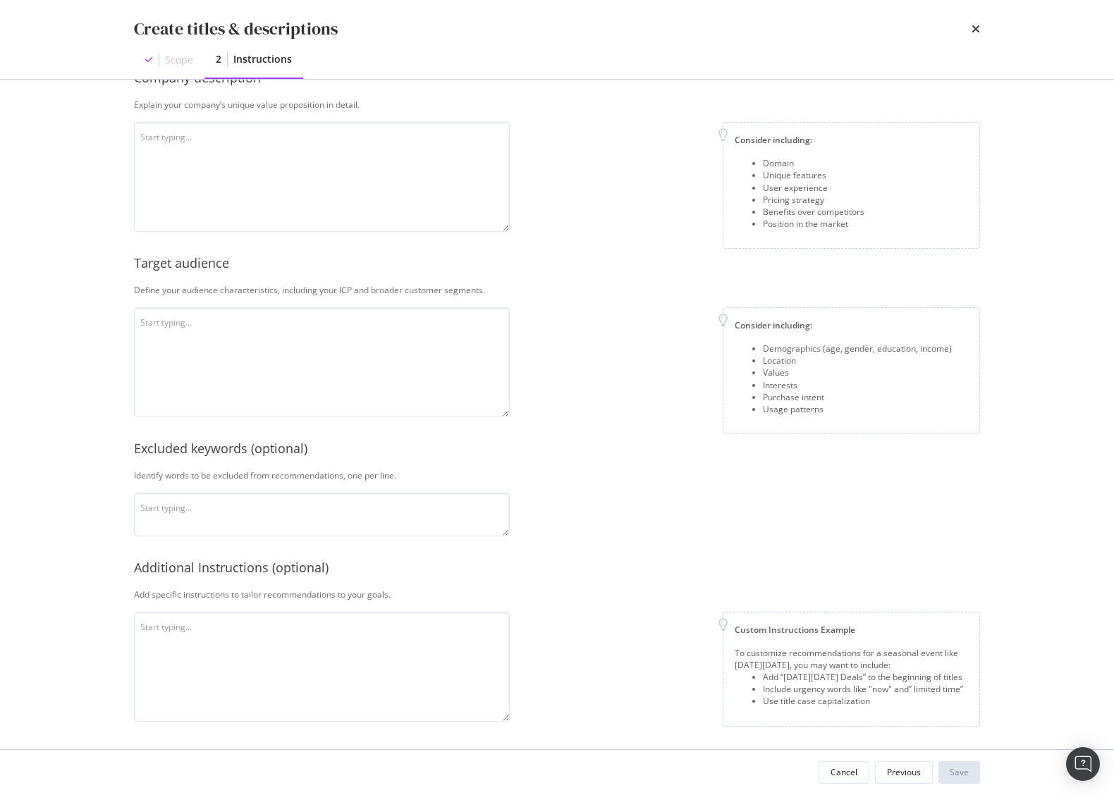
scroll to position [142, 0]
click at [314, 205] on textarea "modal" at bounding box center [322, 177] width 376 height 110
click at [971, 19] on div "Create titles & descriptions" at bounding box center [557, 29] width 846 height 24
click at [971, 29] on div "Create titles & descriptions" at bounding box center [557, 29] width 846 height 24
click at [976, 29] on icon "times" at bounding box center [975, 28] width 8 height 11
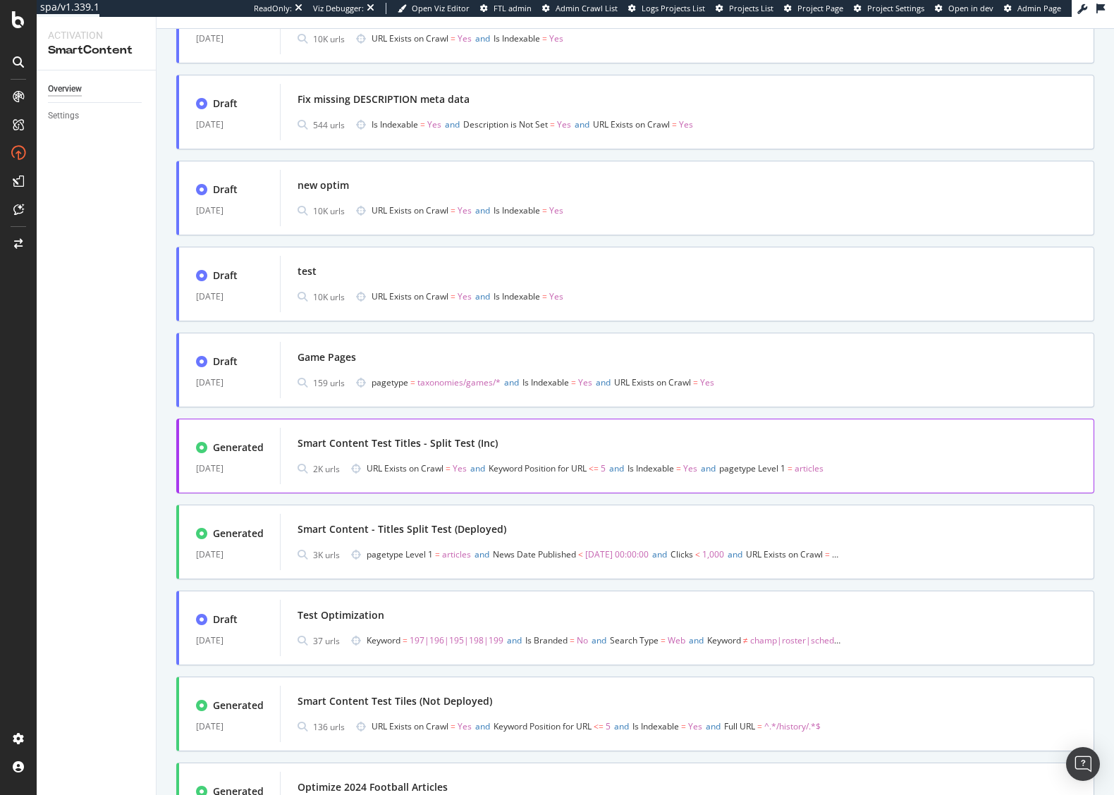
scroll to position [211, 0]
click at [476, 458] on span "URL Exists on Crawl = Yes and Keyword Position for URL <= 5 and Is Indexable = …" at bounding box center [605, 468] width 476 height 20
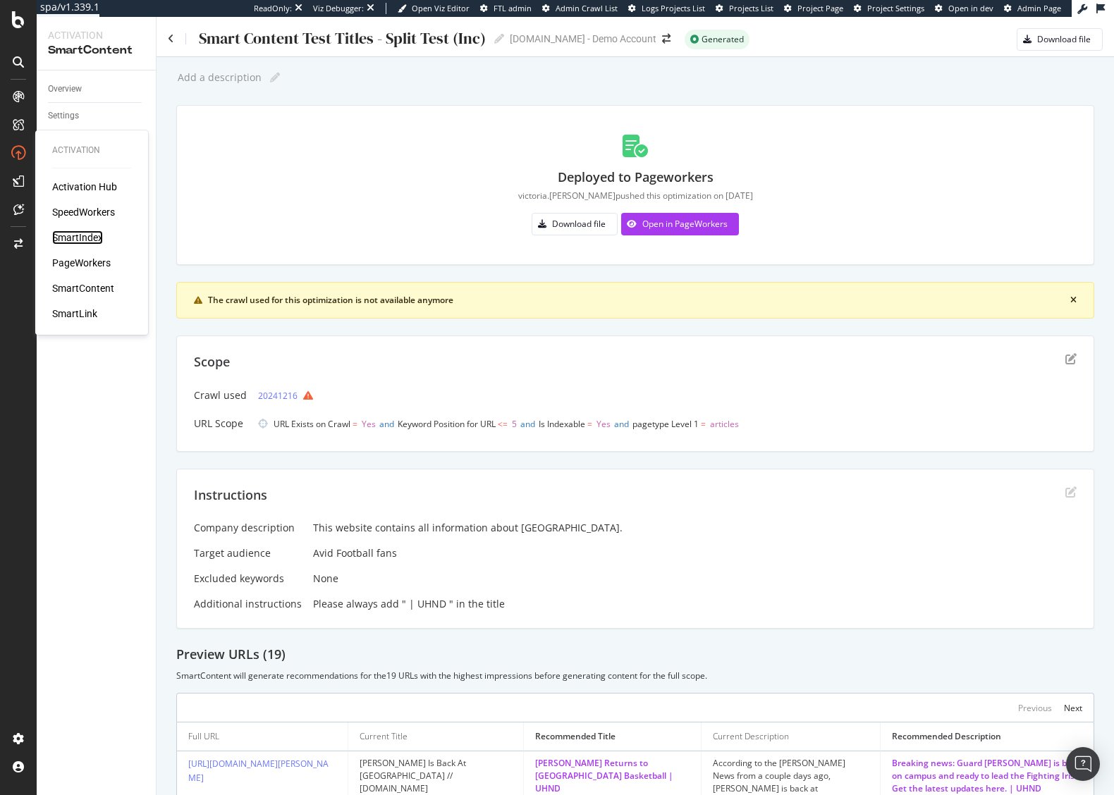
click at [85, 237] on div "SmartIndex" at bounding box center [77, 237] width 51 height 14
